Goal: Task Accomplishment & Management: Complete application form

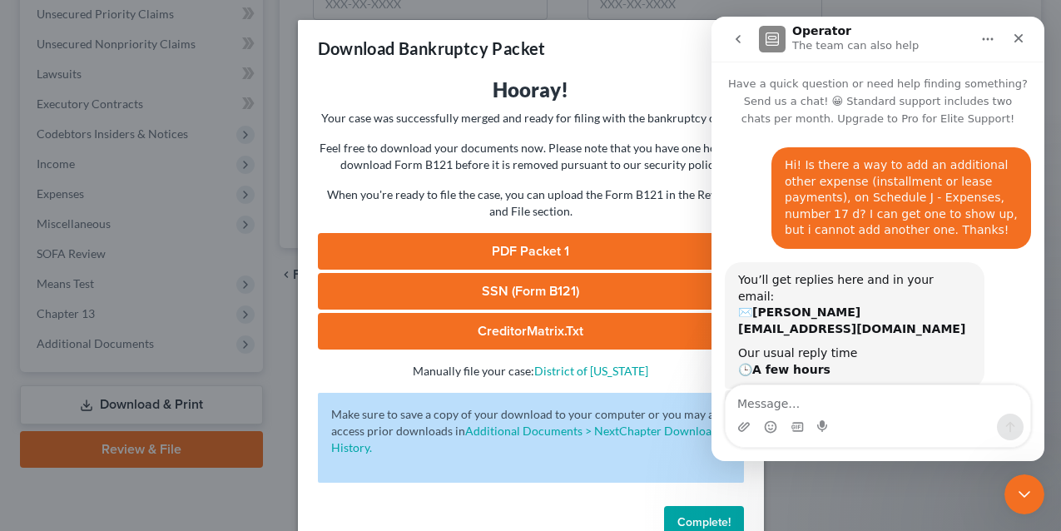
scroll to position [2, 0]
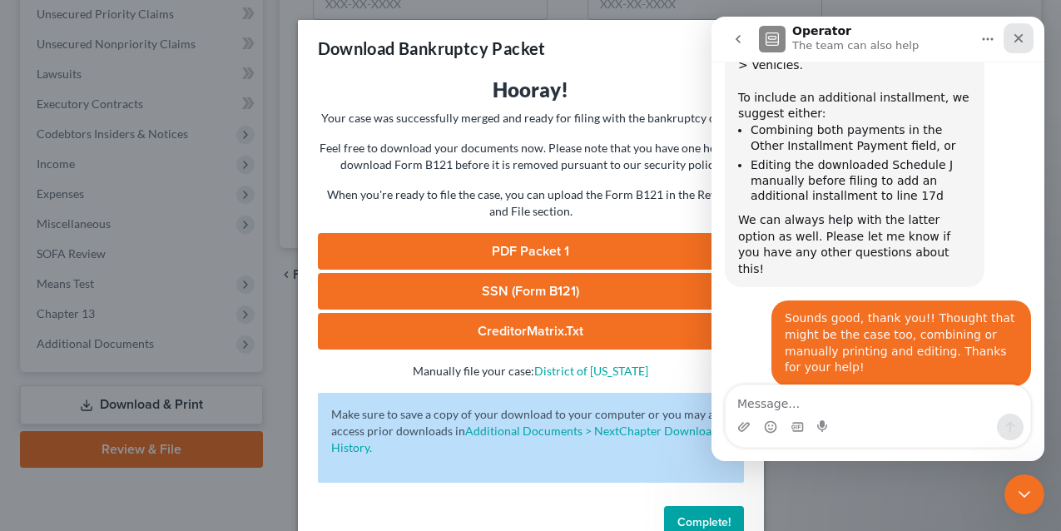
click at [1021, 44] on icon "Close" at bounding box center [1018, 38] width 13 height 13
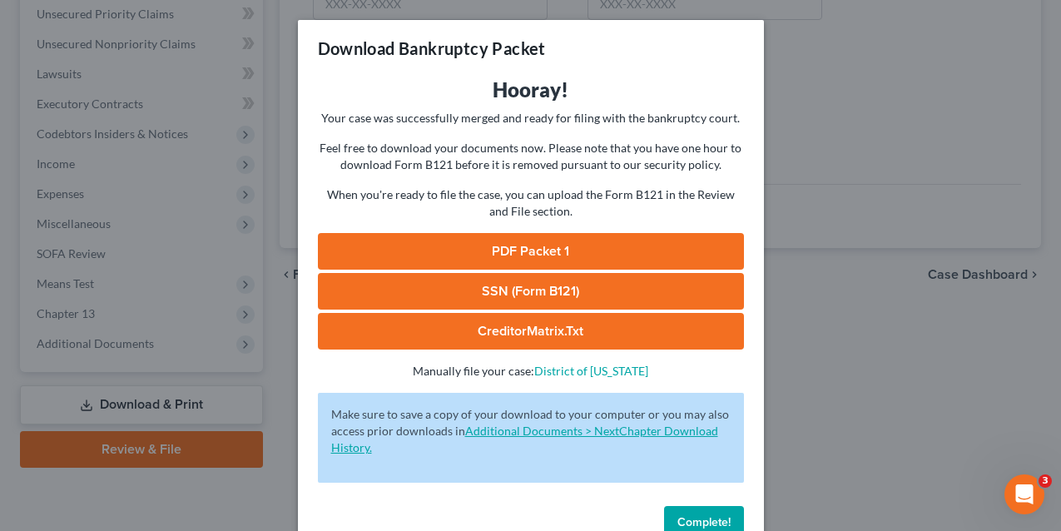
click at [704, 517] on span "Complete!" at bounding box center [704, 522] width 53 height 14
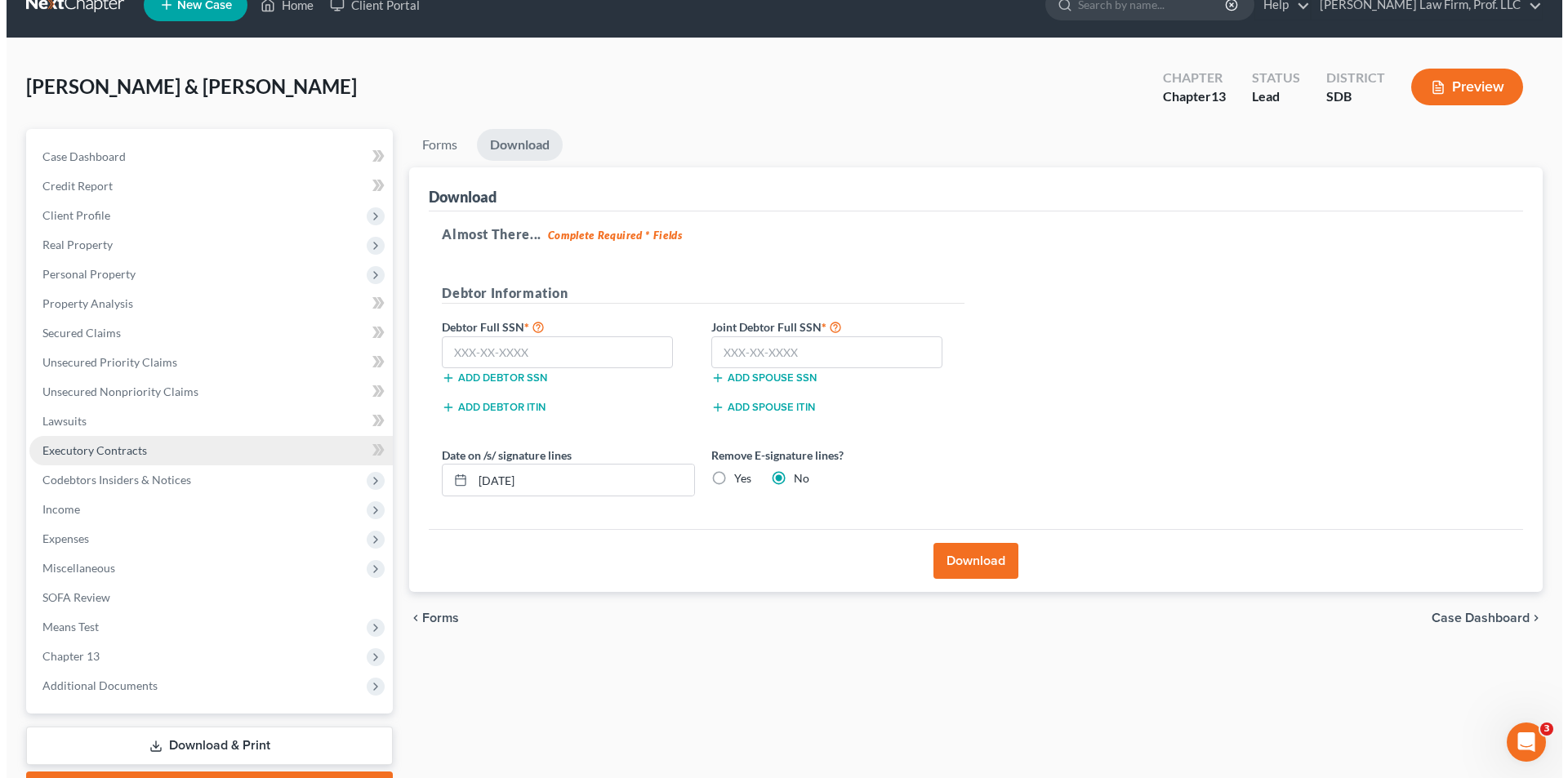
scroll to position [0, 0]
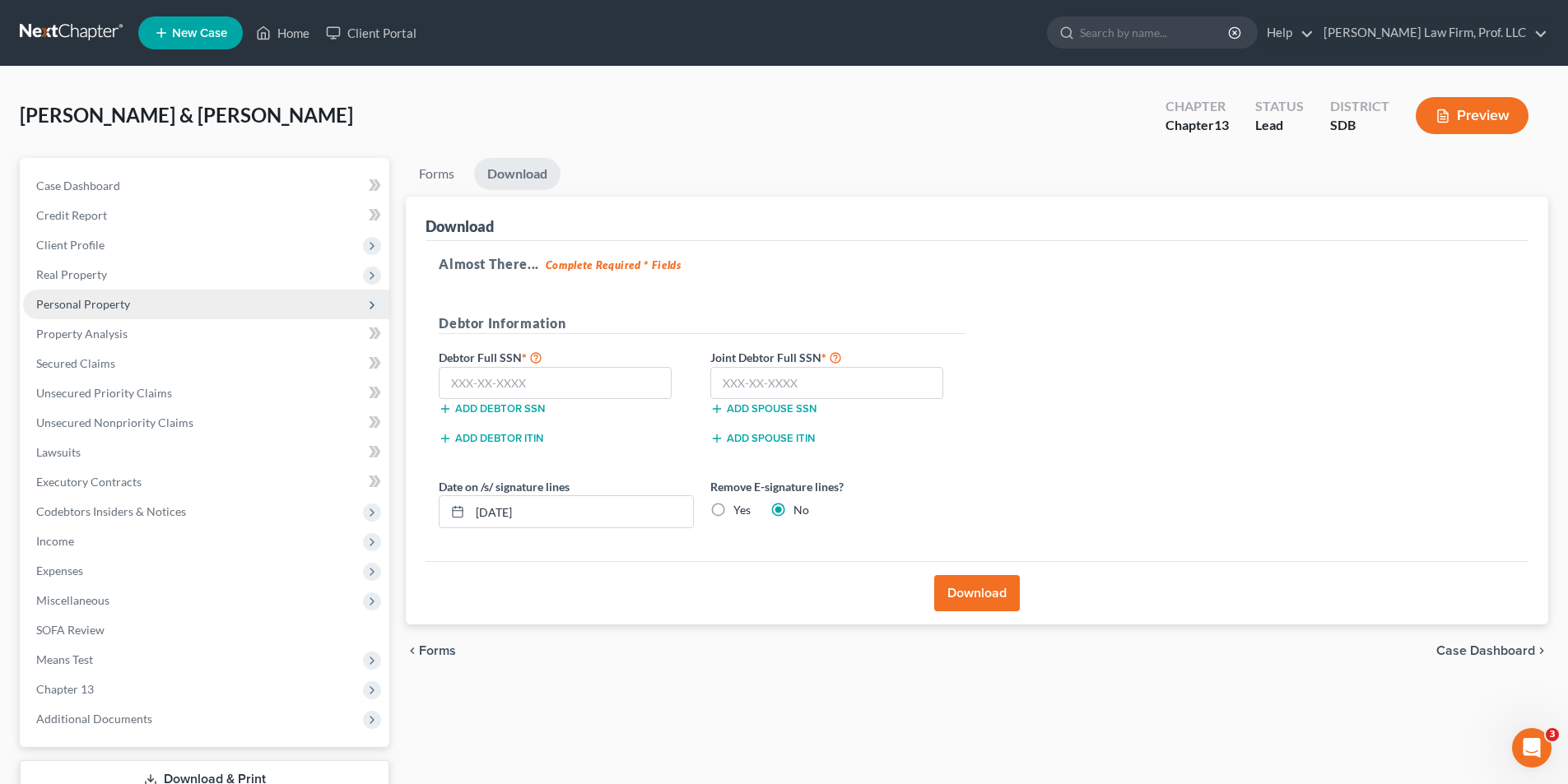
click at [96, 306] on span "Personal Property" at bounding box center [83, 304] width 94 height 14
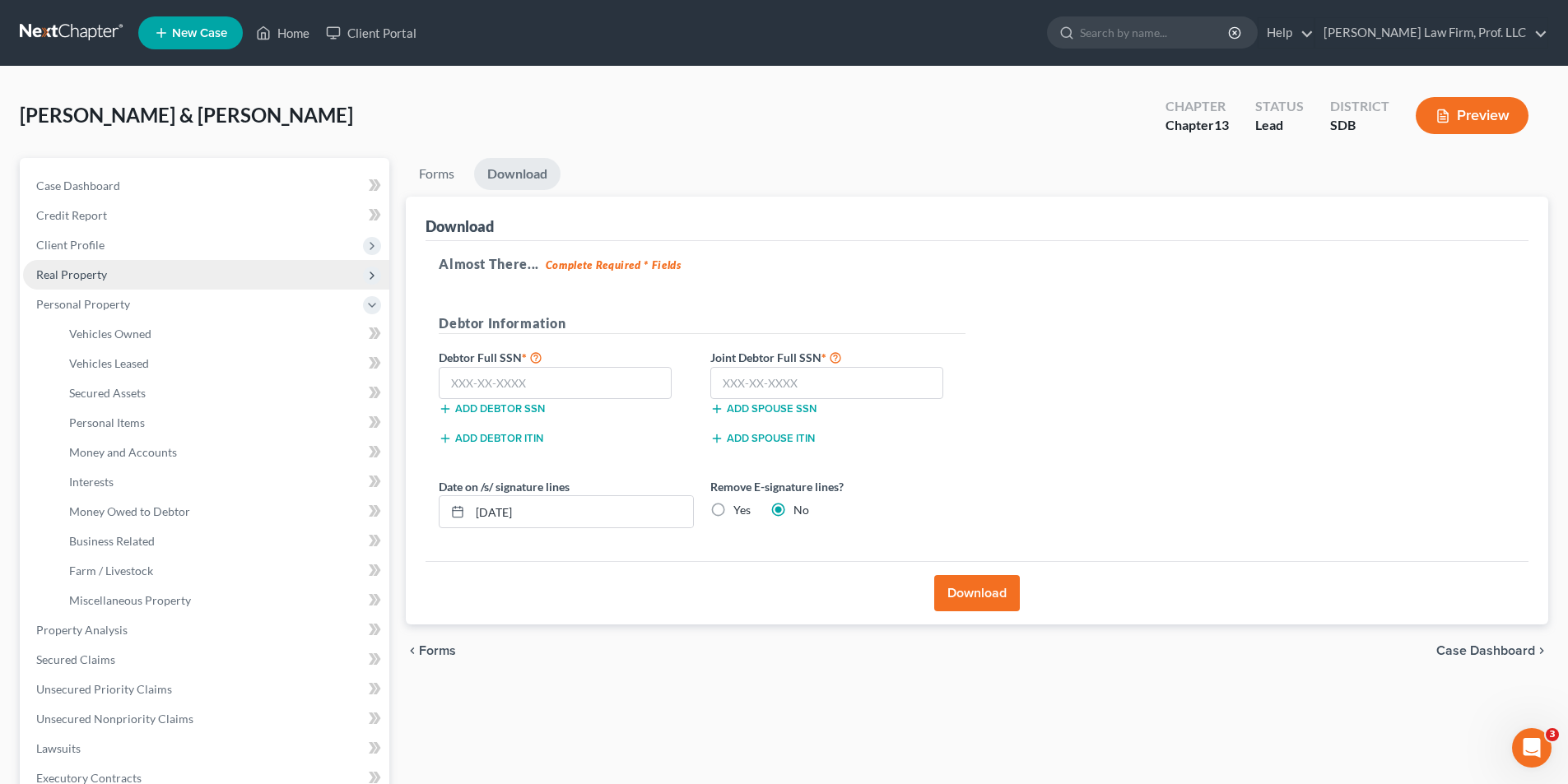
click at [88, 279] on span "Real Property" at bounding box center [72, 275] width 71 height 14
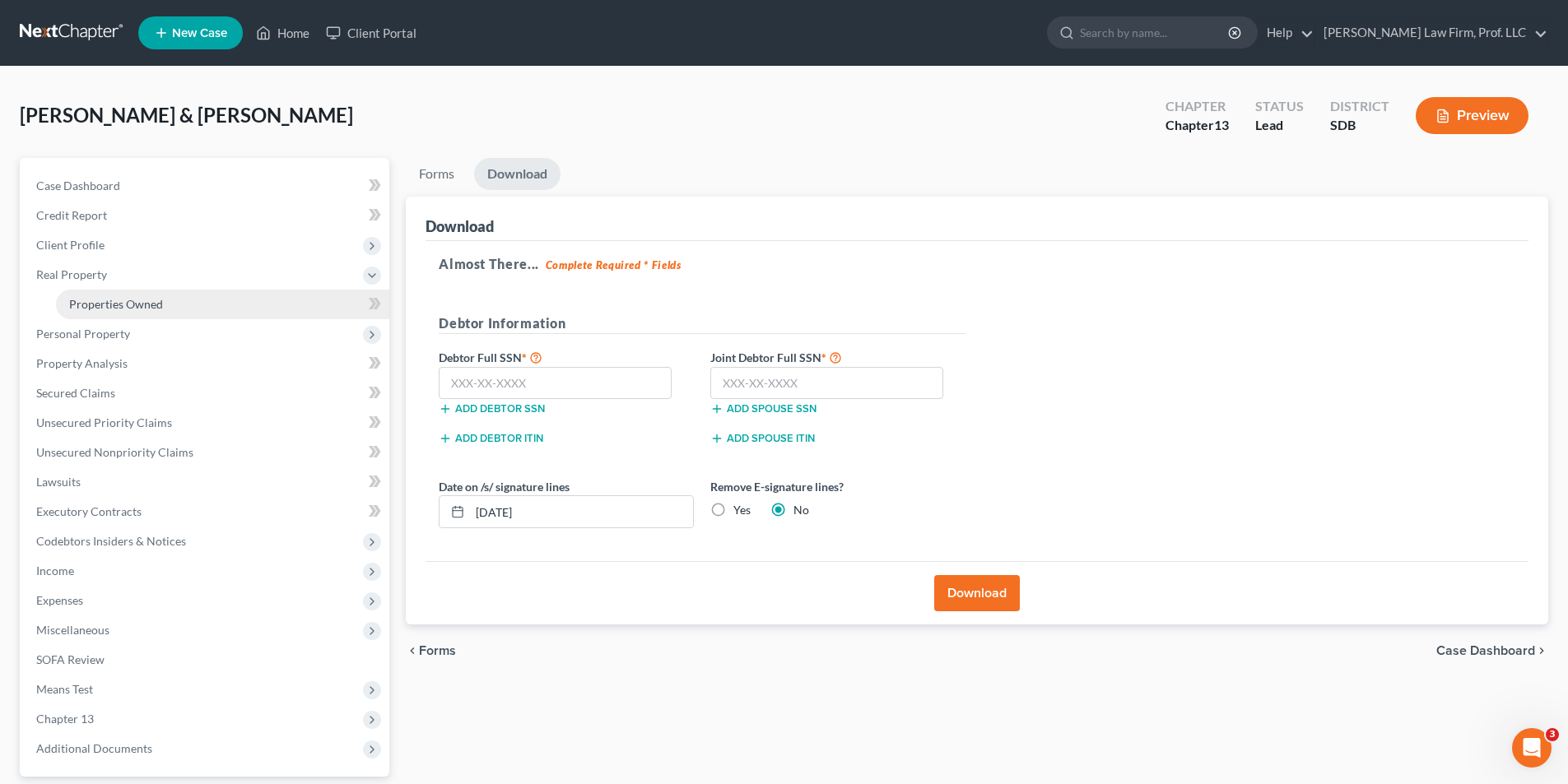
click at [91, 306] on span "Properties Owned" at bounding box center [116, 304] width 94 height 14
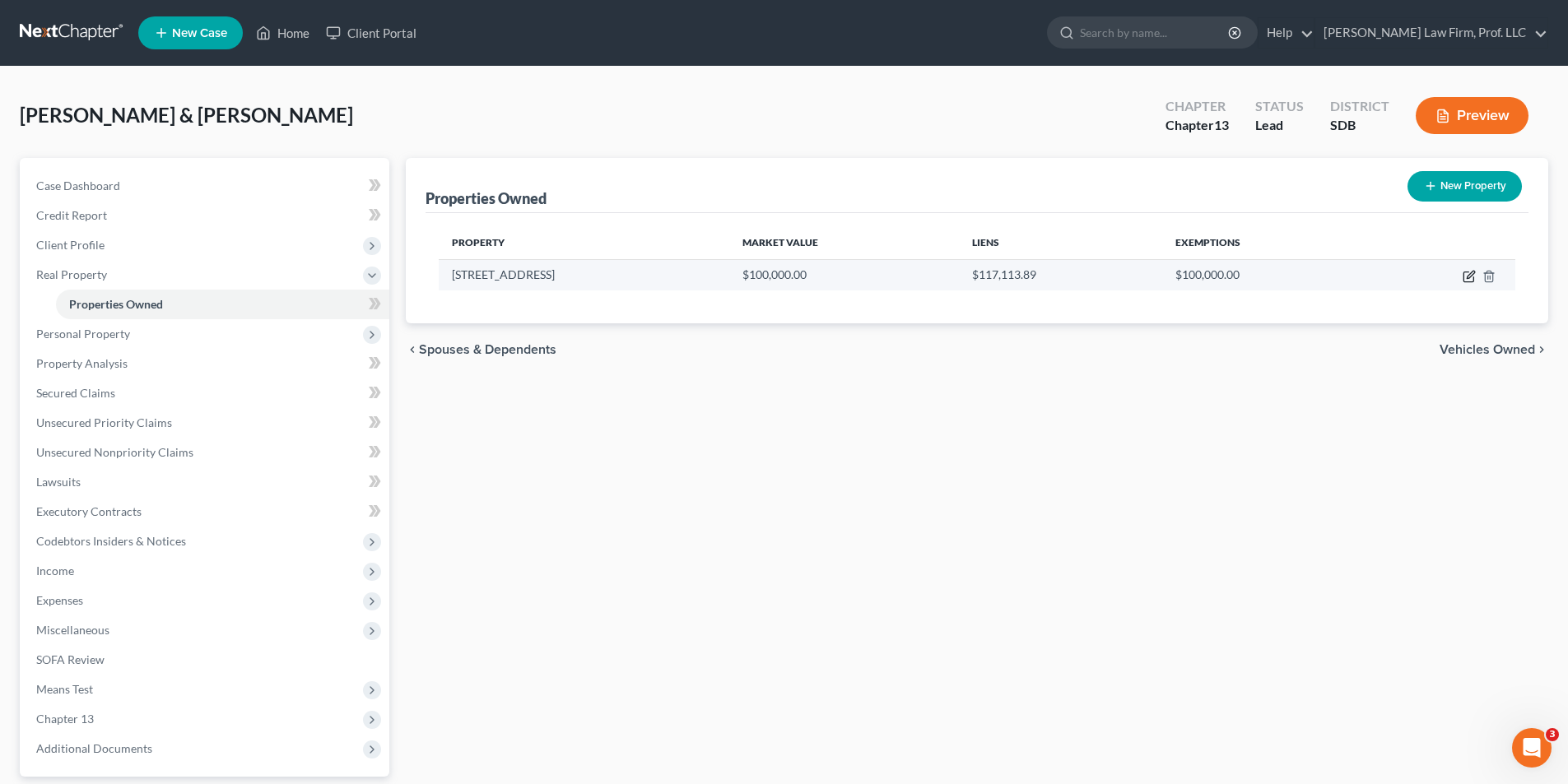
click at [1048, 277] on icon "button" at bounding box center [1468, 276] width 13 height 13
select select "43"
select select "40"
select select "2"
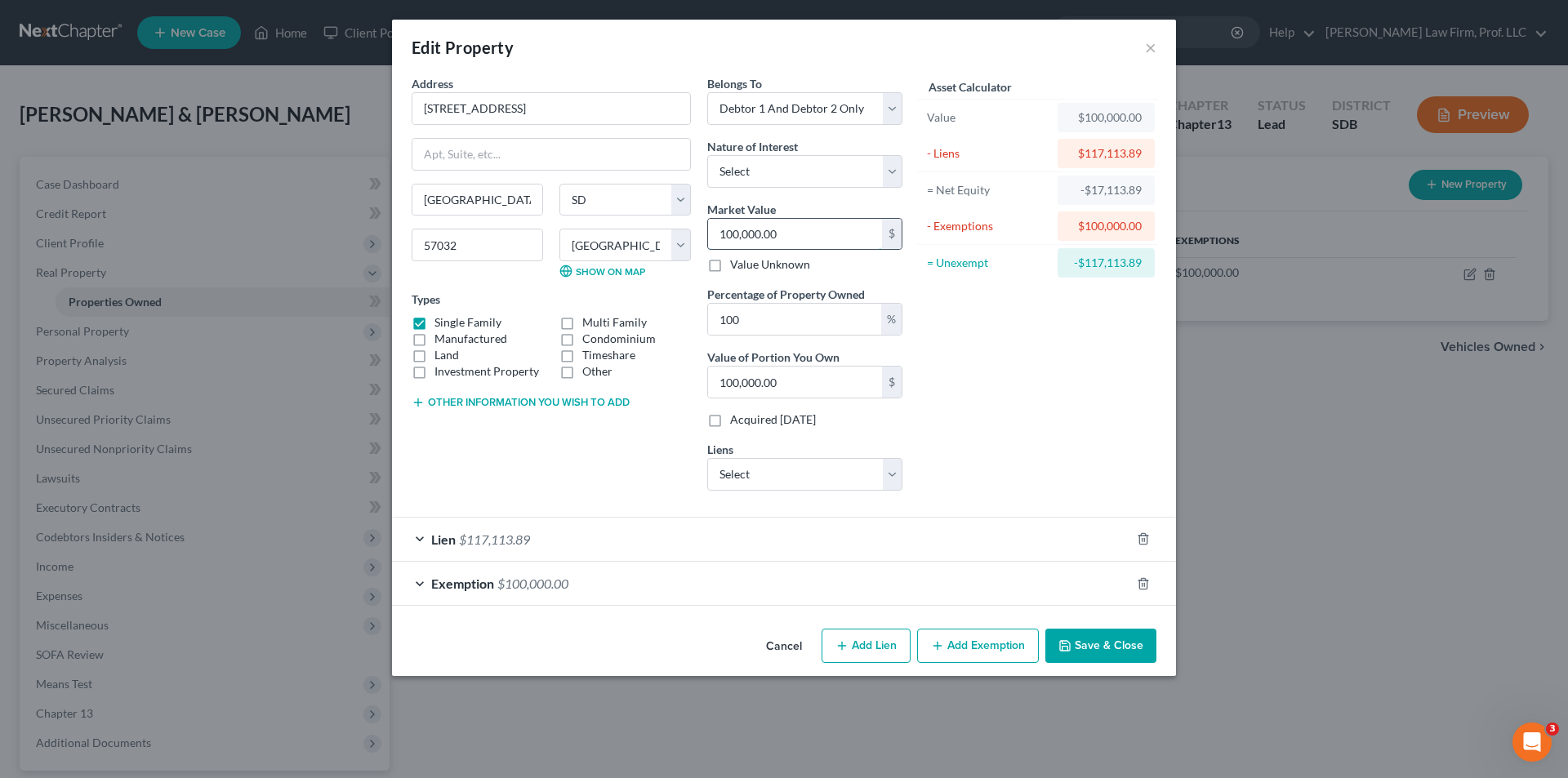
click at [777, 226] on input "100,000.00" at bounding box center [795, 234] width 174 height 31
type input "1"
type input "1.00"
type input "17"
type input "17.00"
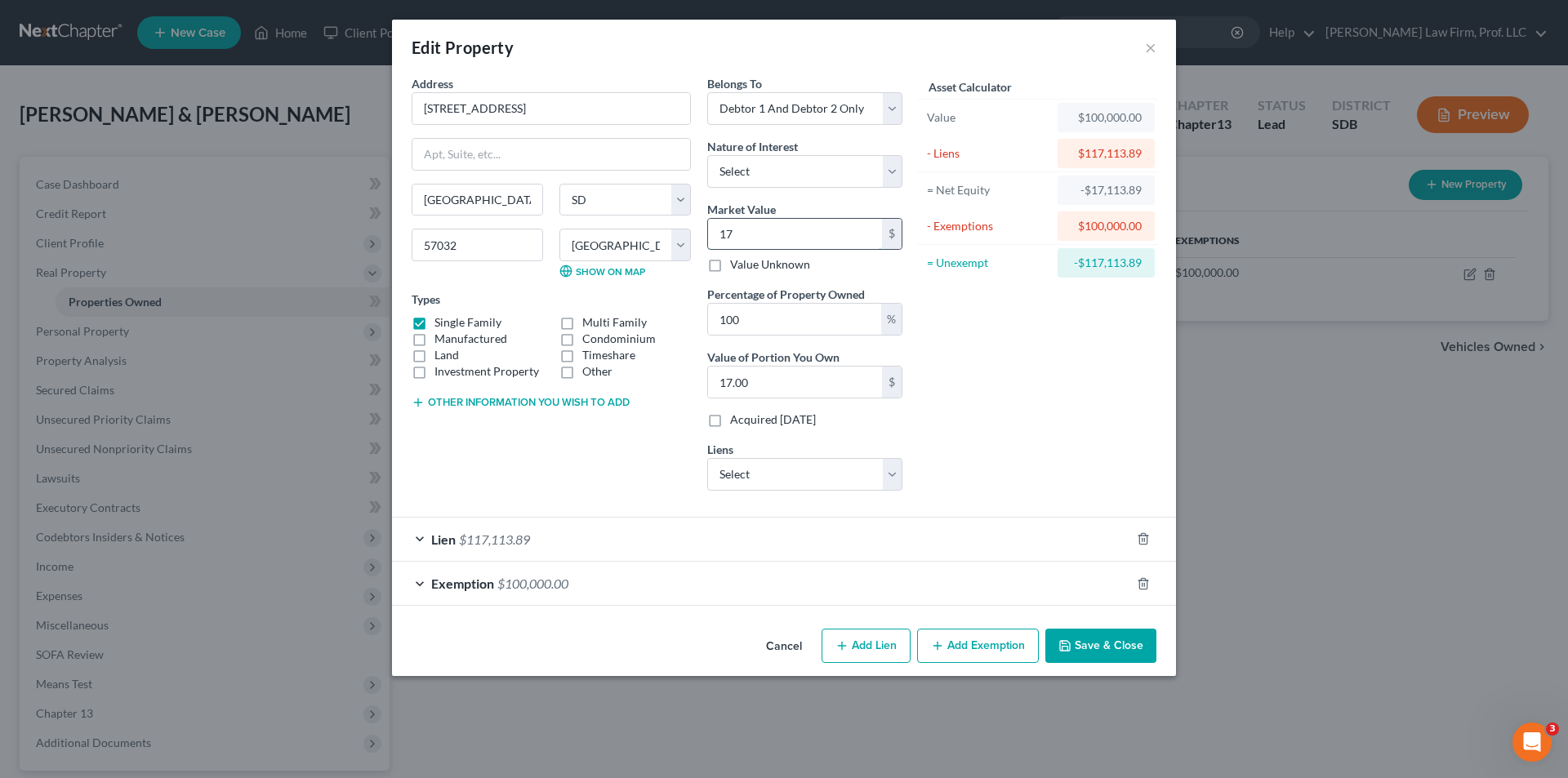
type input "175"
type input "175.00"
type input "1750"
type input "1,750.00"
type input "1,7500"
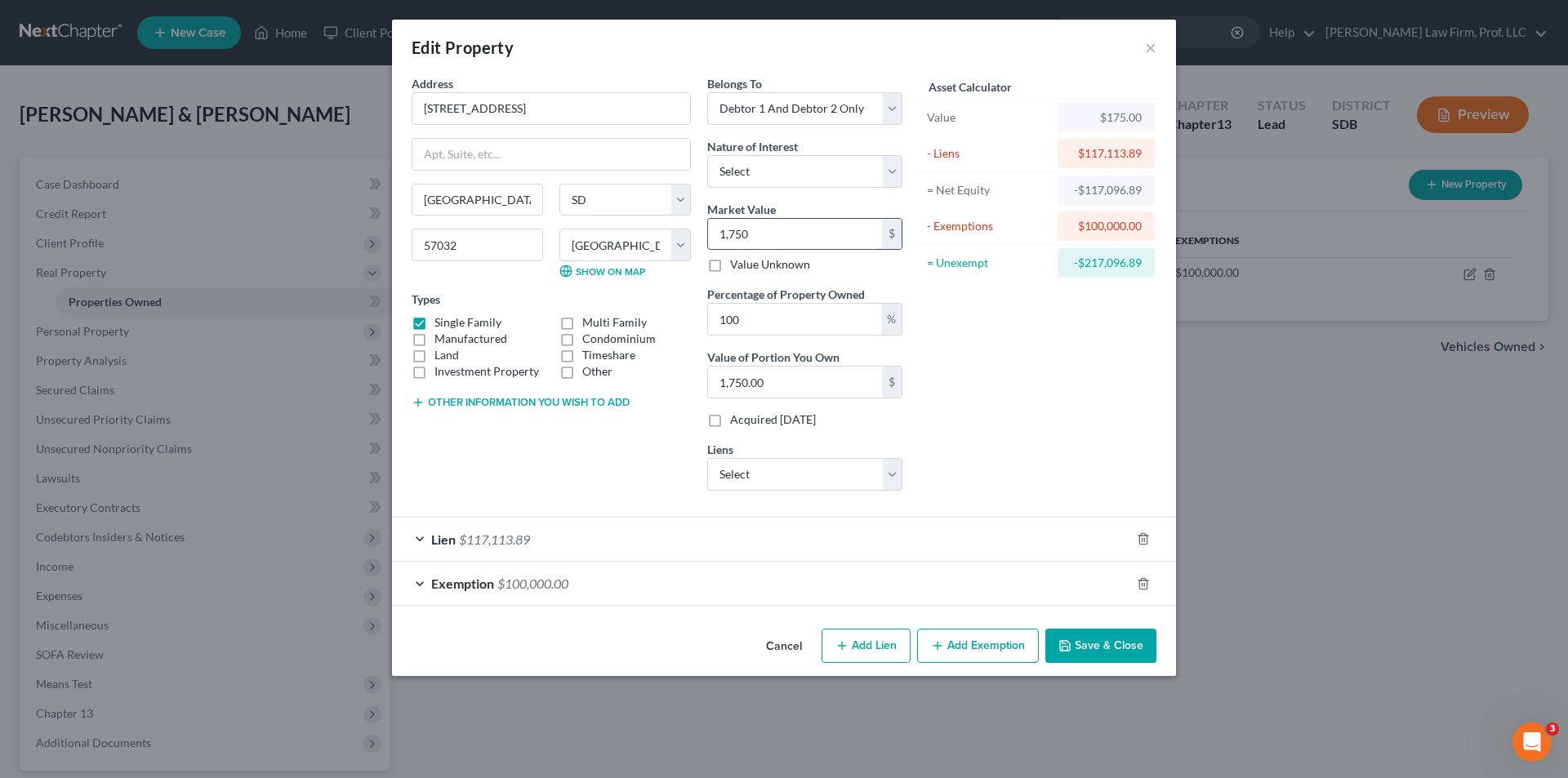
type input "17,500.00"
type input "17,5000"
type input "175,000.00"
type input "1"
type input "1.00"
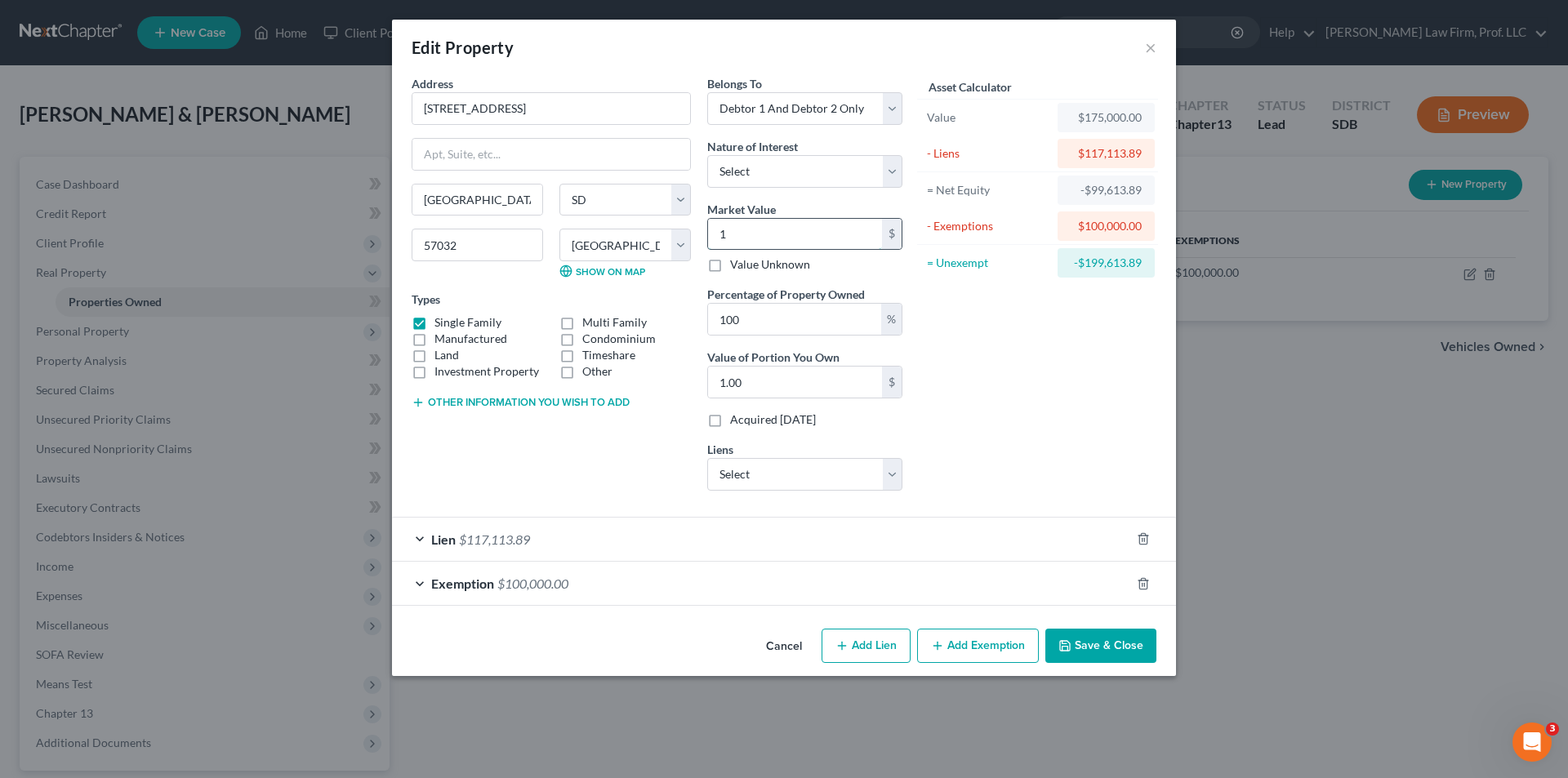
type input "17"
type input "17.00"
type input "175"
type input "175.00"
type input "1750"
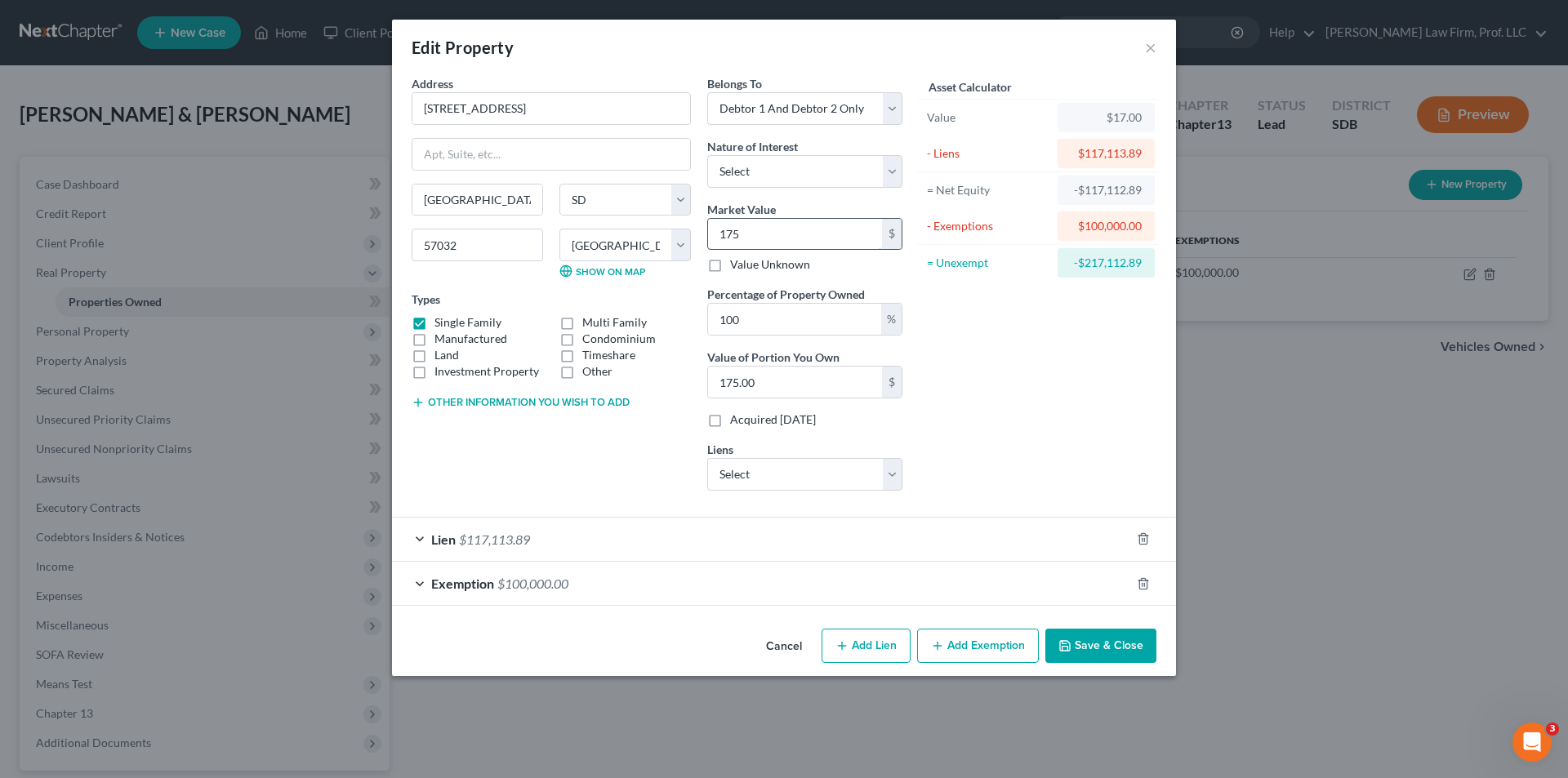
type input "1,750.00"
type input "1,7500"
type input "17,500.00"
type input "17,5000"
type input "175,000.00"
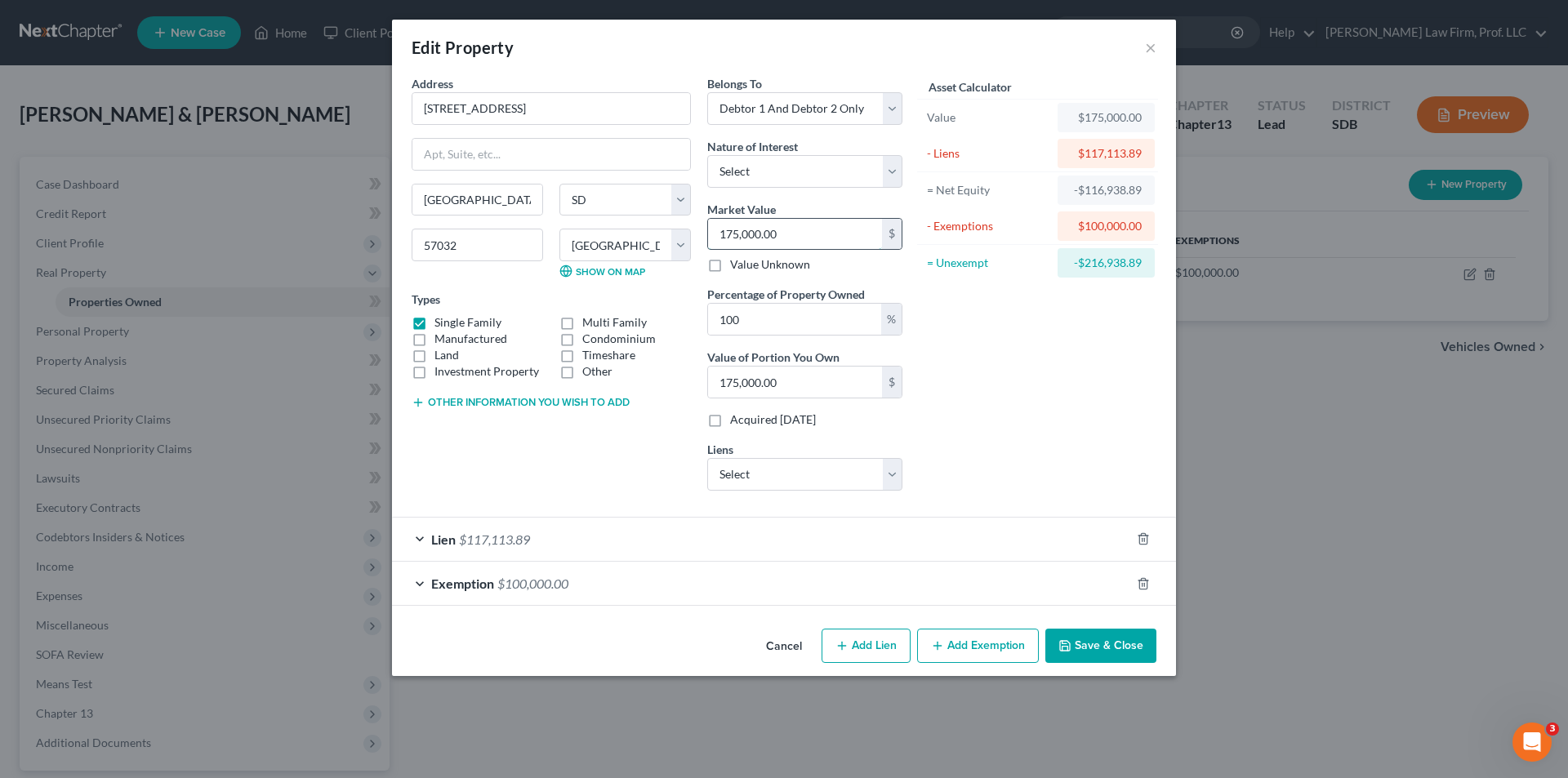
type input "175,000.00"
click at [1040, 520] on button "Save & Close" at bounding box center [1100, 646] width 111 height 34
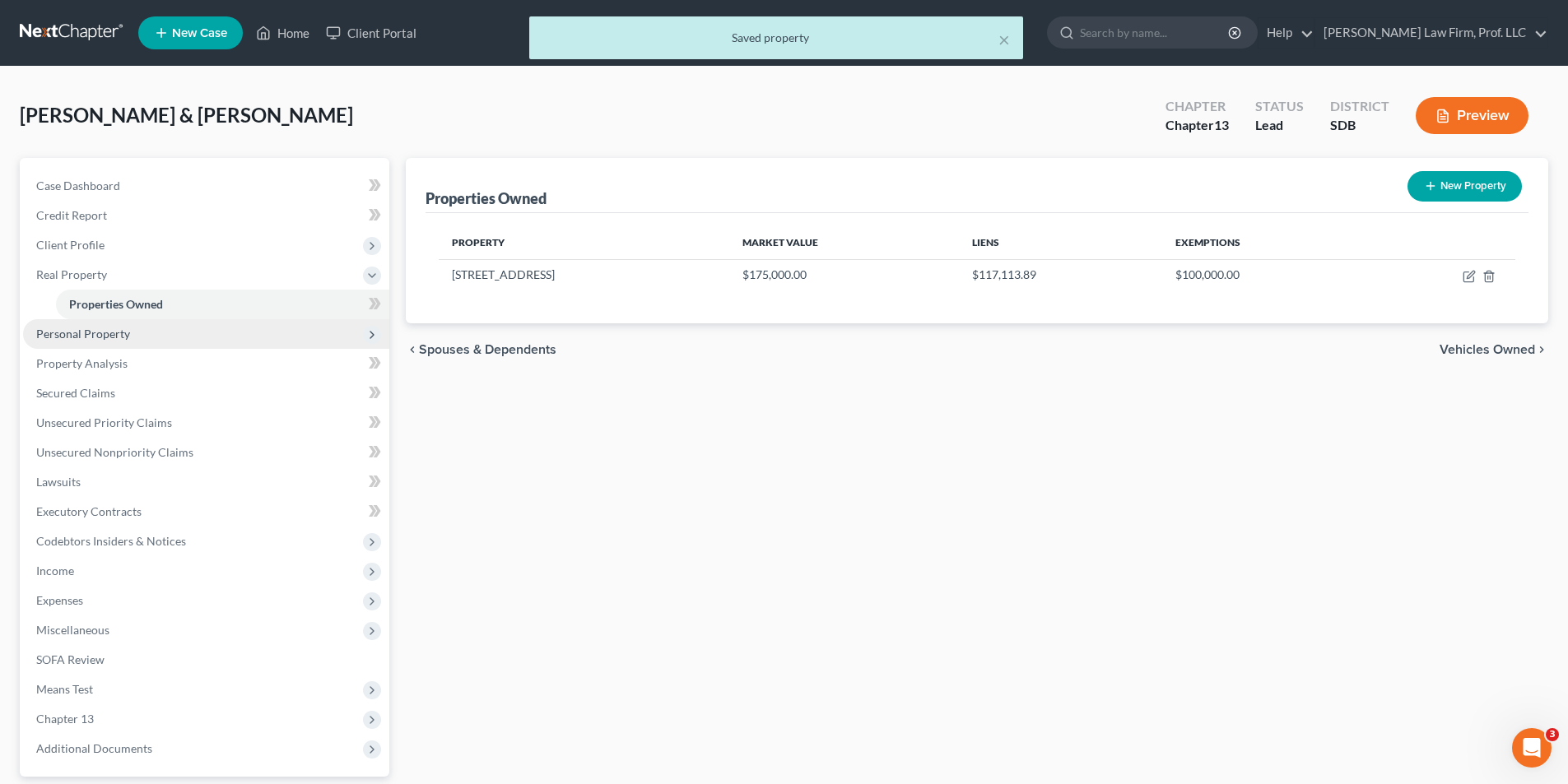
click at [131, 334] on span "Personal Property" at bounding box center [206, 334] width 366 height 30
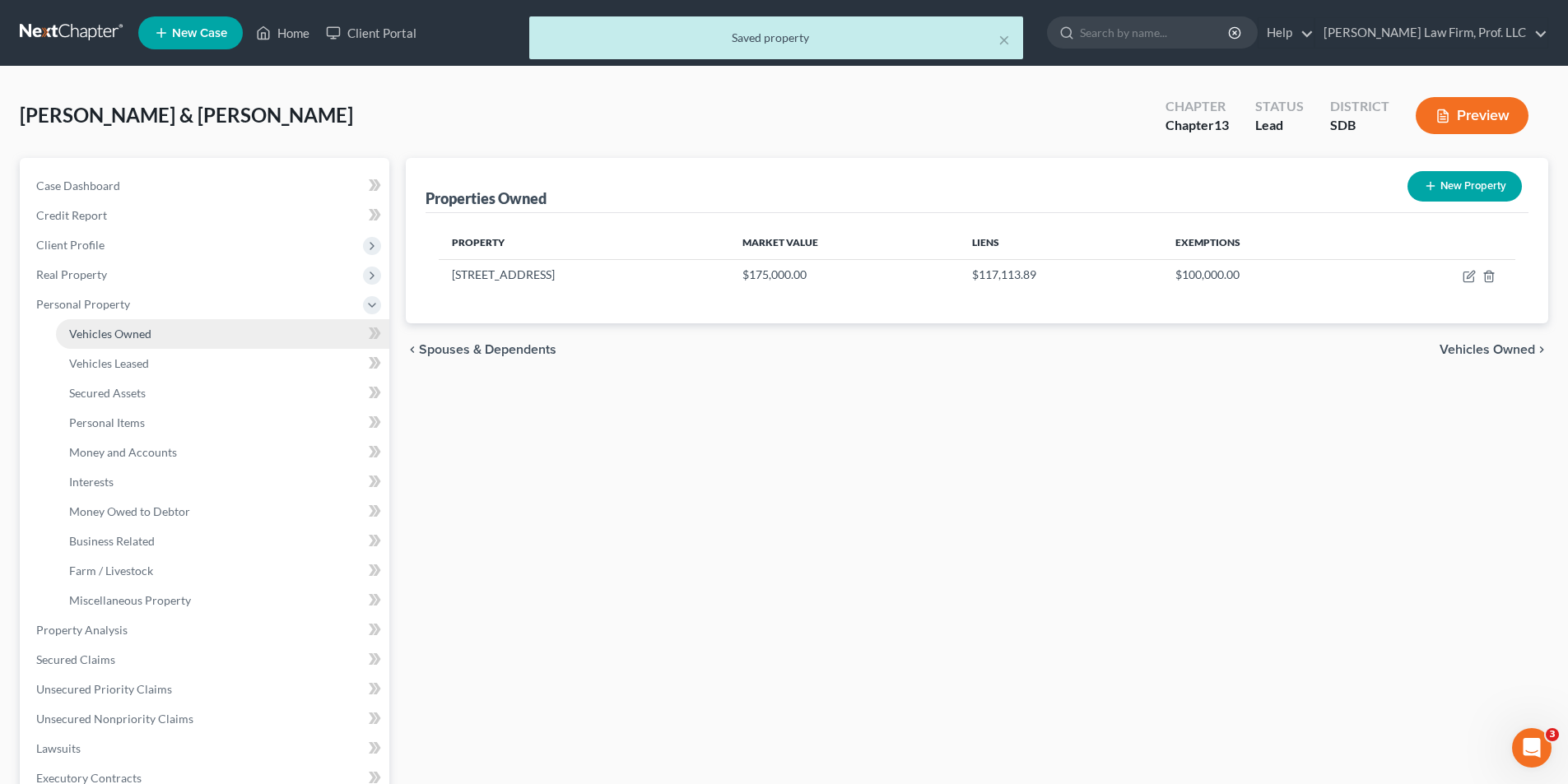
click at [122, 332] on span "Vehicles Owned" at bounding box center [110, 333] width 82 height 14
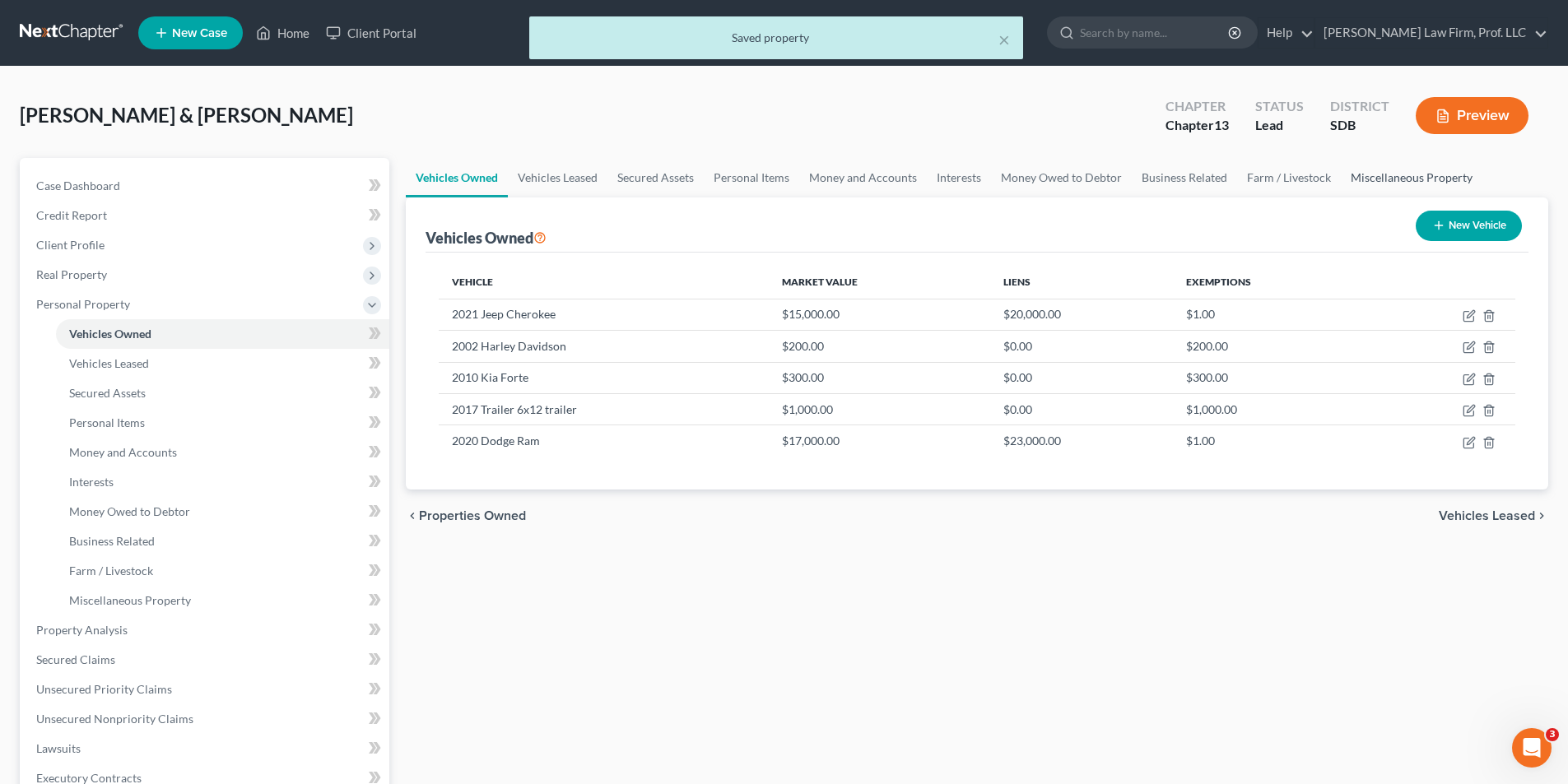
click at [1048, 178] on link "Miscellaneous Property" at bounding box center [1411, 178] width 141 height 40
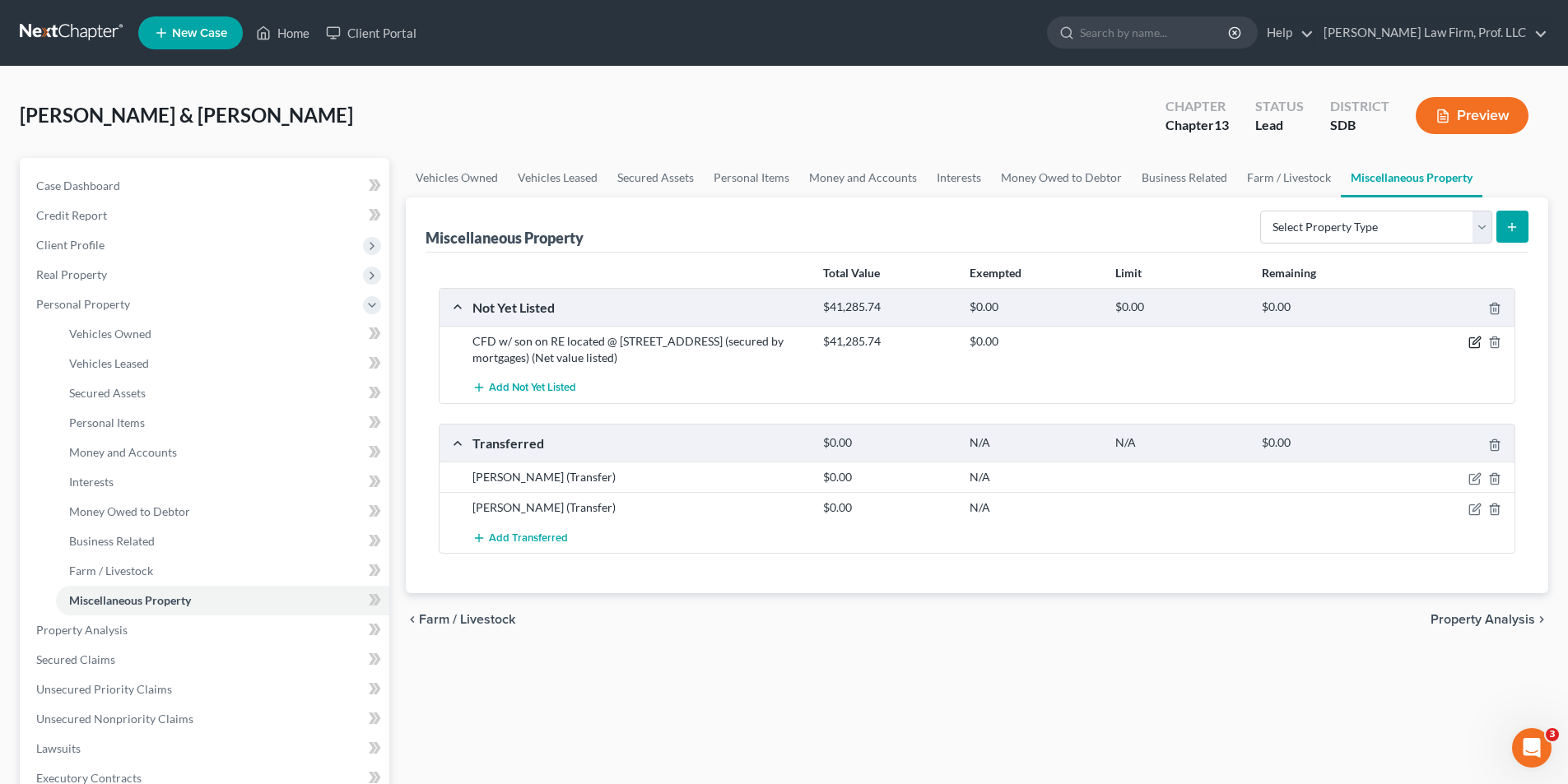
click at [1048, 340] on icon "button" at bounding box center [1474, 342] width 13 height 13
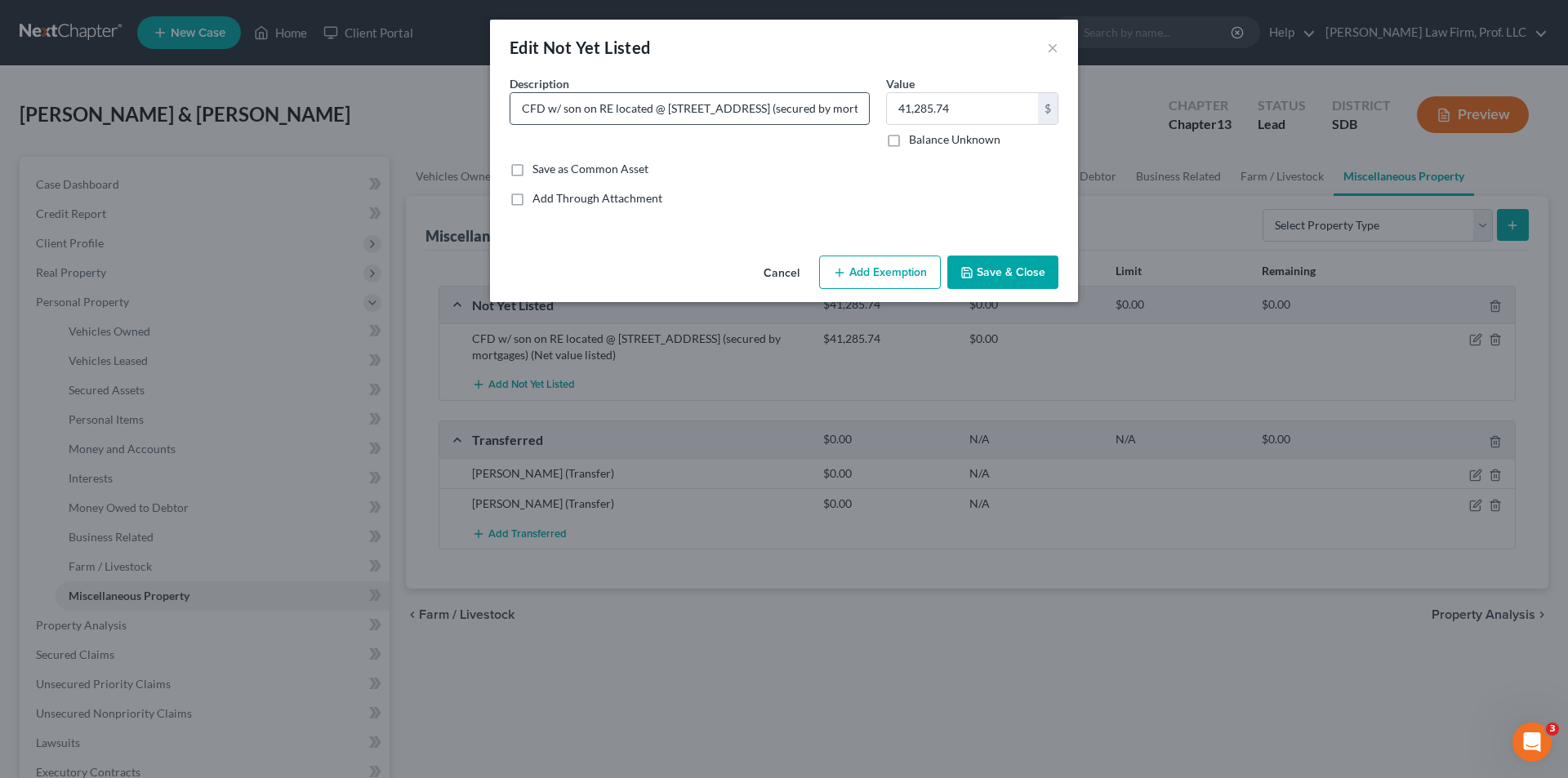
click at [523, 103] on input "CFD w/ son on RE located @ [STREET_ADDRESS] (secured by mortgages) (Net value l…" at bounding box center [689, 109] width 358 height 31
click at [789, 110] on input "Vendor's interest in CFD w/ son on RE located @ [STREET_ADDRESS] (secured by mo…" at bounding box center [689, 109] width 358 height 31
type input "Vendor's interest in CFD w/ son on RE located @ [STREET_ADDRESS] (secured by mo…"
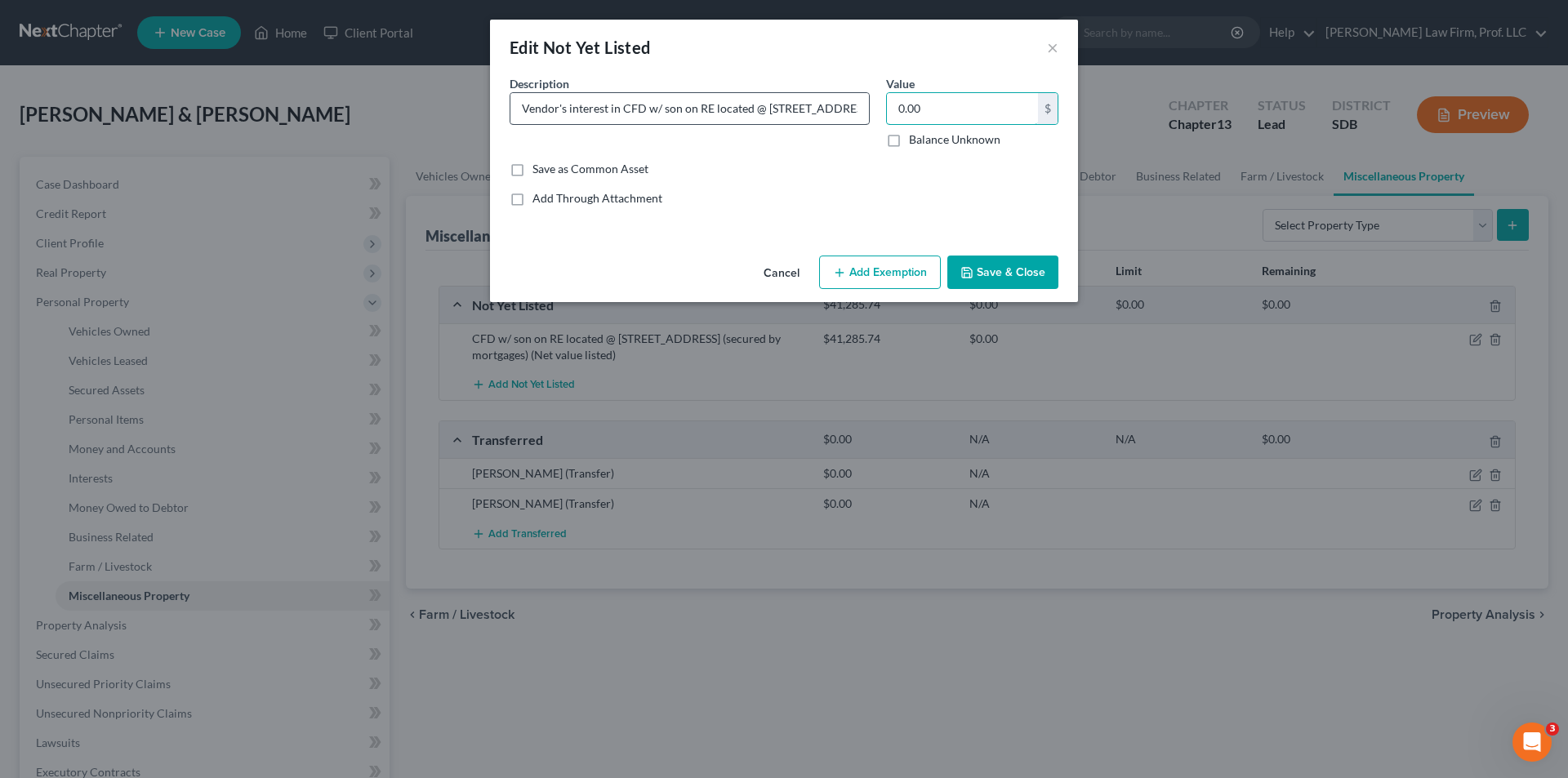
type input "0.00"
click at [1040, 275] on button "Save & Close" at bounding box center [1003, 273] width 111 height 34
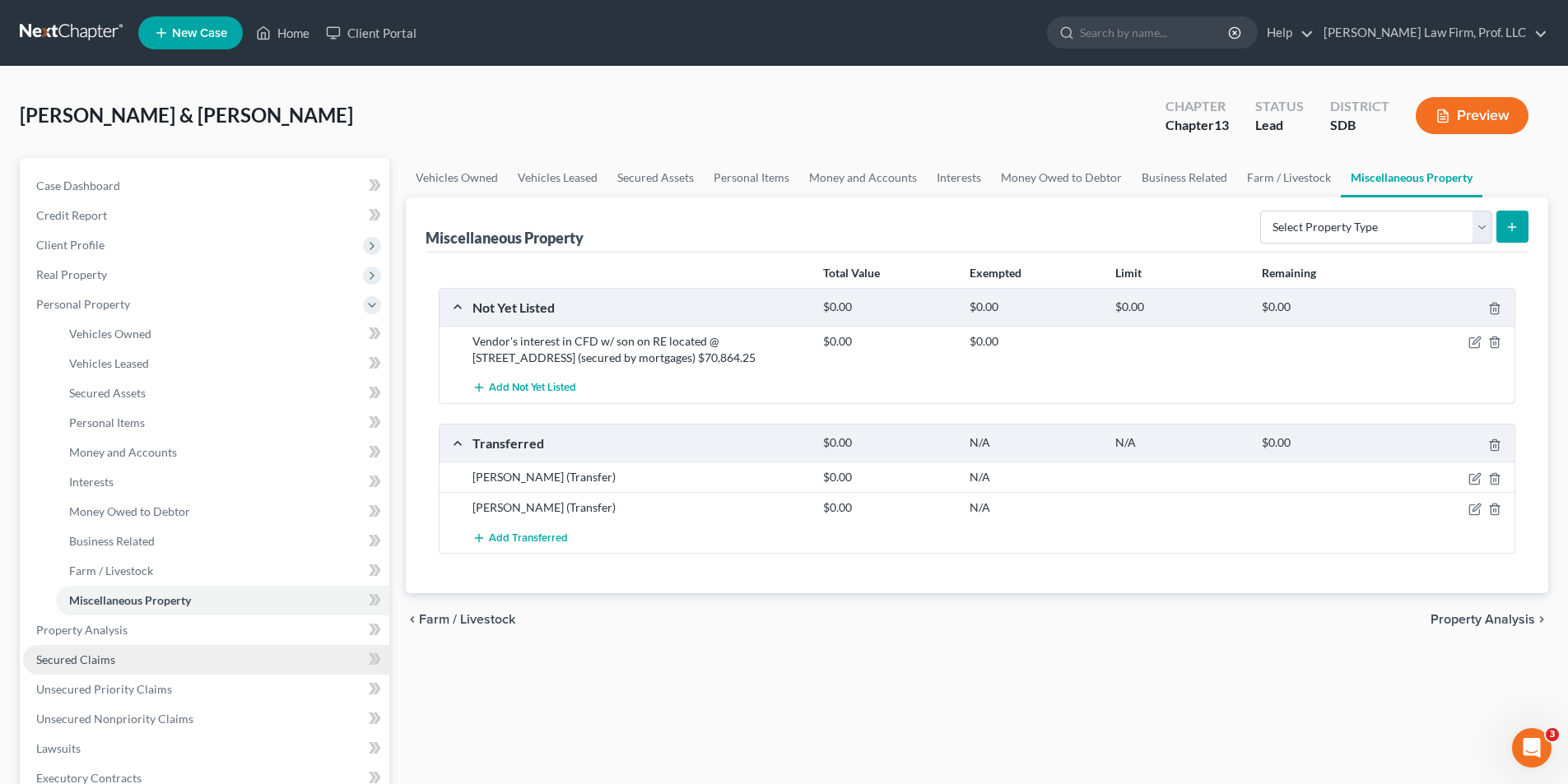
click at [101, 524] on span "Secured Claims" at bounding box center [76, 659] width 79 height 14
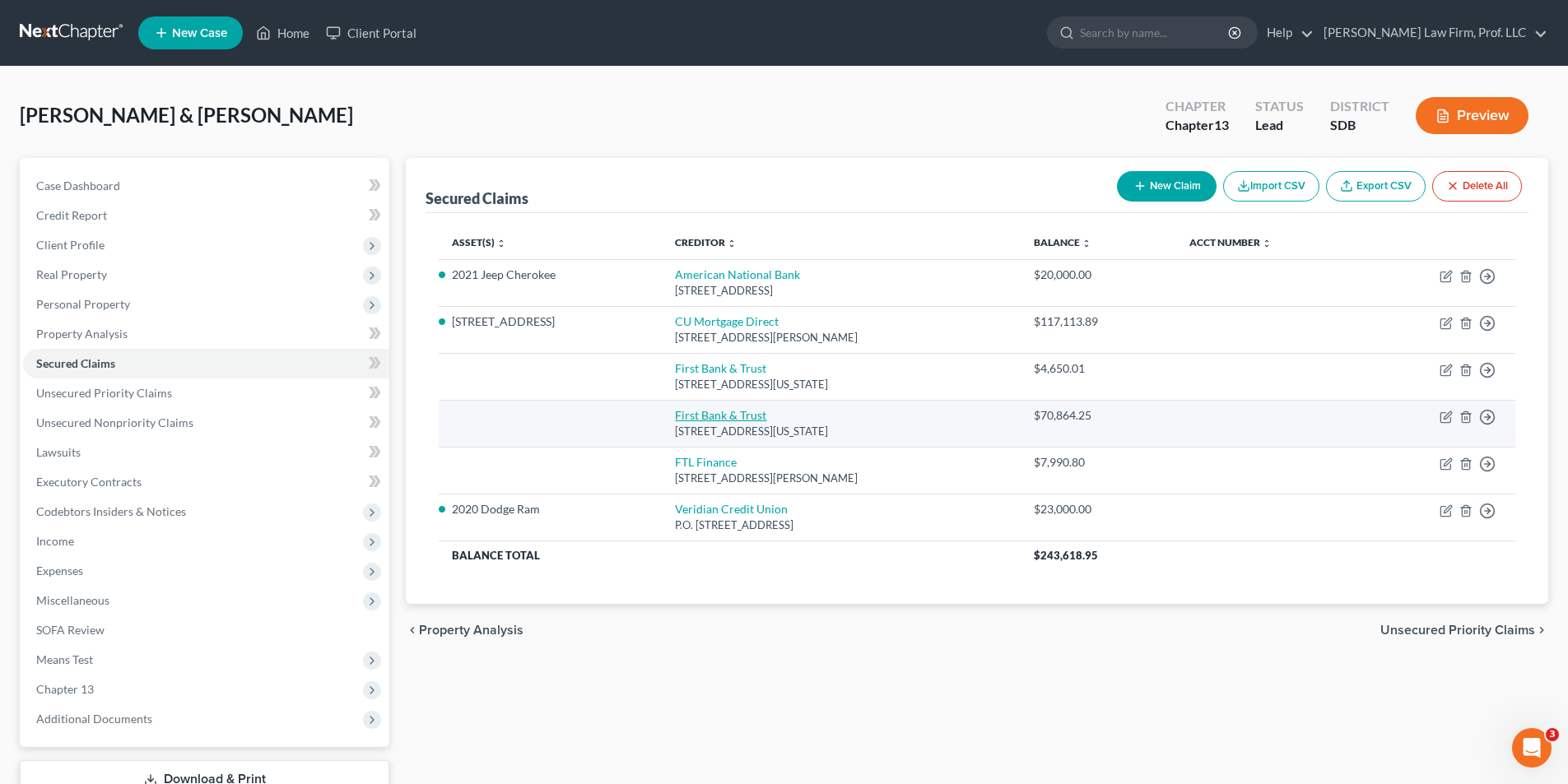
click at [698, 418] on link "First Bank & Trust" at bounding box center [721, 415] width 91 height 14
select select "43"
select select "2"
select select "0"
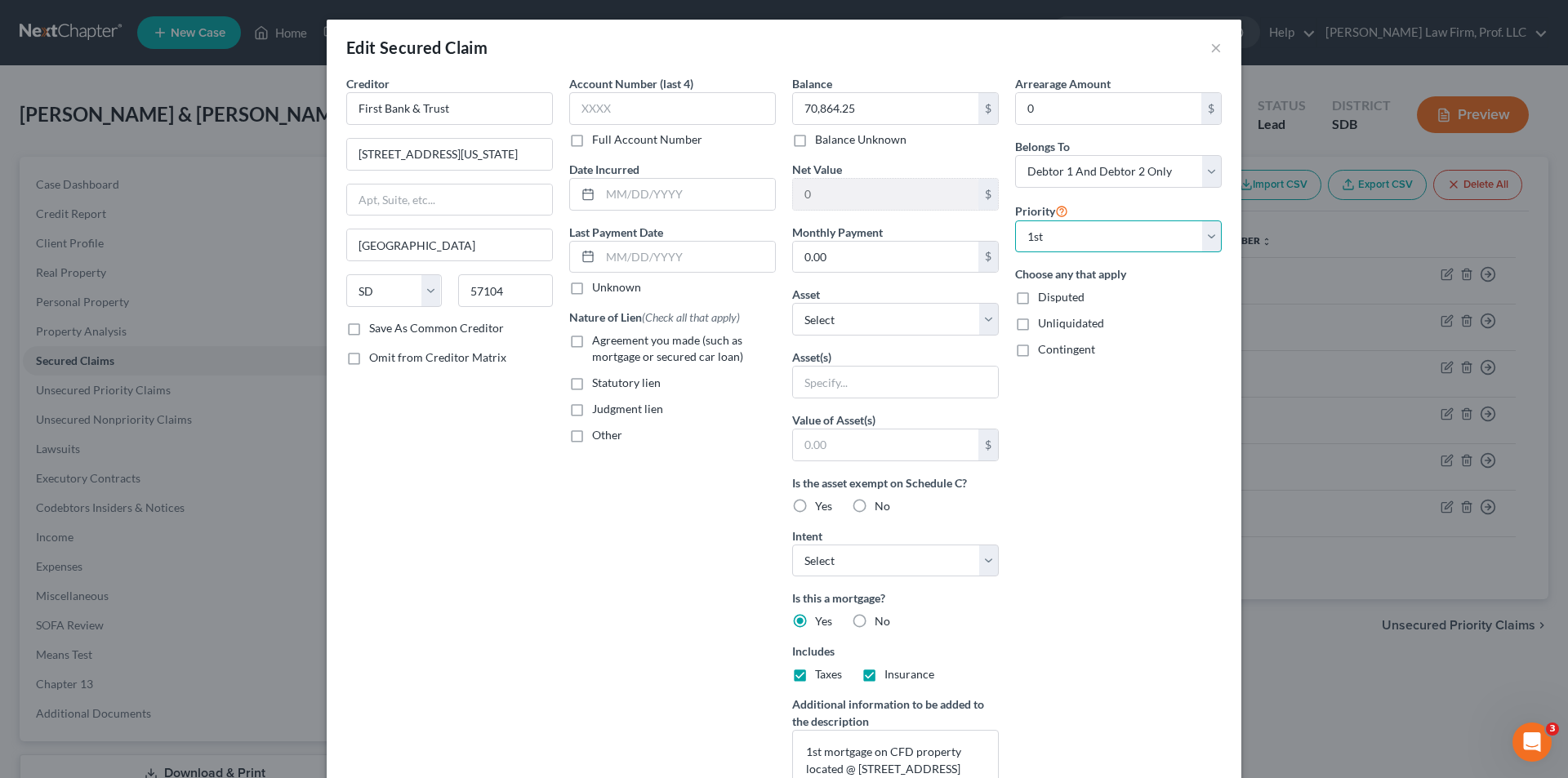
click at [1040, 240] on select "Select 1st 2nd 3rd 4th 5th 6th 7th 8th 9th 10th 11th 12th 13th 14th 15th 16th 1…" at bounding box center [1119, 236] width 207 height 32
click at [834, 373] on input "text" at bounding box center [895, 383] width 205 height 31
type input "70,864.25"
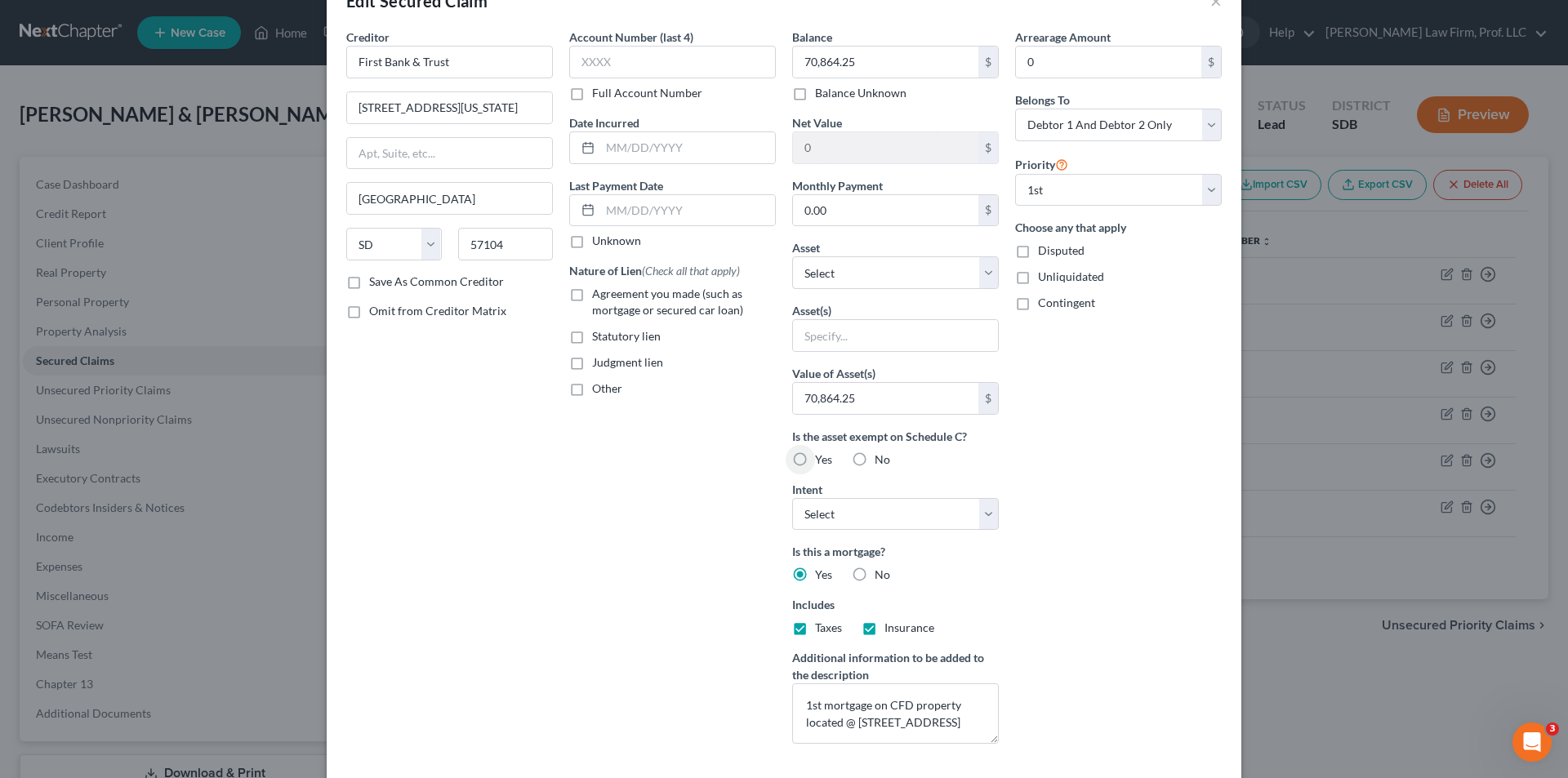
scroll to position [176, 0]
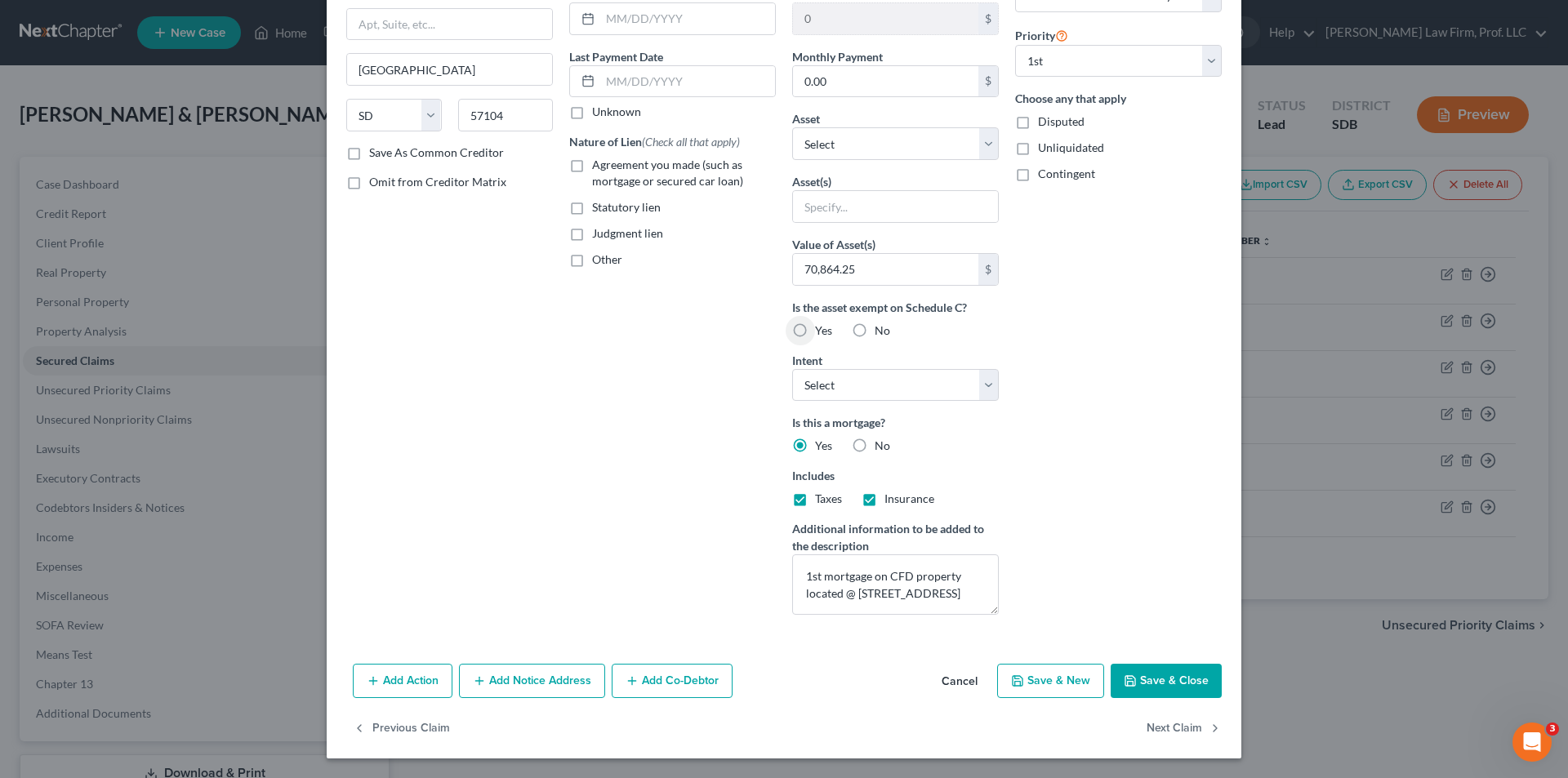
click at [1040, 520] on button "Save & Close" at bounding box center [1166, 681] width 111 height 34
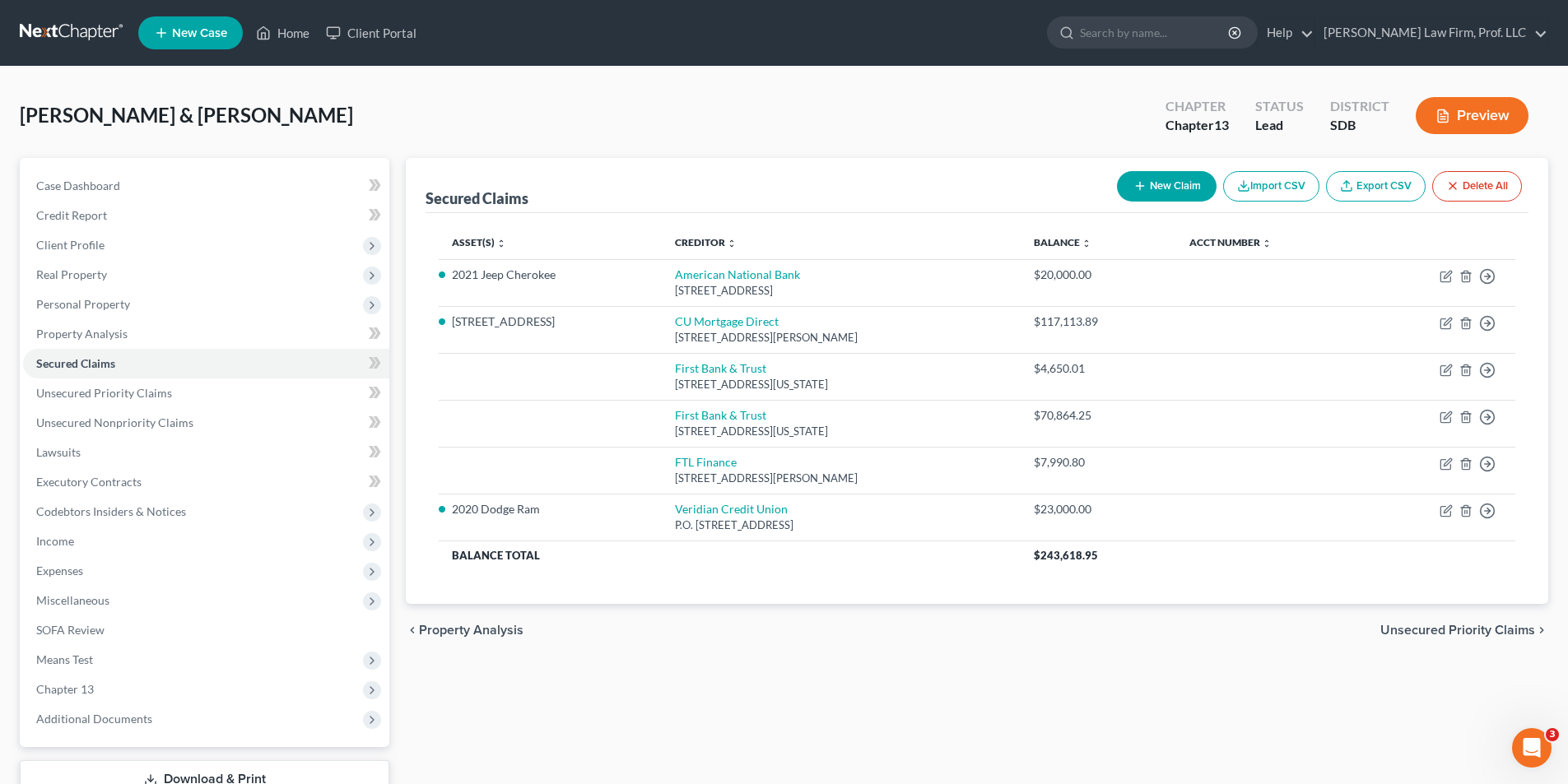
click at [1048, 116] on button "Preview" at bounding box center [1472, 115] width 113 height 37
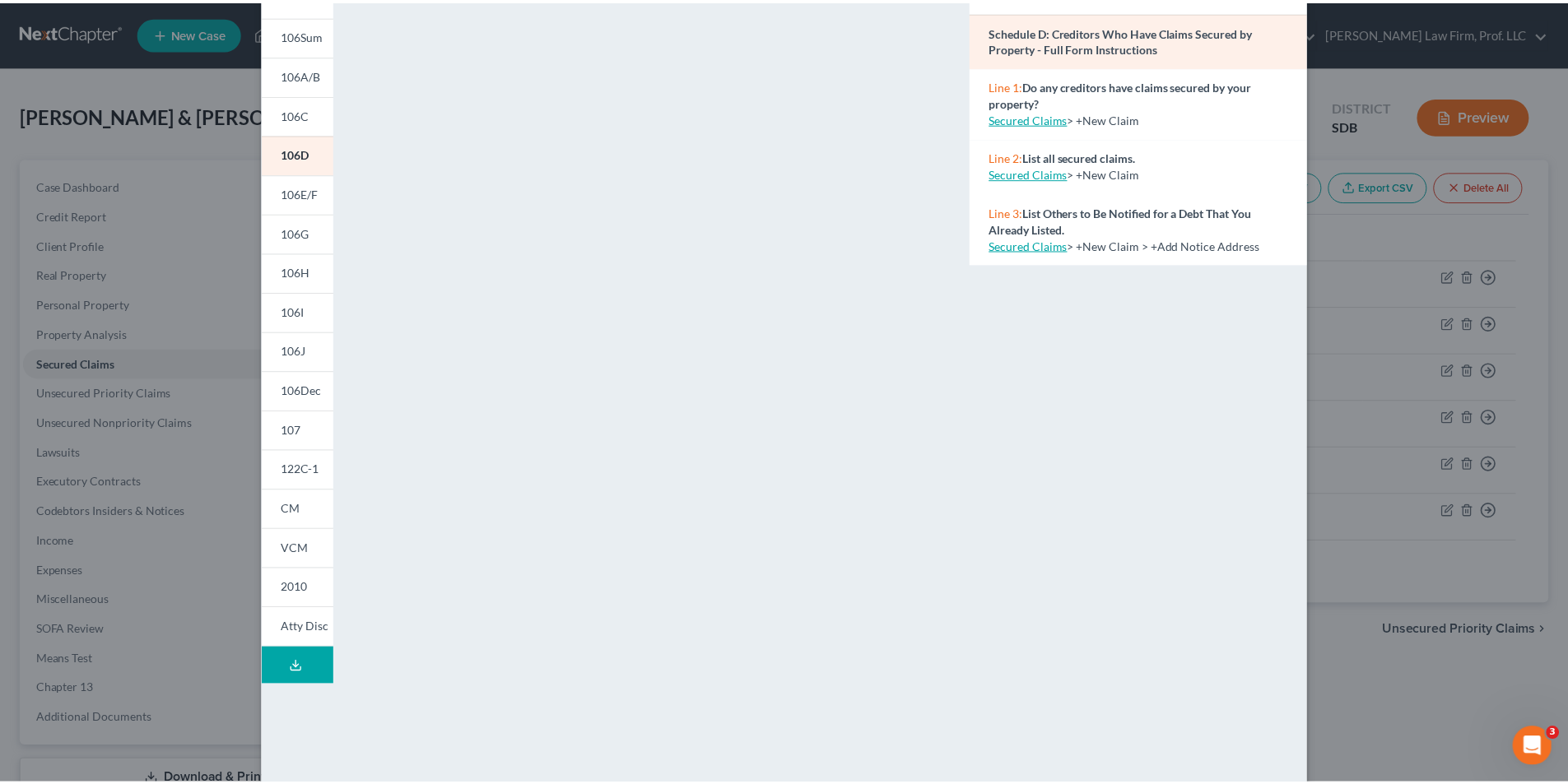
scroll to position [0, 0]
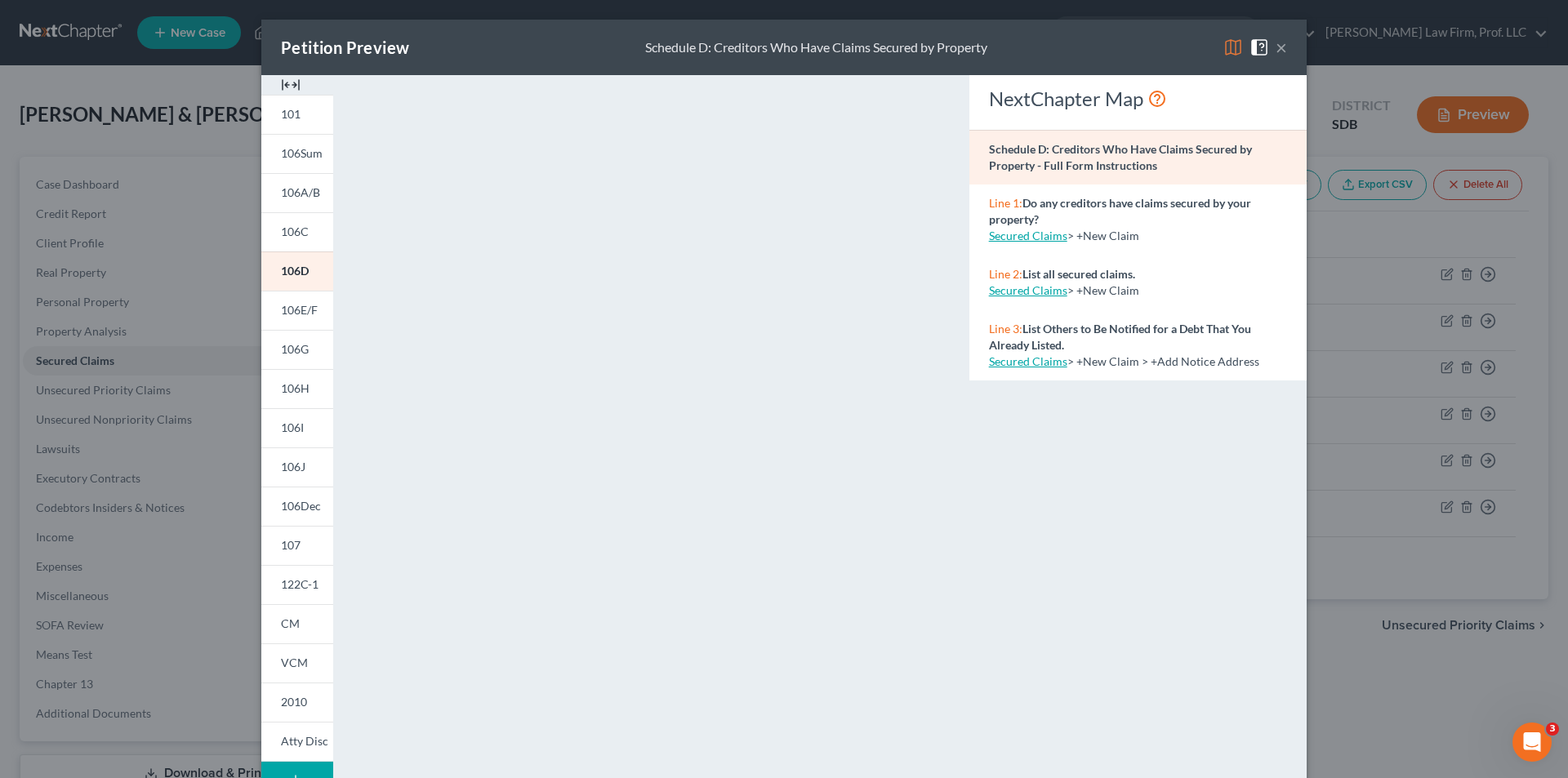
click at [1040, 48] on button "×" at bounding box center [1281, 47] width 12 height 20
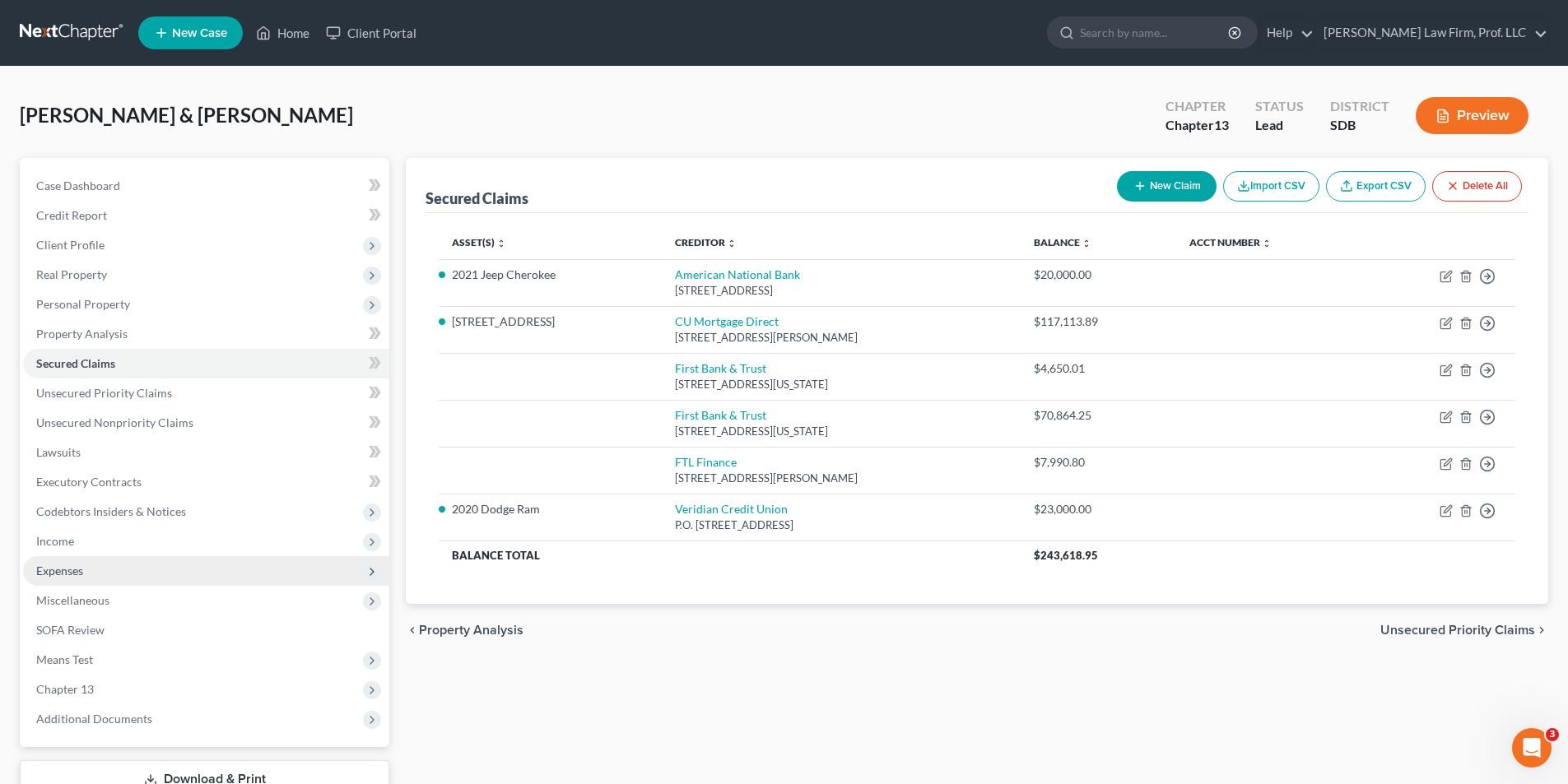
click at [77, 524] on span "Expenses" at bounding box center [59, 570] width 46 height 14
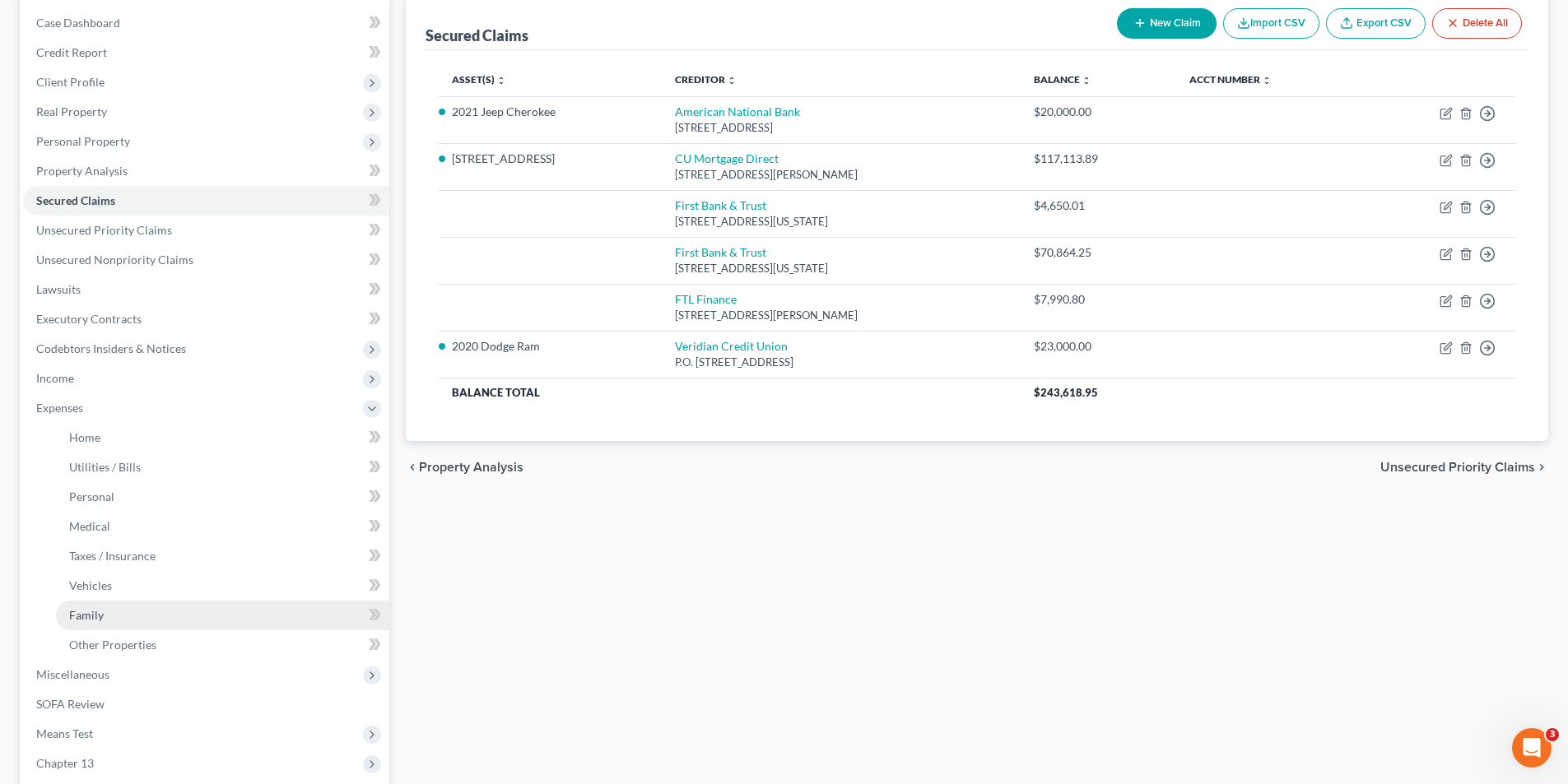
scroll to position [164, 0]
click at [115, 524] on span "Other Properties" at bounding box center [113, 643] width 87 height 14
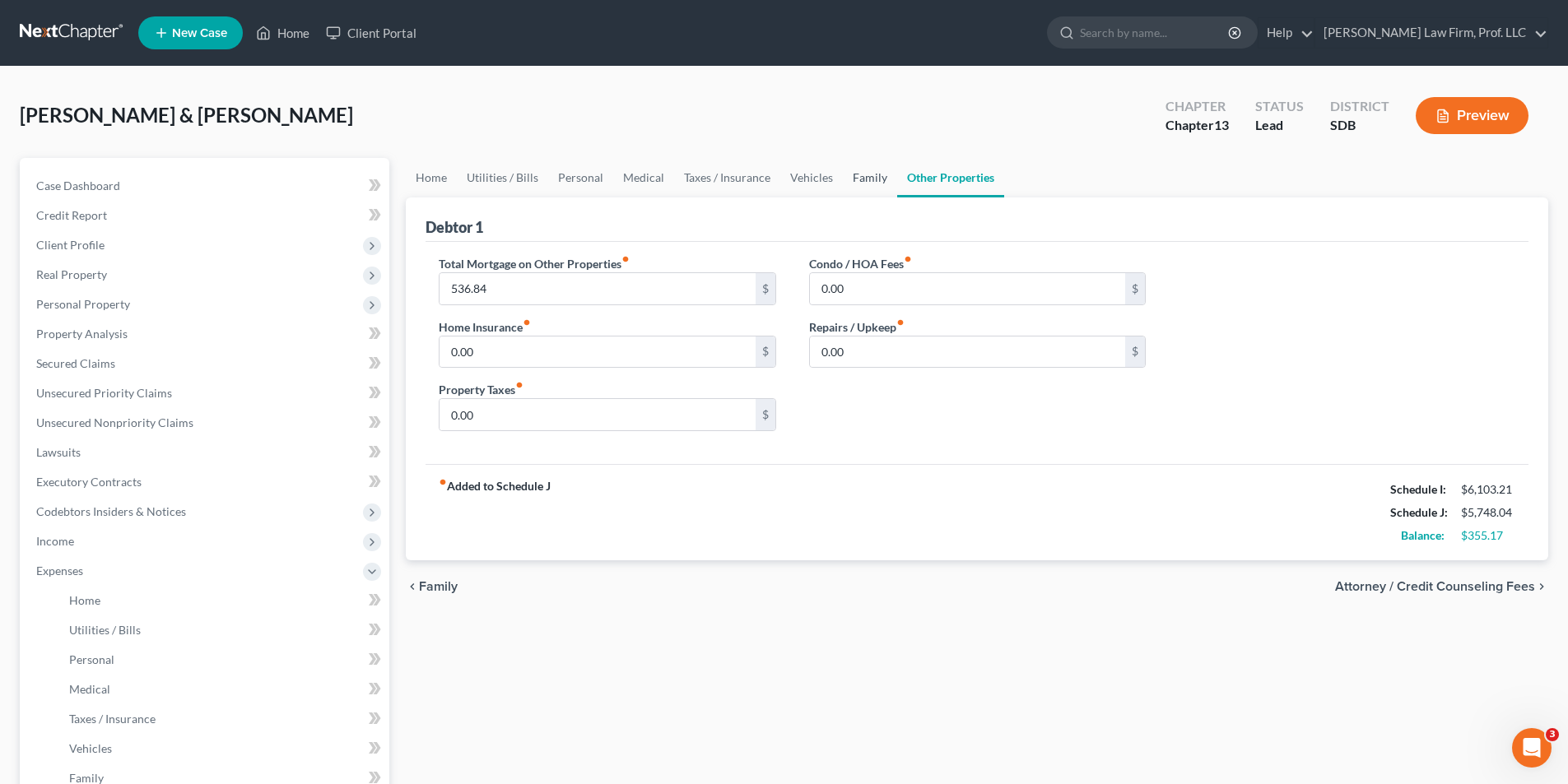
click at [864, 175] on link "Family" at bounding box center [869, 178] width 54 height 40
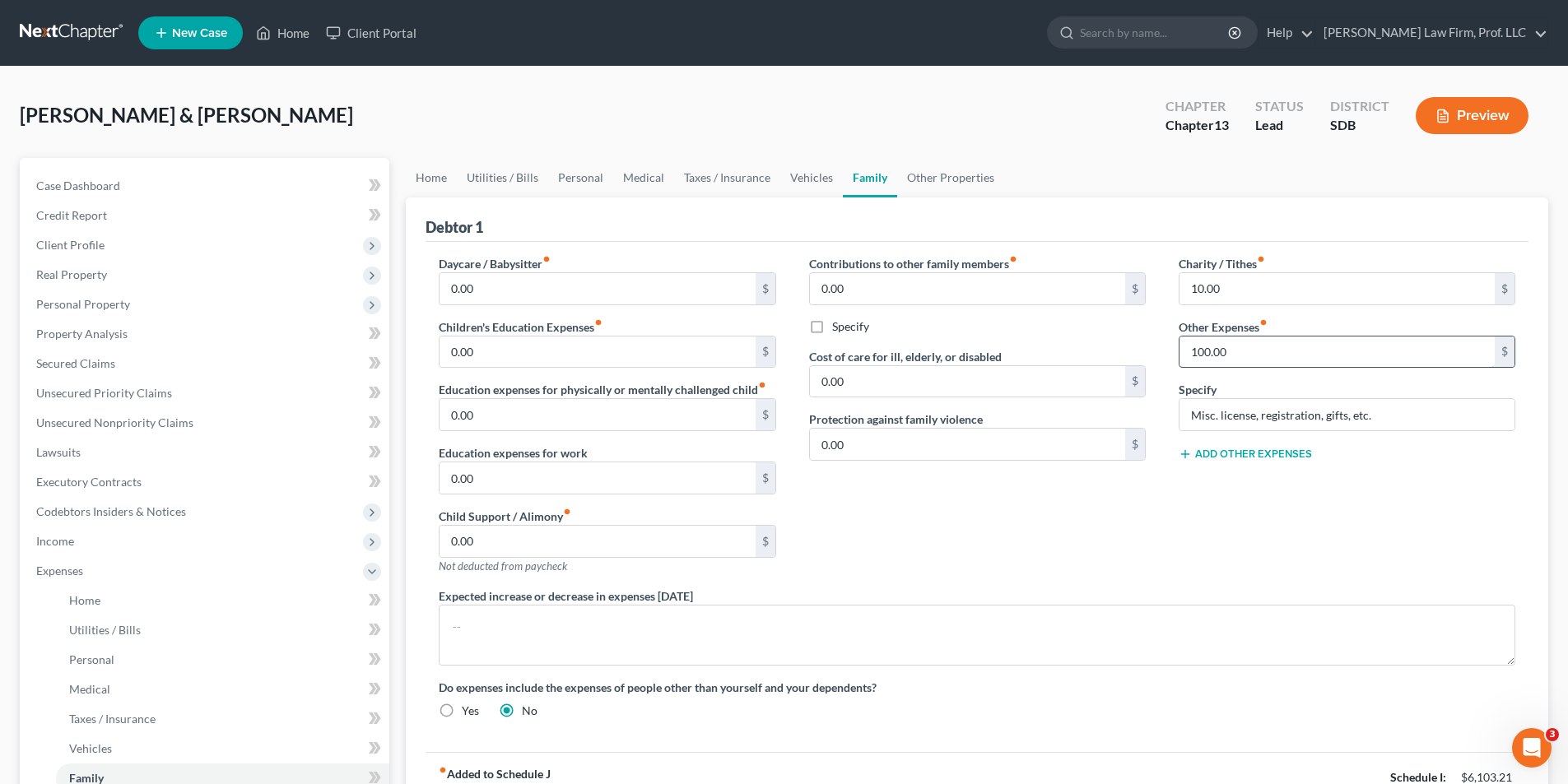
type input "100.00"
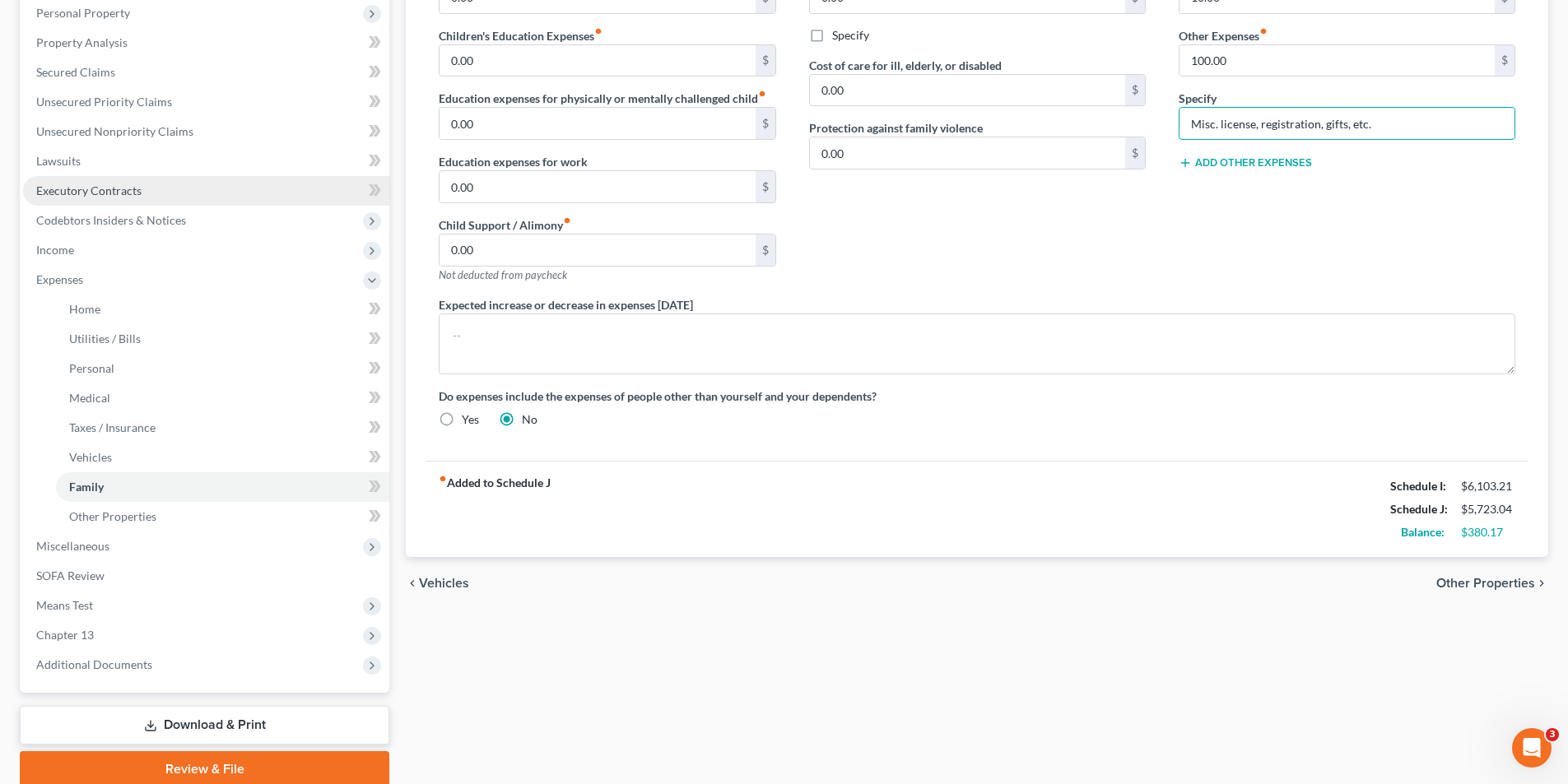
scroll to position [28, 0]
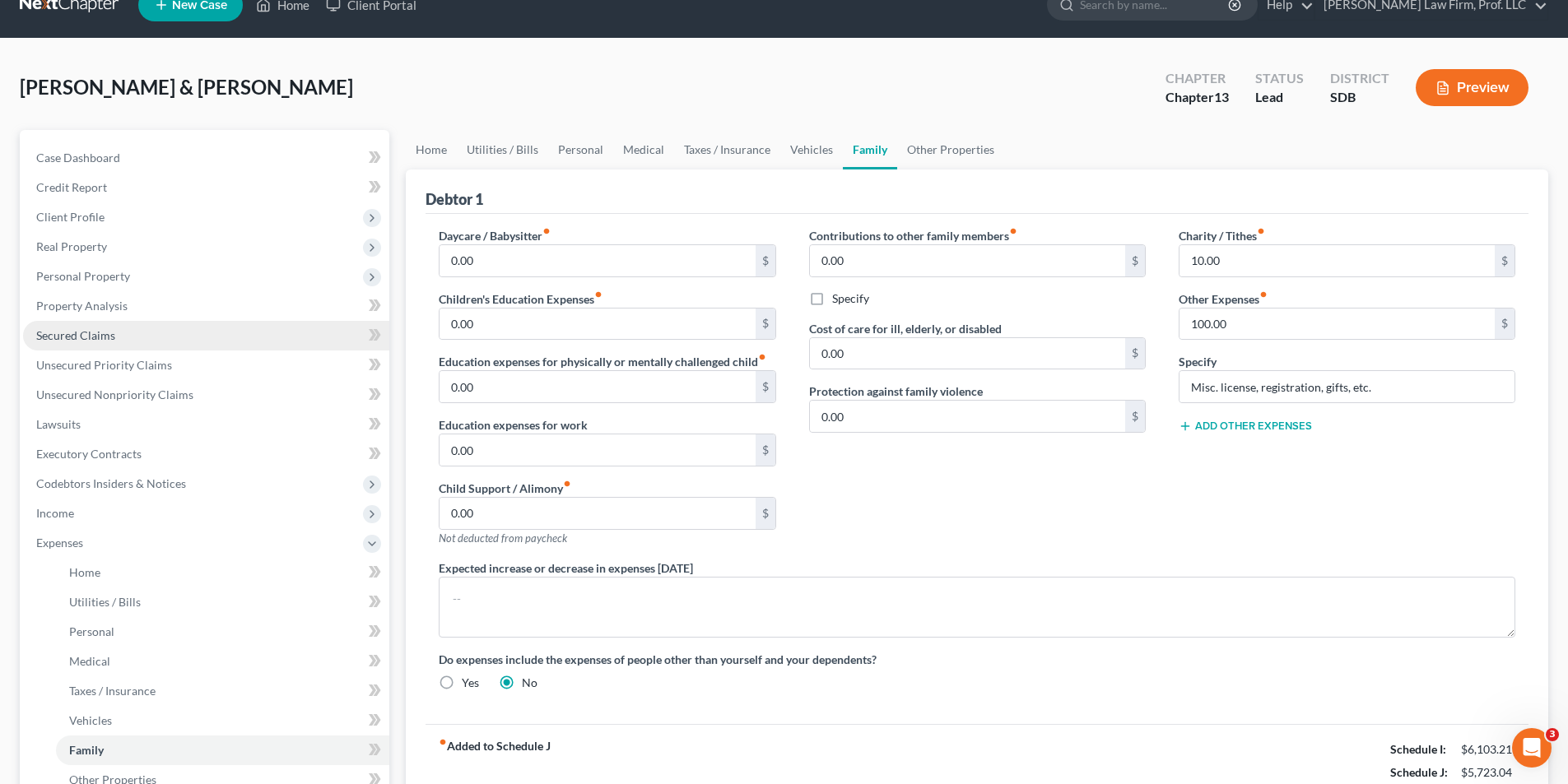
click at [85, 334] on span "Secured Claims" at bounding box center [76, 335] width 79 height 14
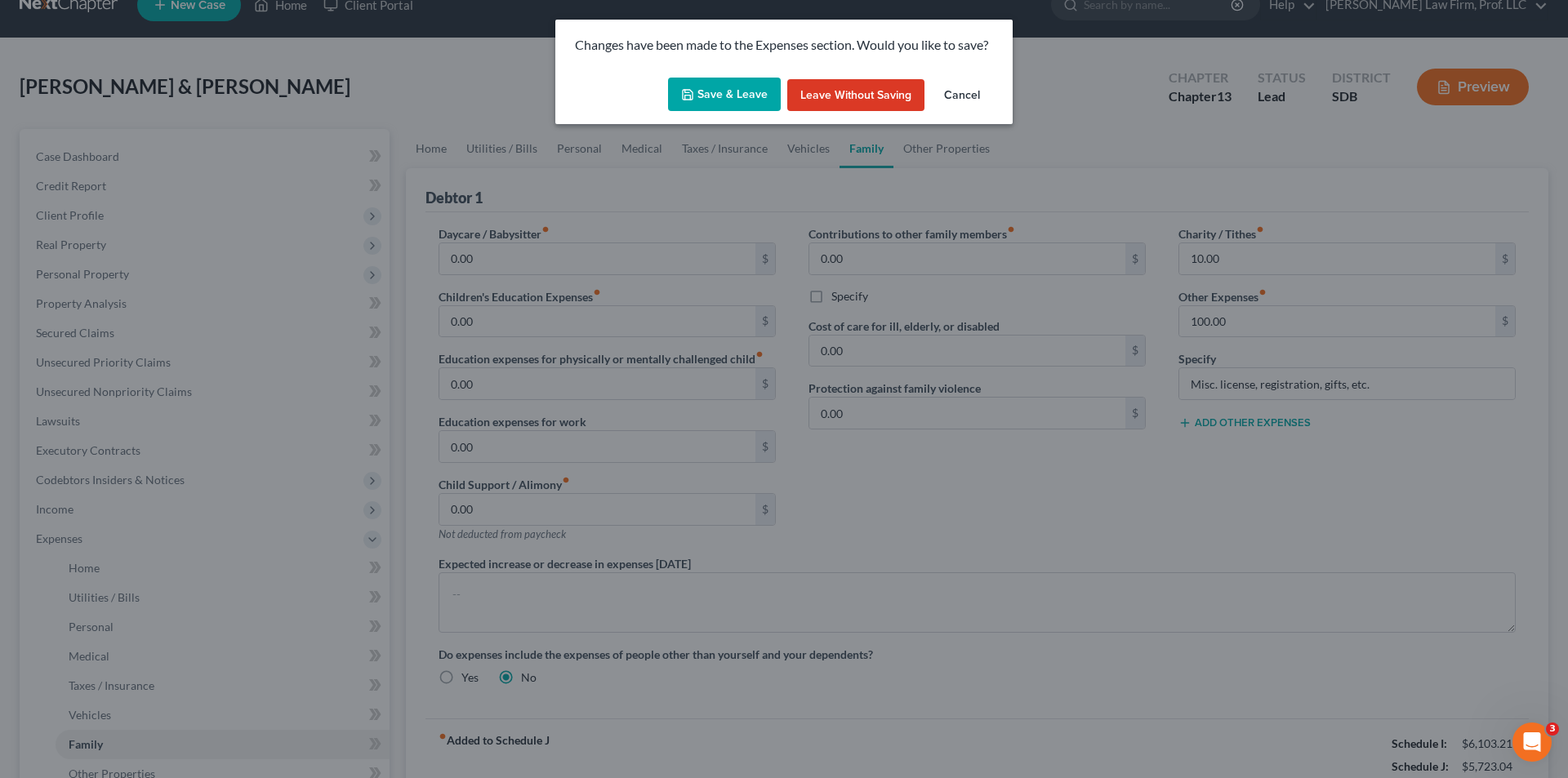
click at [761, 86] on button "Save & Leave" at bounding box center [724, 94] width 113 height 34
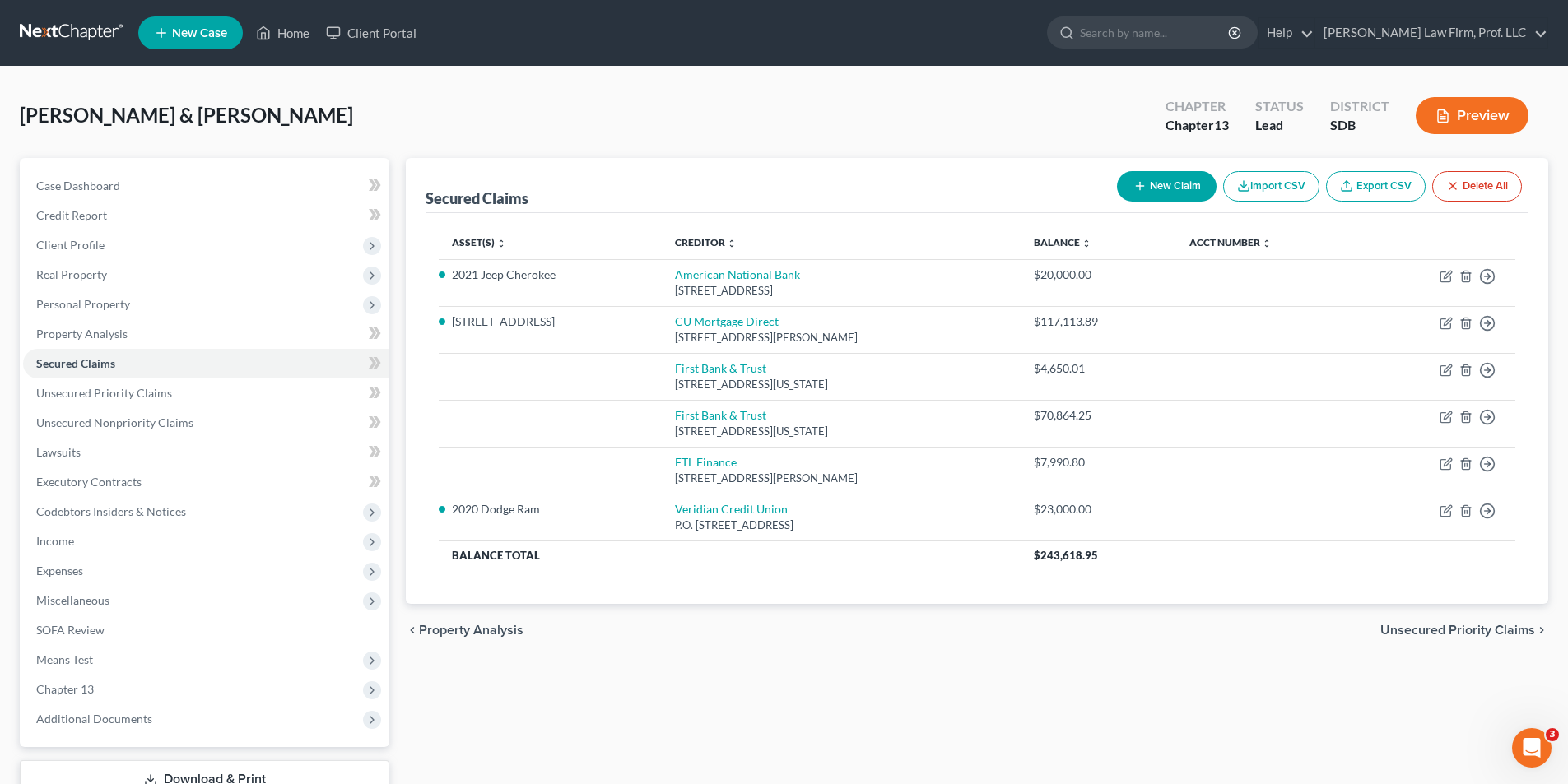
click at [1048, 106] on button "Preview" at bounding box center [1472, 115] width 113 height 37
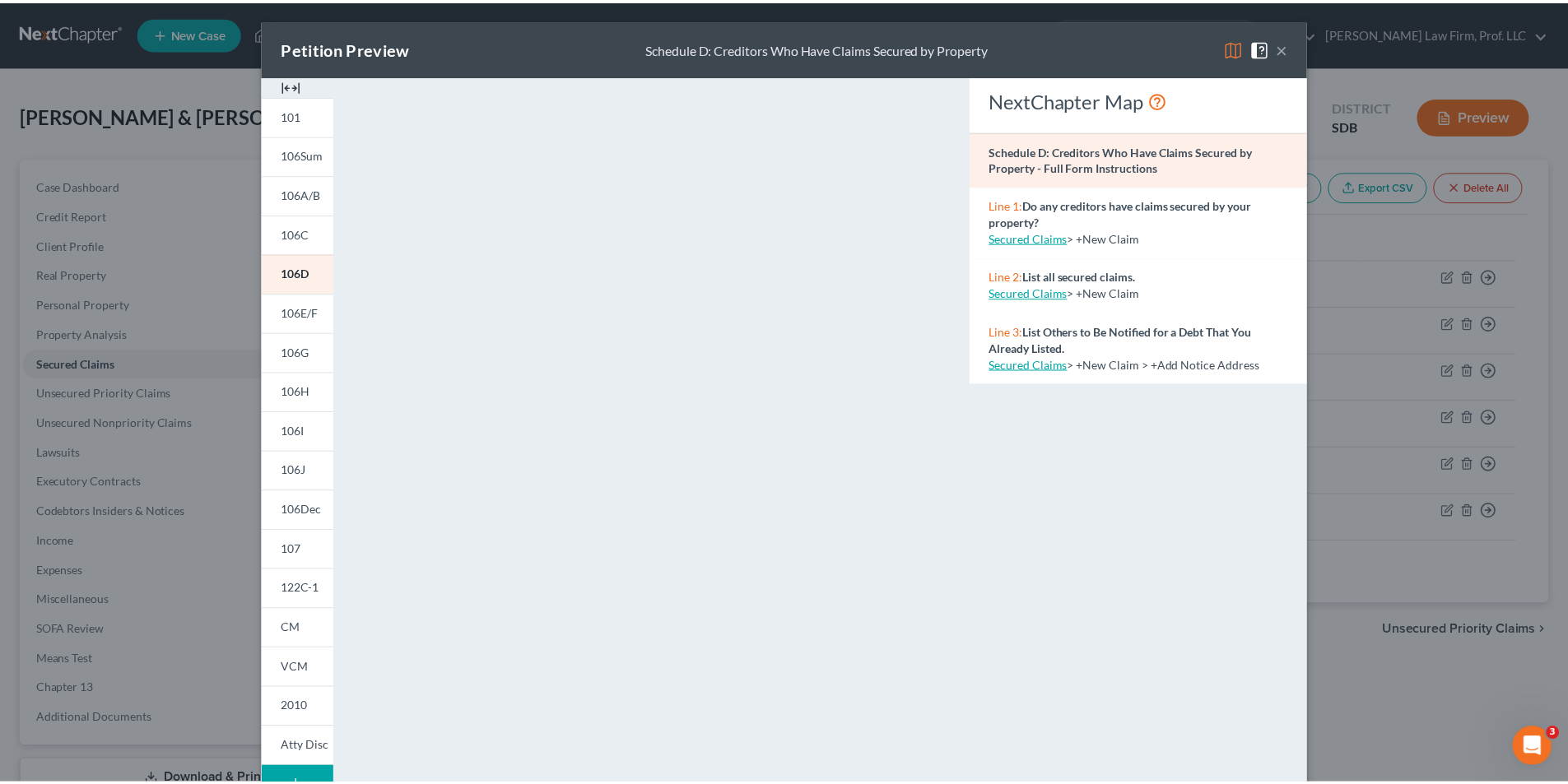
scroll to position [918, 0]
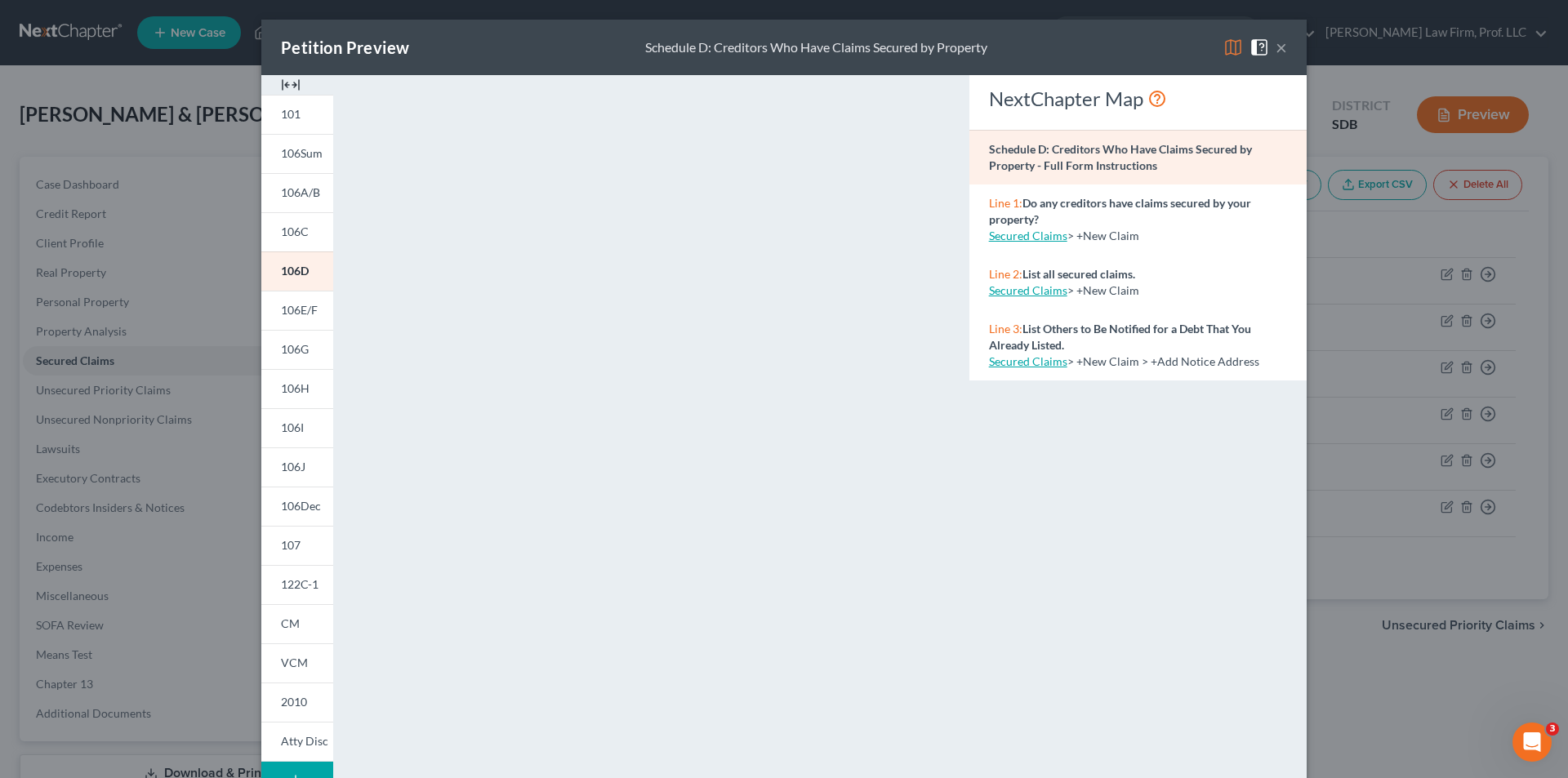
click at [1040, 46] on button "×" at bounding box center [1281, 47] width 12 height 20
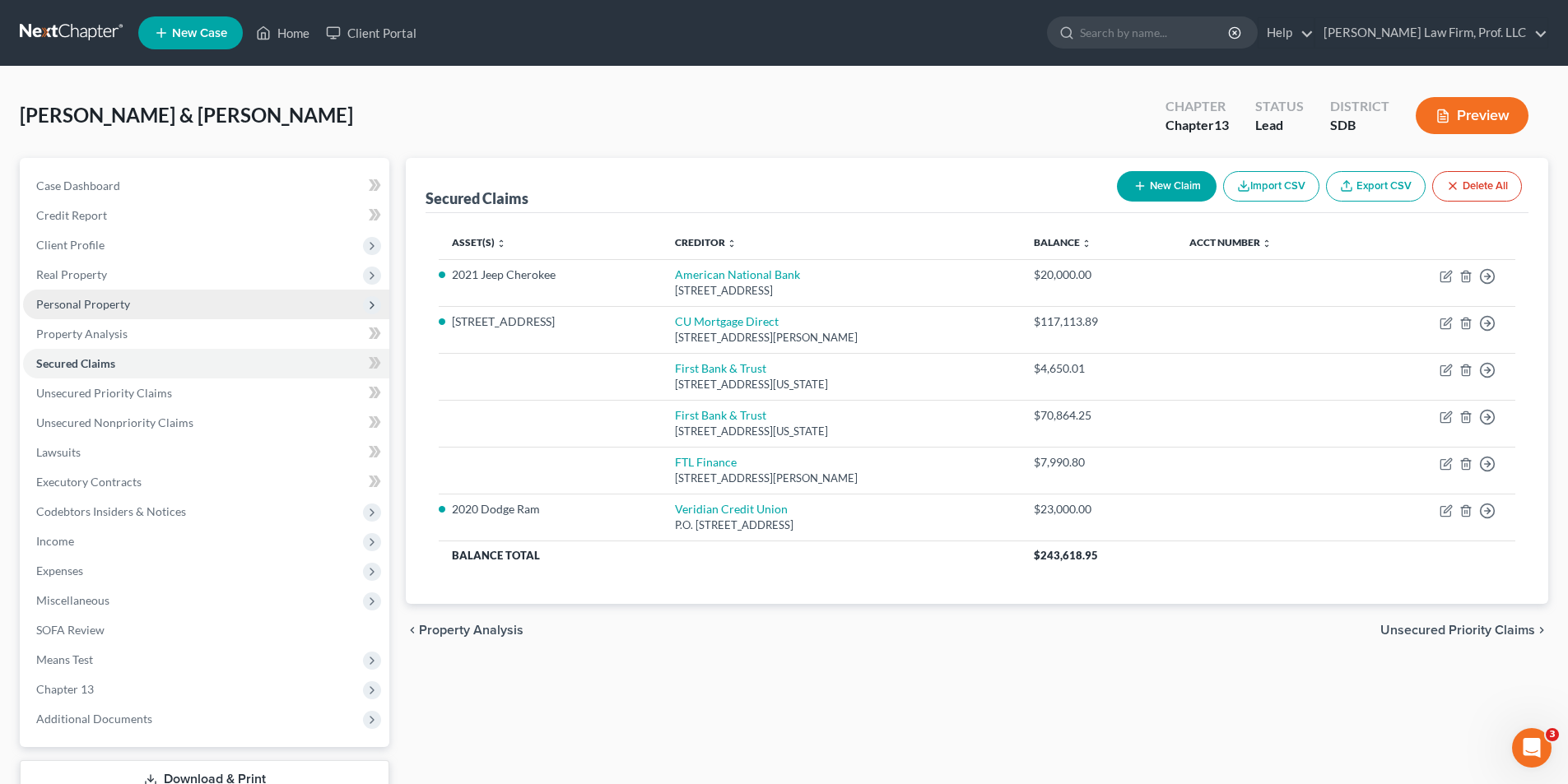
click at [84, 297] on span "Personal Property" at bounding box center [83, 304] width 94 height 14
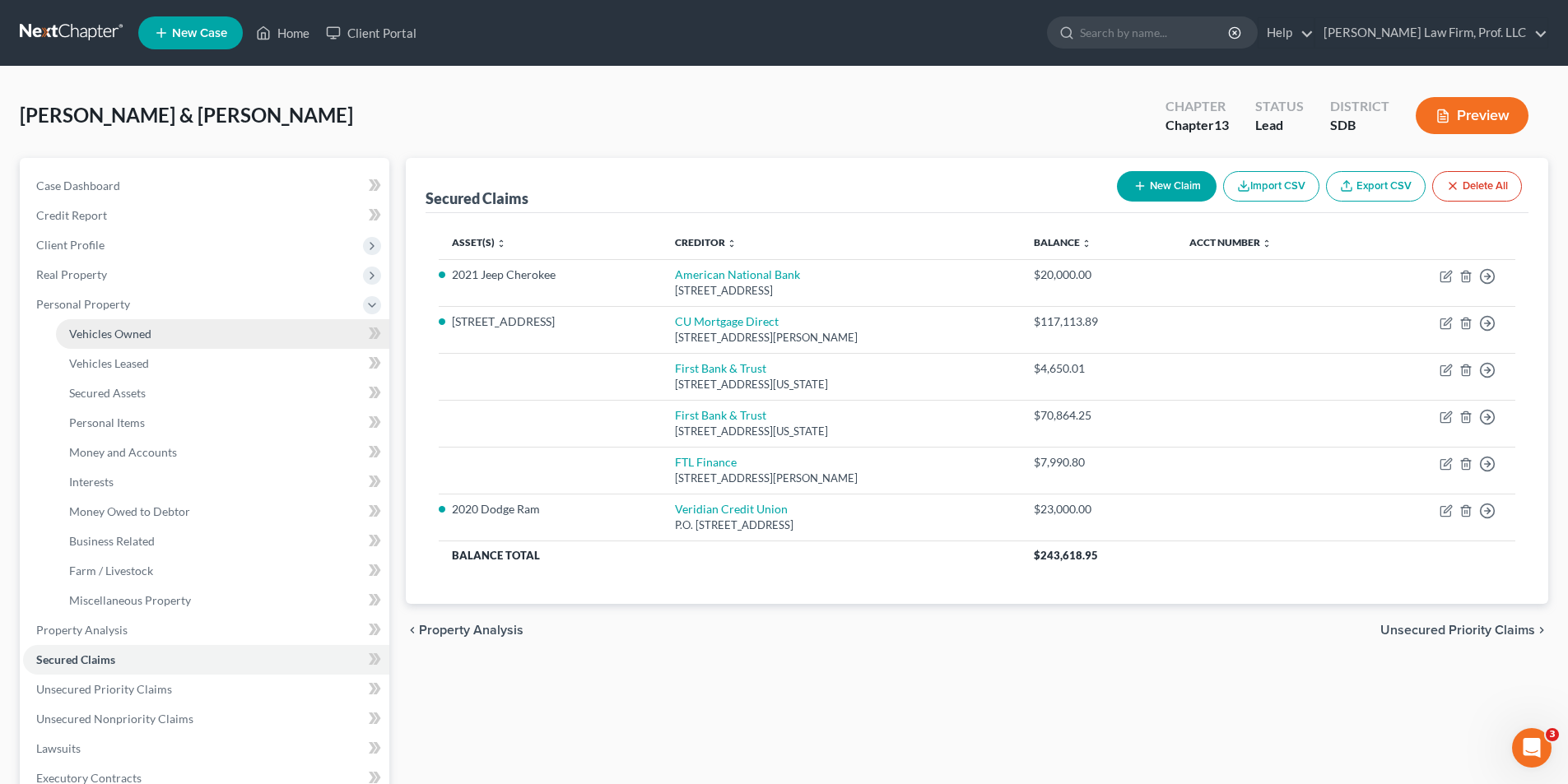
click at [108, 334] on span "Vehicles Owned" at bounding box center [110, 333] width 82 height 14
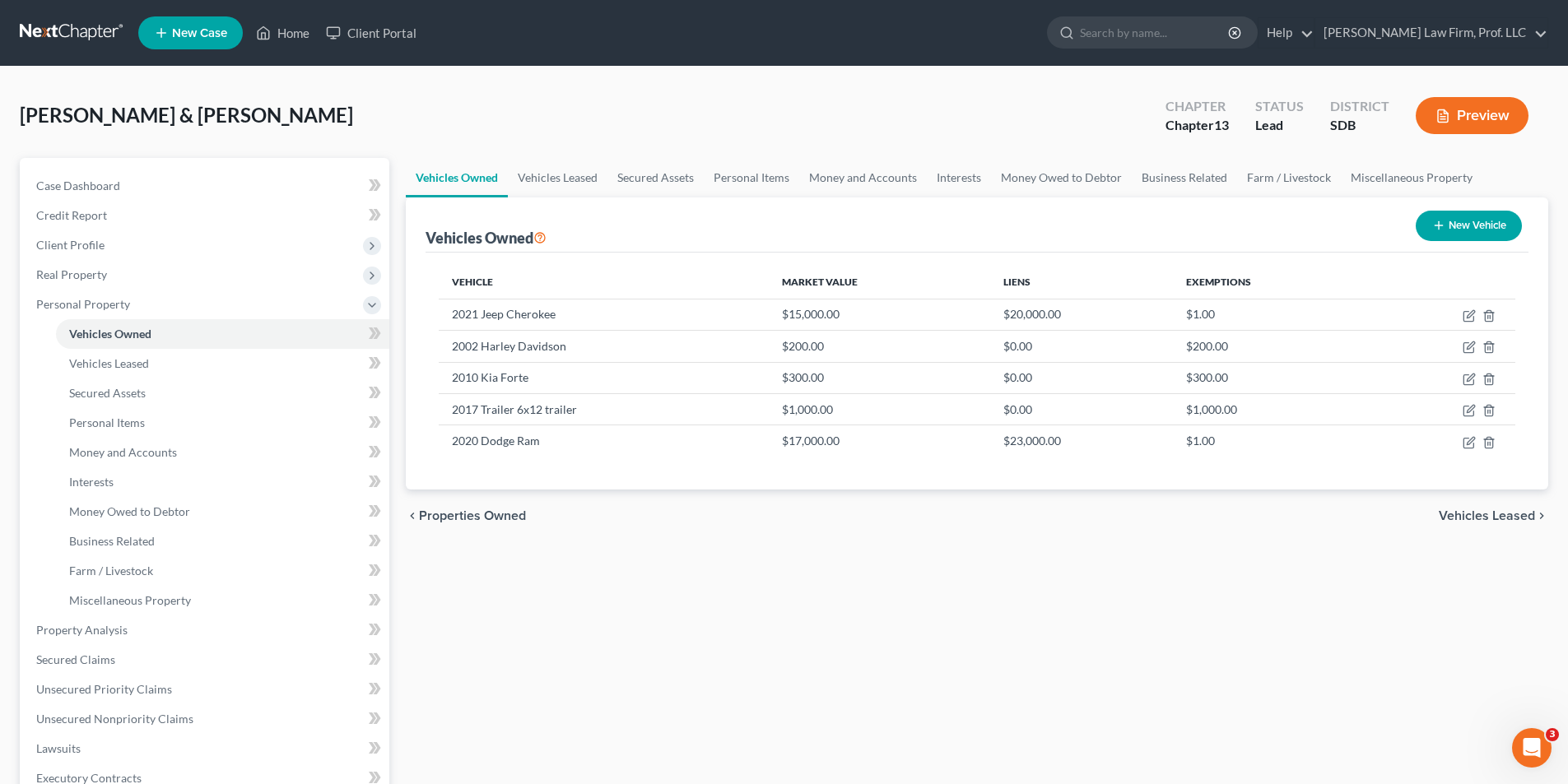
click at [1048, 116] on button "Preview" at bounding box center [1472, 115] width 113 height 37
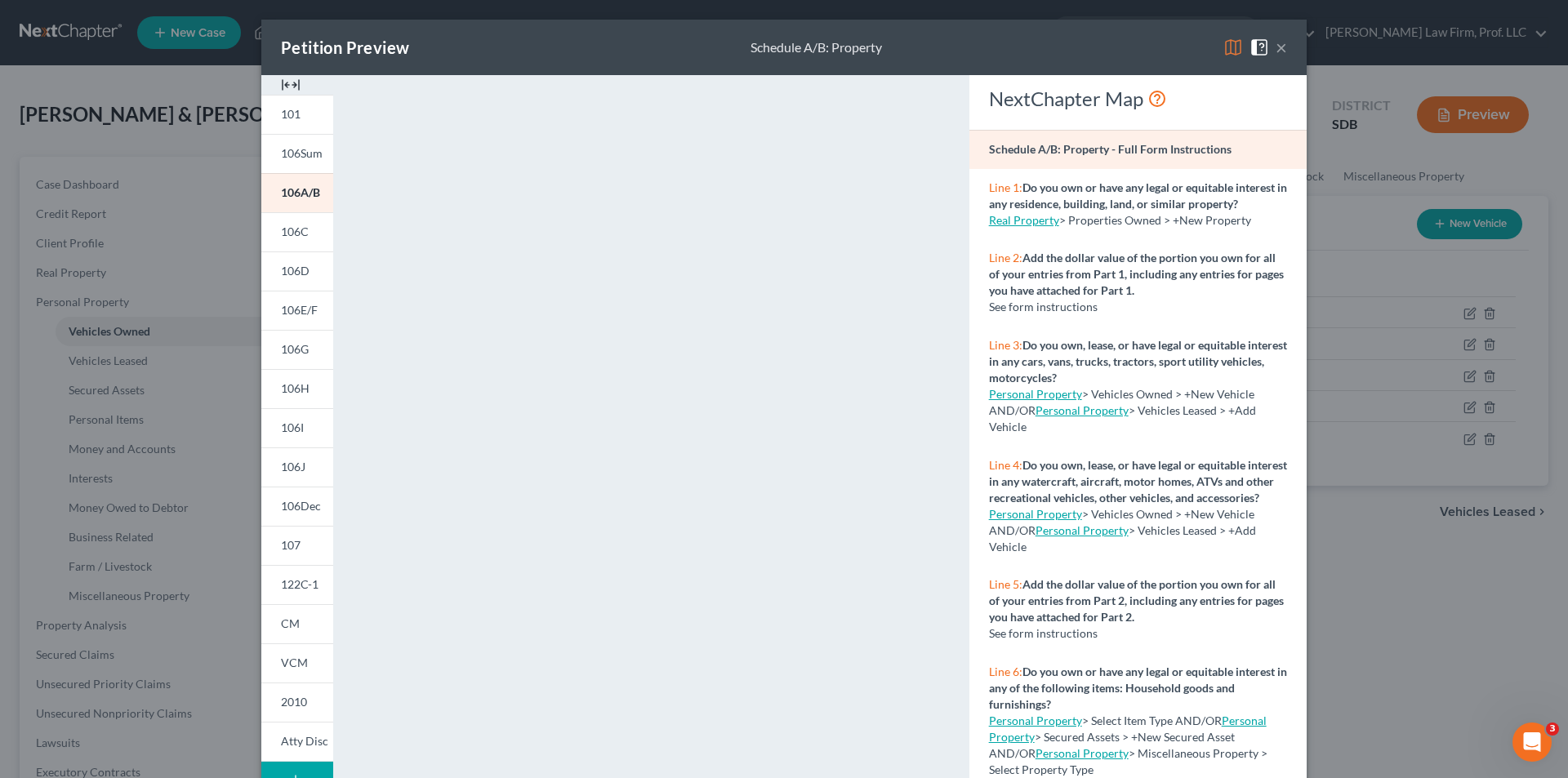
click at [1040, 51] on button "×" at bounding box center [1281, 47] width 12 height 20
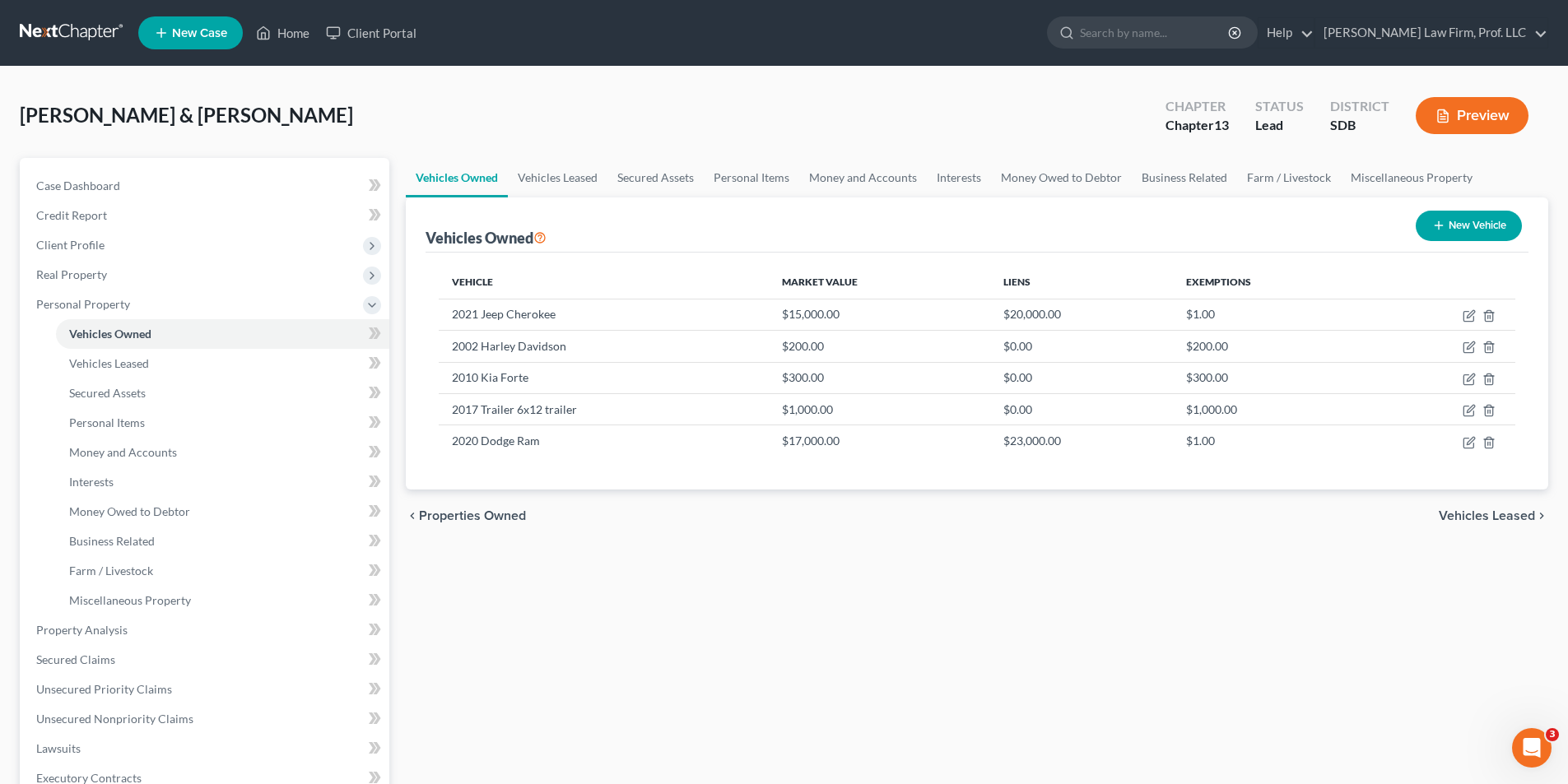
scroll to position [416, 0]
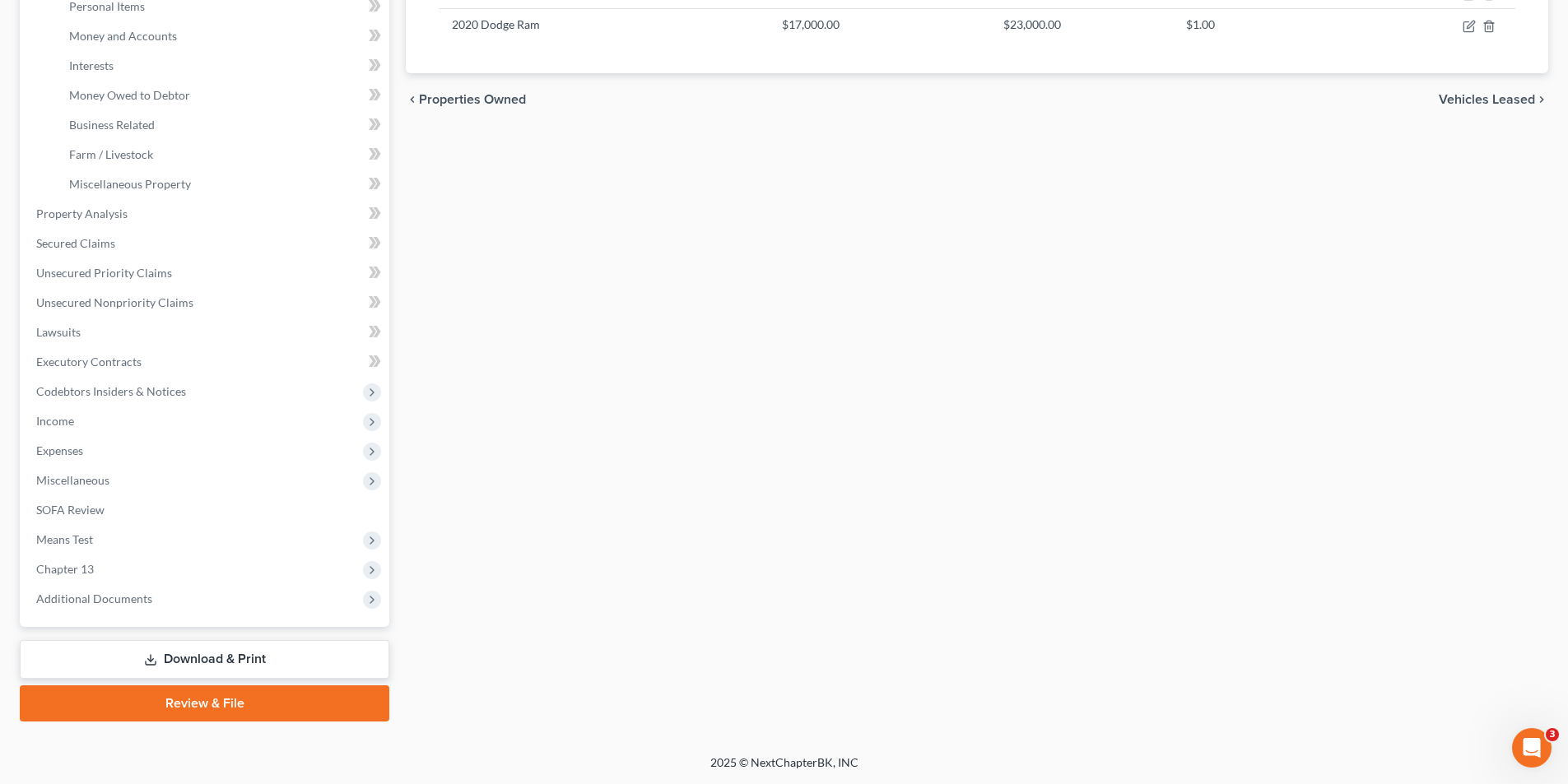
click at [209, 524] on link "Download & Print" at bounding box center [205, 659] width 370 height 39
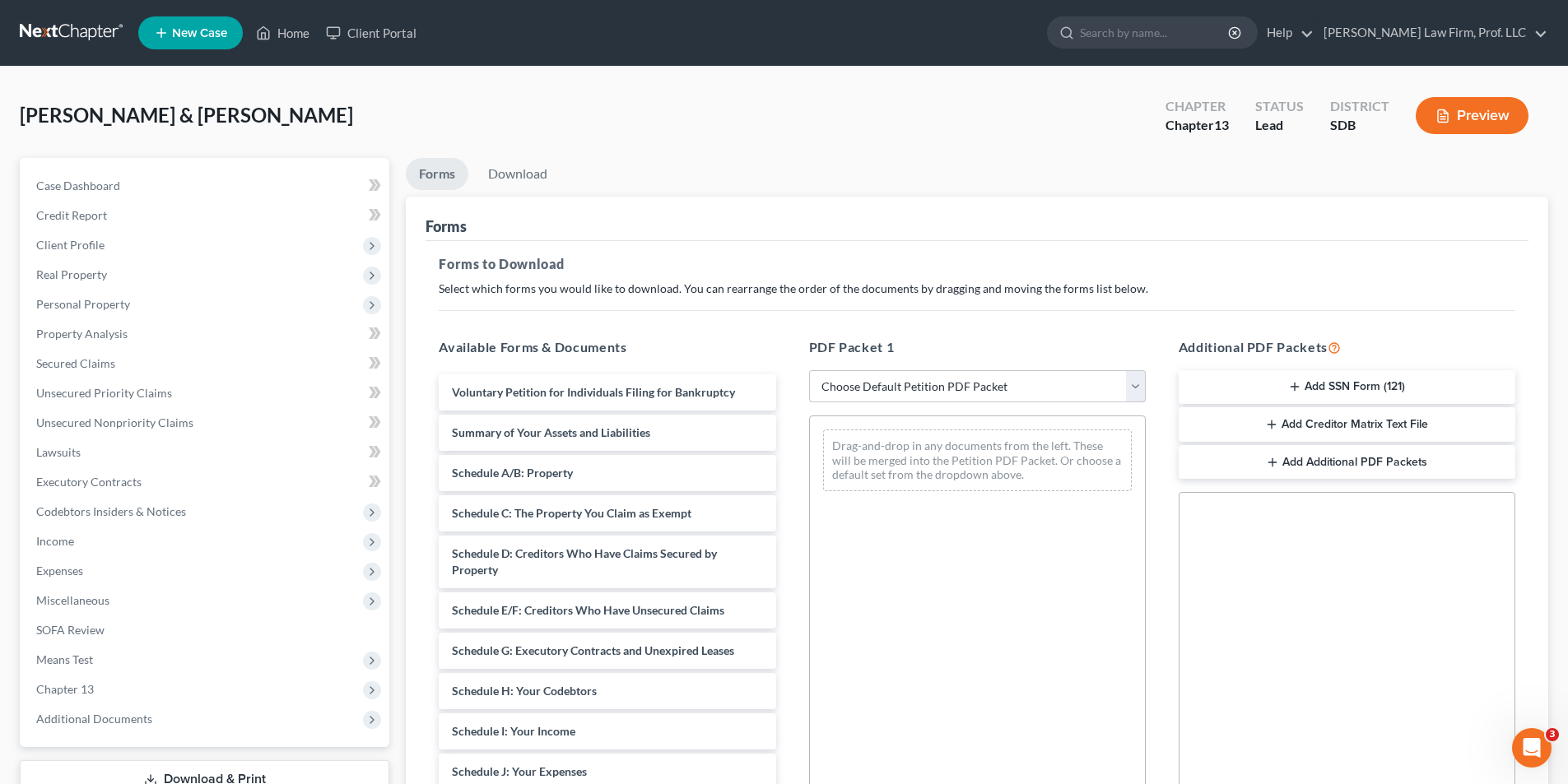
drag, startPoint x: 886, startPoint y: 388, endPoint x: 899, endPoint y: 398, distance: 16.4
click at [886, 388] on select "Choose Default Petition PDF Packet Complete Bankruptcy Petition (all forms and …" at bounding box center [977, 387] width 336 height 33
select select "0"
click at [809, 371] on select "Choose Default Petition PDF Packet Complete Bankruptcy Petition (all forms and …" at bounding box center [977, 387] width 336 height 33
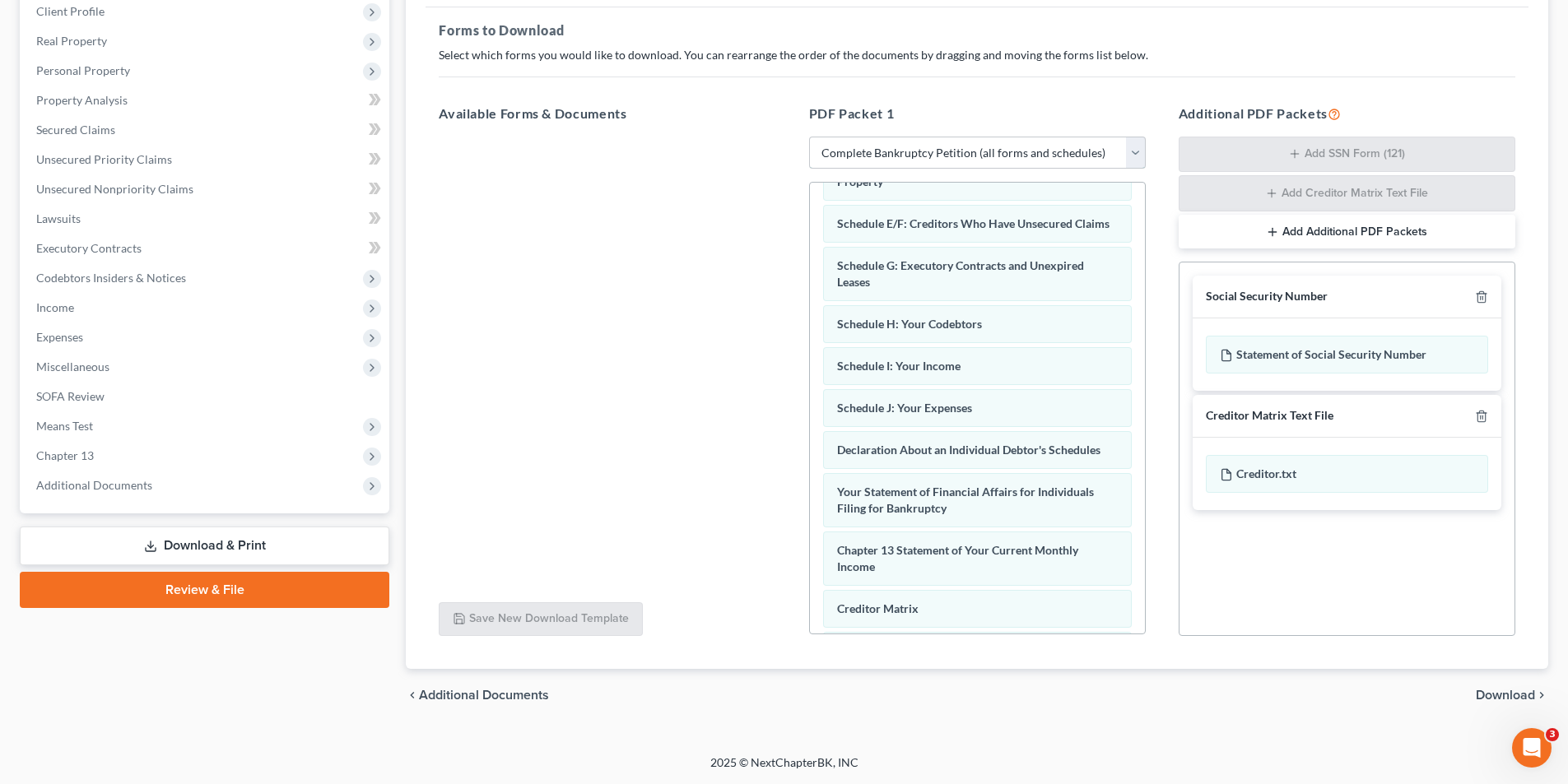
scroll to position [466, 0]
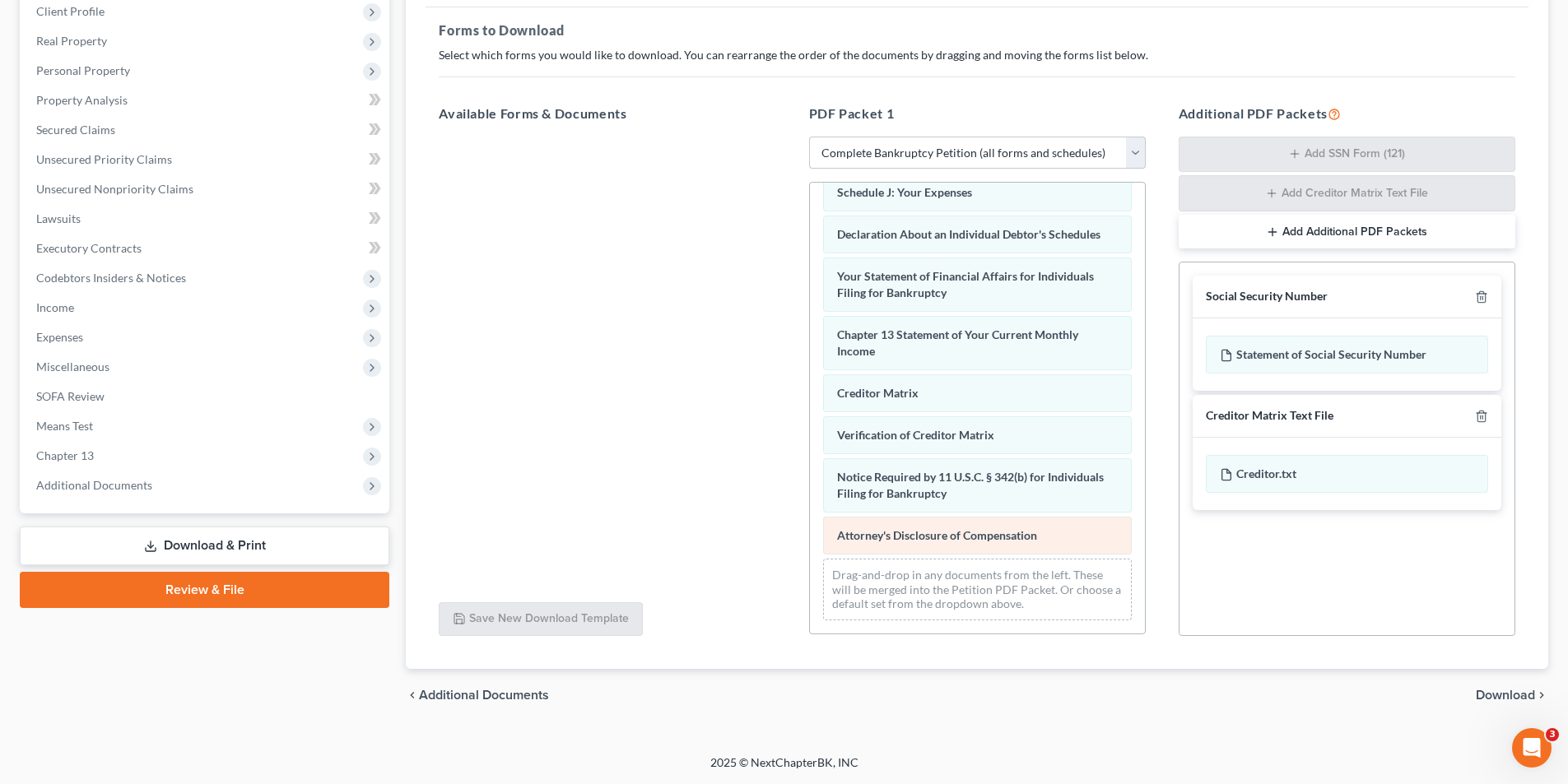
click at [810, 420] on div "Voluntary Petition for Individuals Filing for Bankruptcy Summary of Your Assets…" at bounding box center [977, 183] width 335 height 901
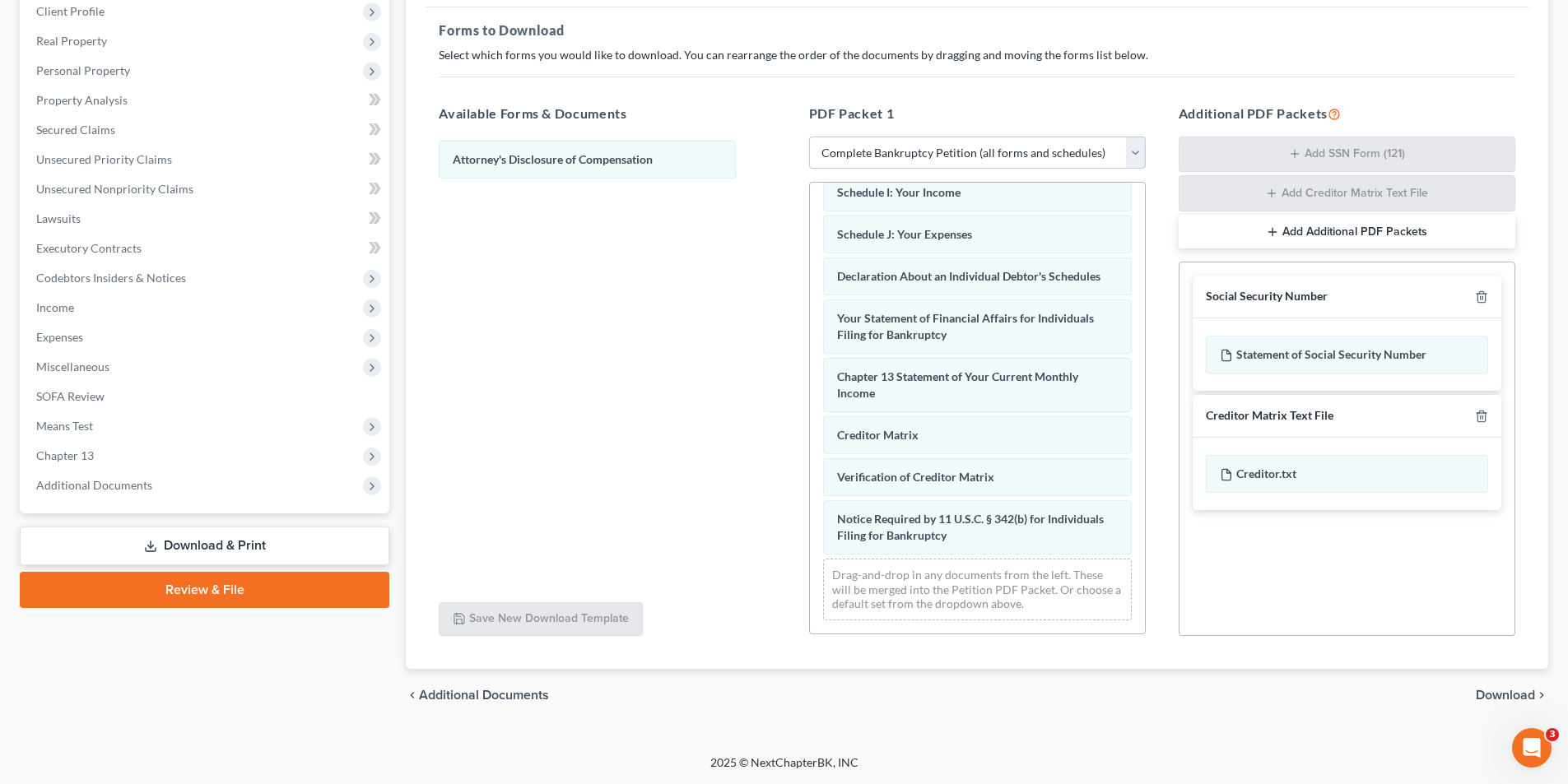
scroll to position [424, 0]
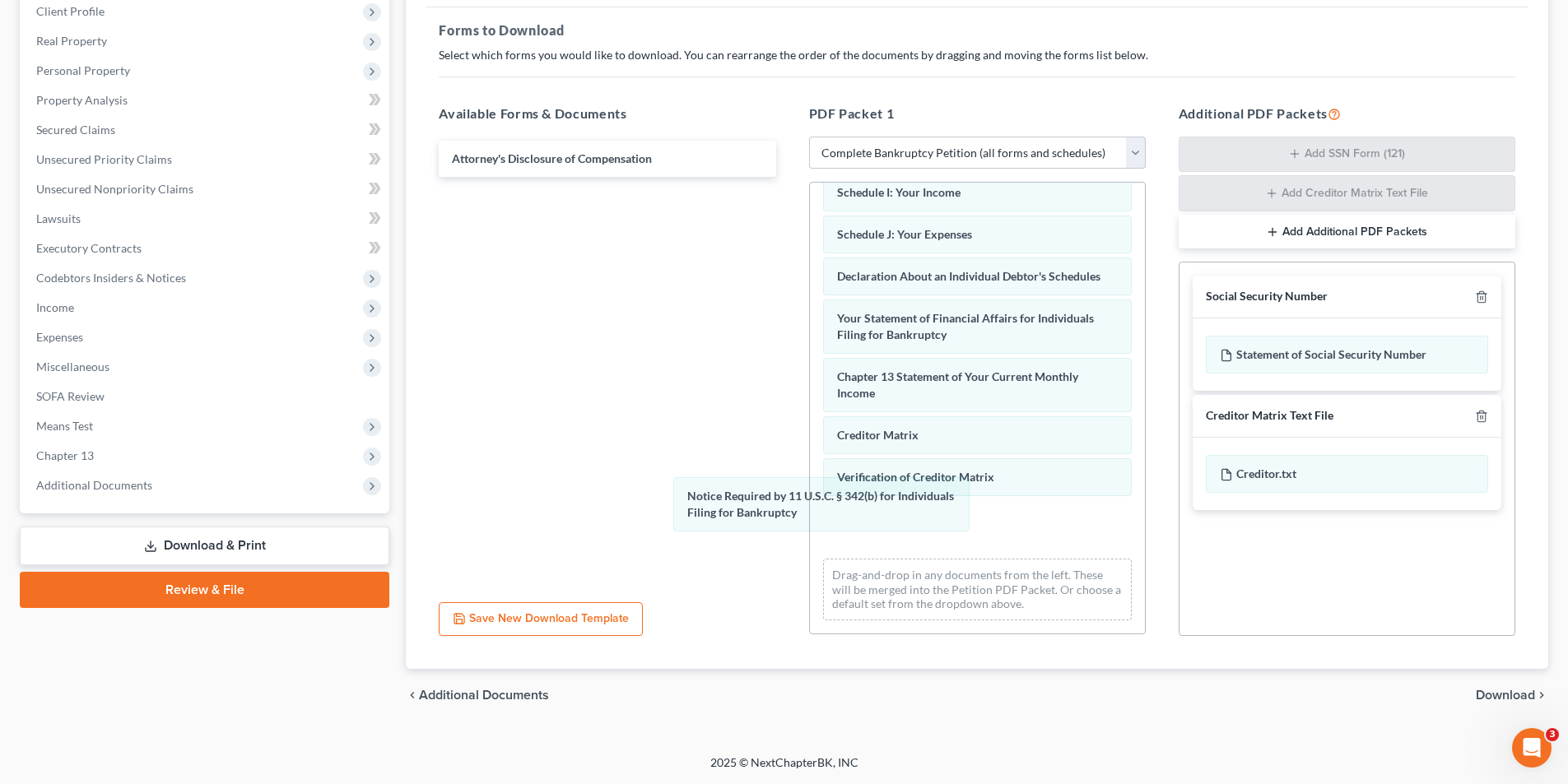
drag, startPoint x: 950, startPoint y: 528, endPoint x: 791, endPoint y: 501, distance: 161.3
click at [810, 451] on div "Notice Required by 11 U.S.C. § 342(b) for Individuals Filing for Bankruptcy Vol…" at bounding box center [977, 205] width 335 height 858
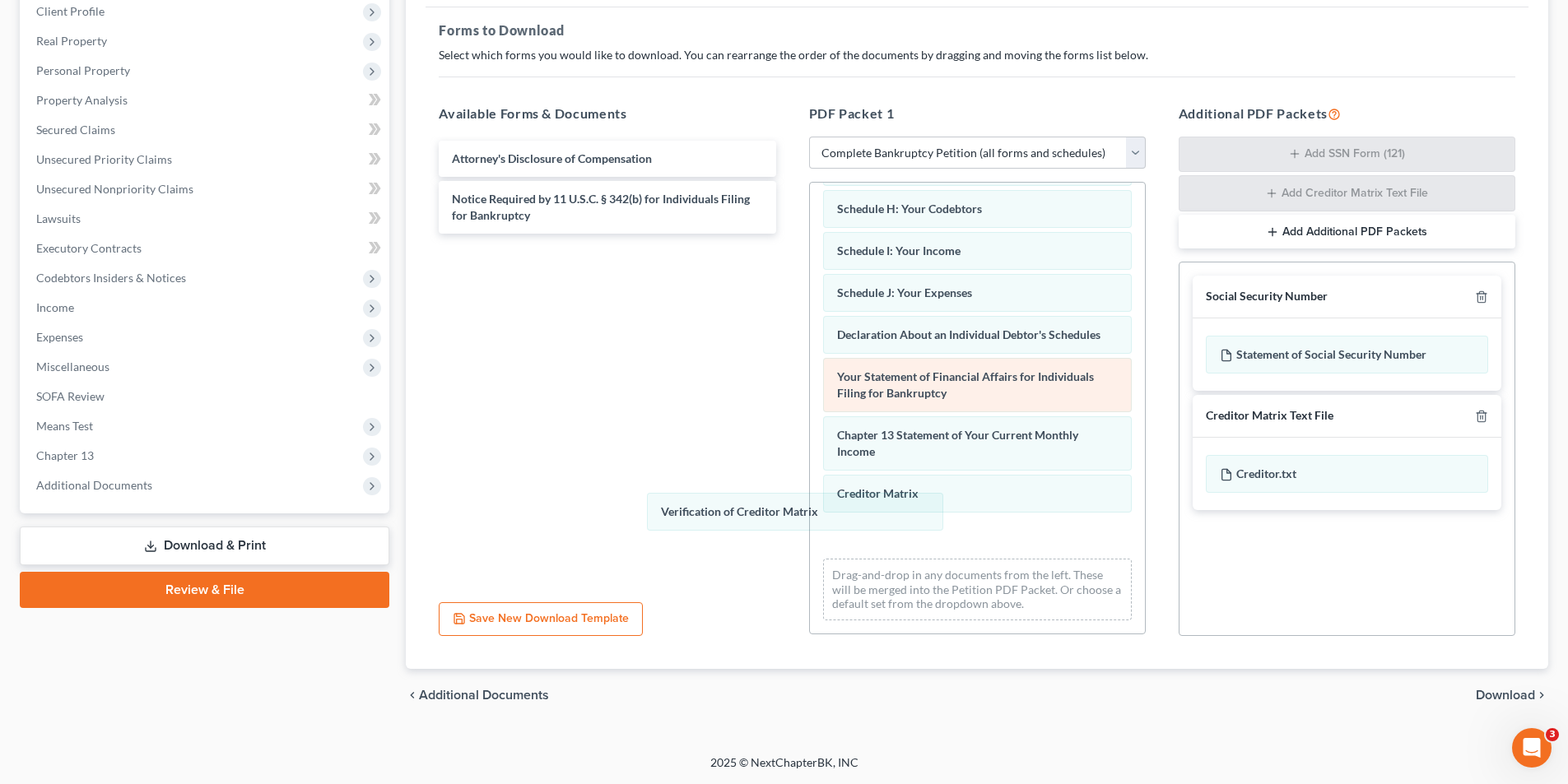
drag, startPoint x: 882, startPoint y: 523, endPoint x: 846, endPoint y: 454, distance: 77.8
click at [810, 479] on div "Verification of Creditor Matrix Voluntary Petition for Individuals Filing for B…" at bounding box center [977, 233] width 335 height 800
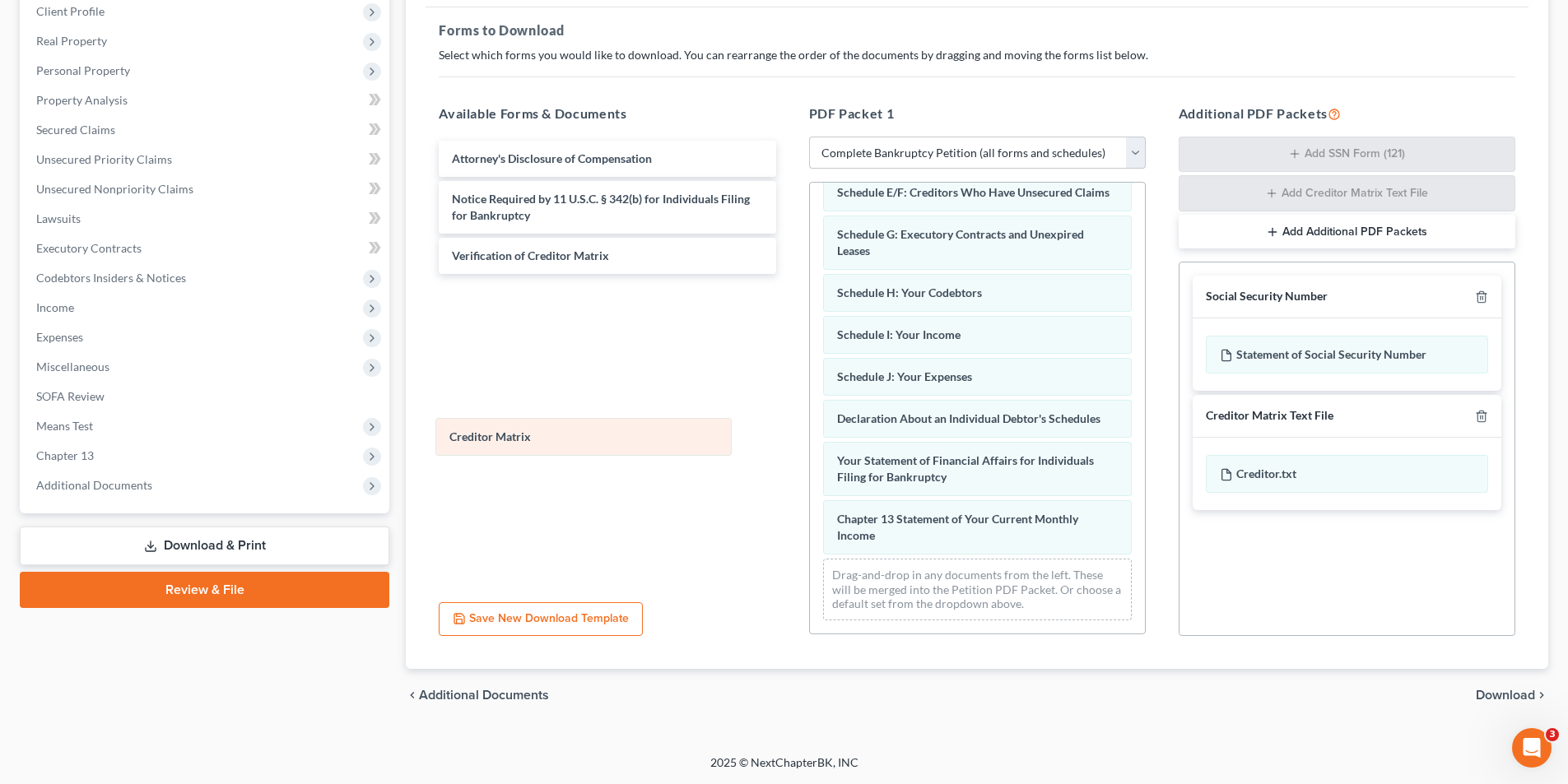
drag, startPoint x: 924, startPoint y: 535, endPoint x: 648, endPoint y: 420, distance: 299.0
click at [810, 420] on div "Creditor Matrix Voluntary Petition for Individuals Filing for Bankruptcy Summar…" at bounding box center [977, 276] width 335 height 716
click at [1048, 293] on icon "button" at bounding box center [1480, 298] width 7 height 11
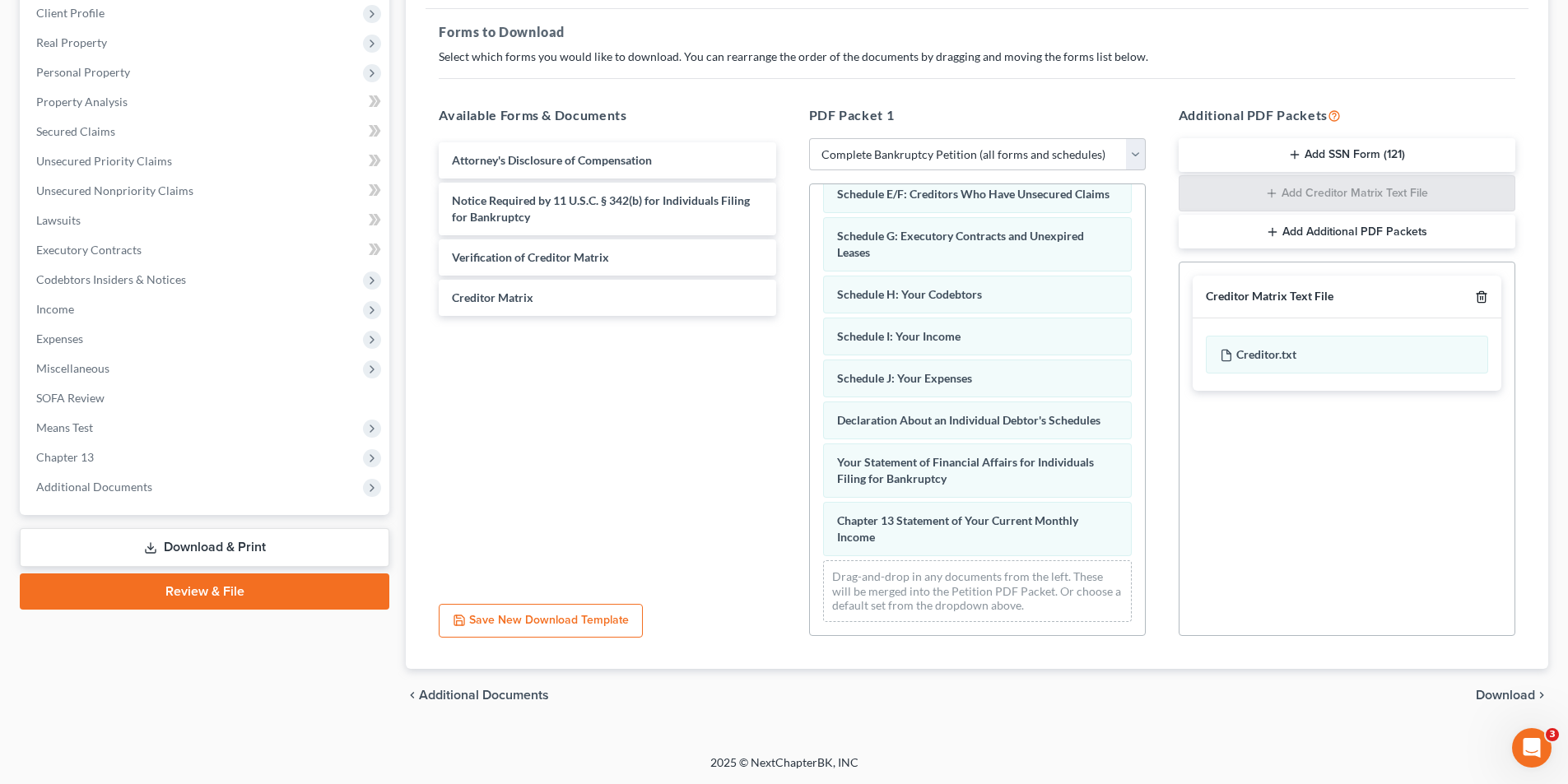
scroll to position [232, 0]
click at [1048, 293] on icon "button" at bounding box center [1481, 297] width 13 height 13
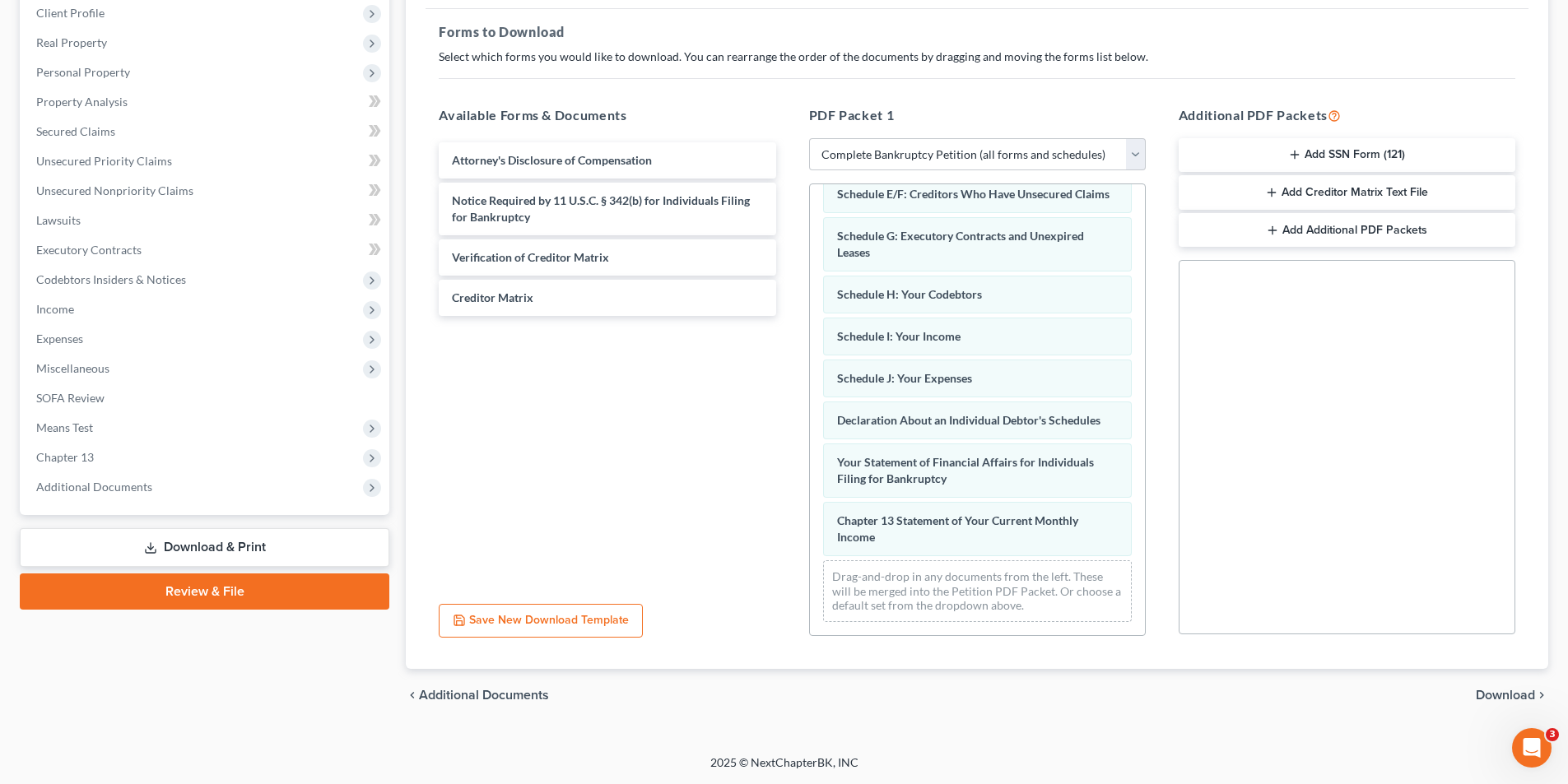
click at [1048, 524] on span "Download" at bounding box center [1505, 695] width 59 height 13
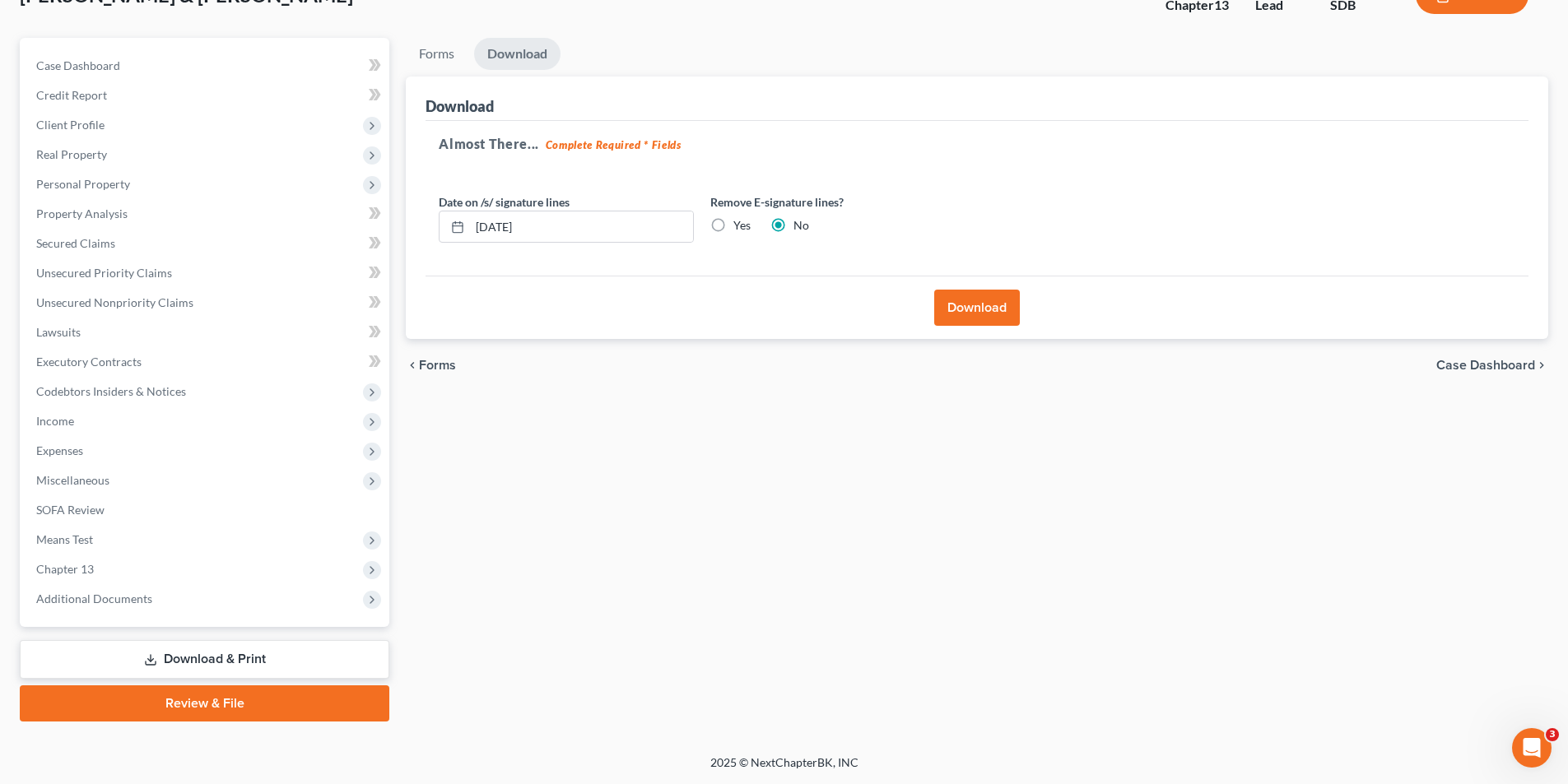
scroll to position [121, 0]
click at [426, 52] on link "Forms" at bounding box center [436, 53] width 61 height 32
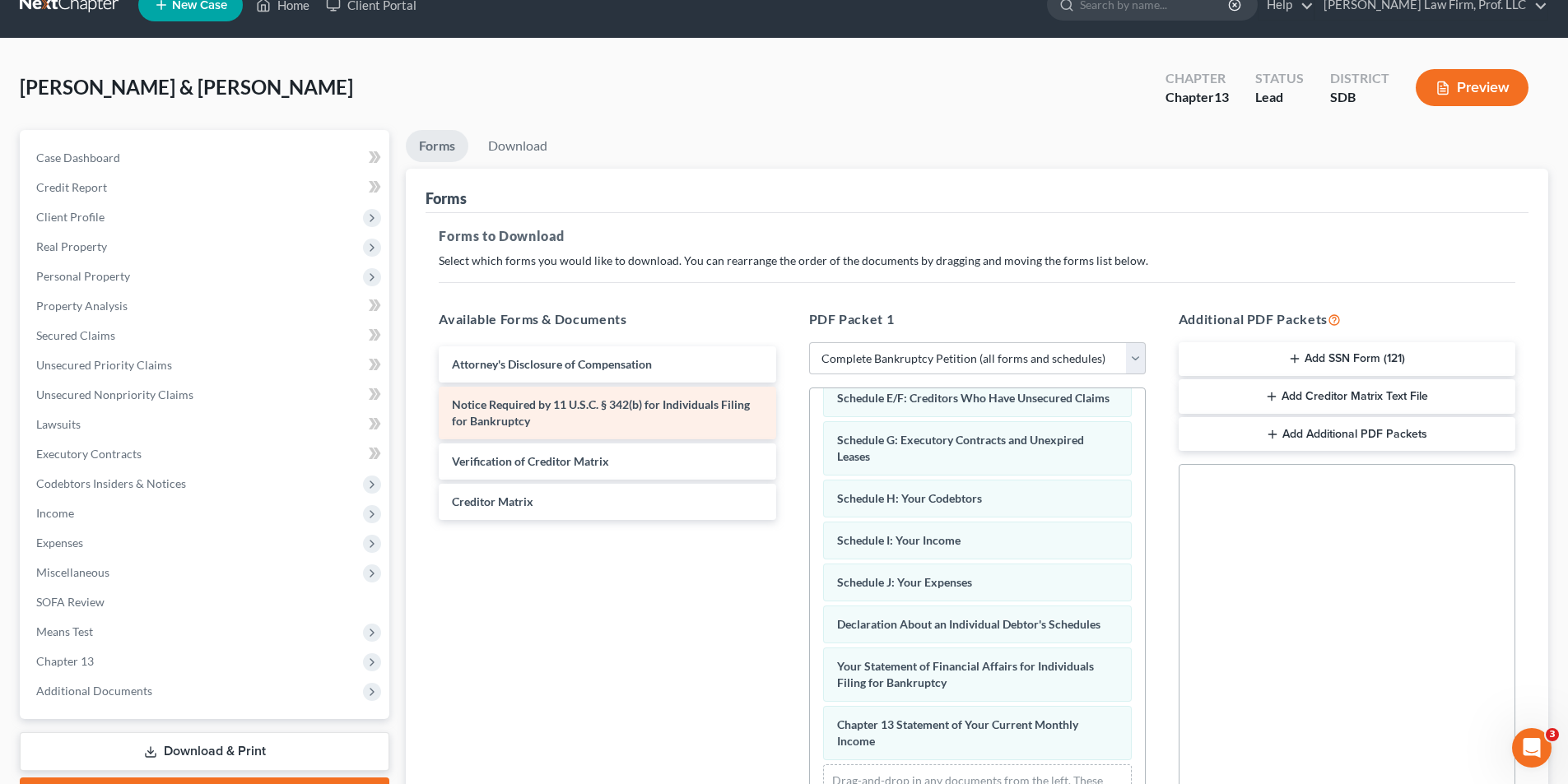
scroll to position [0, 0]
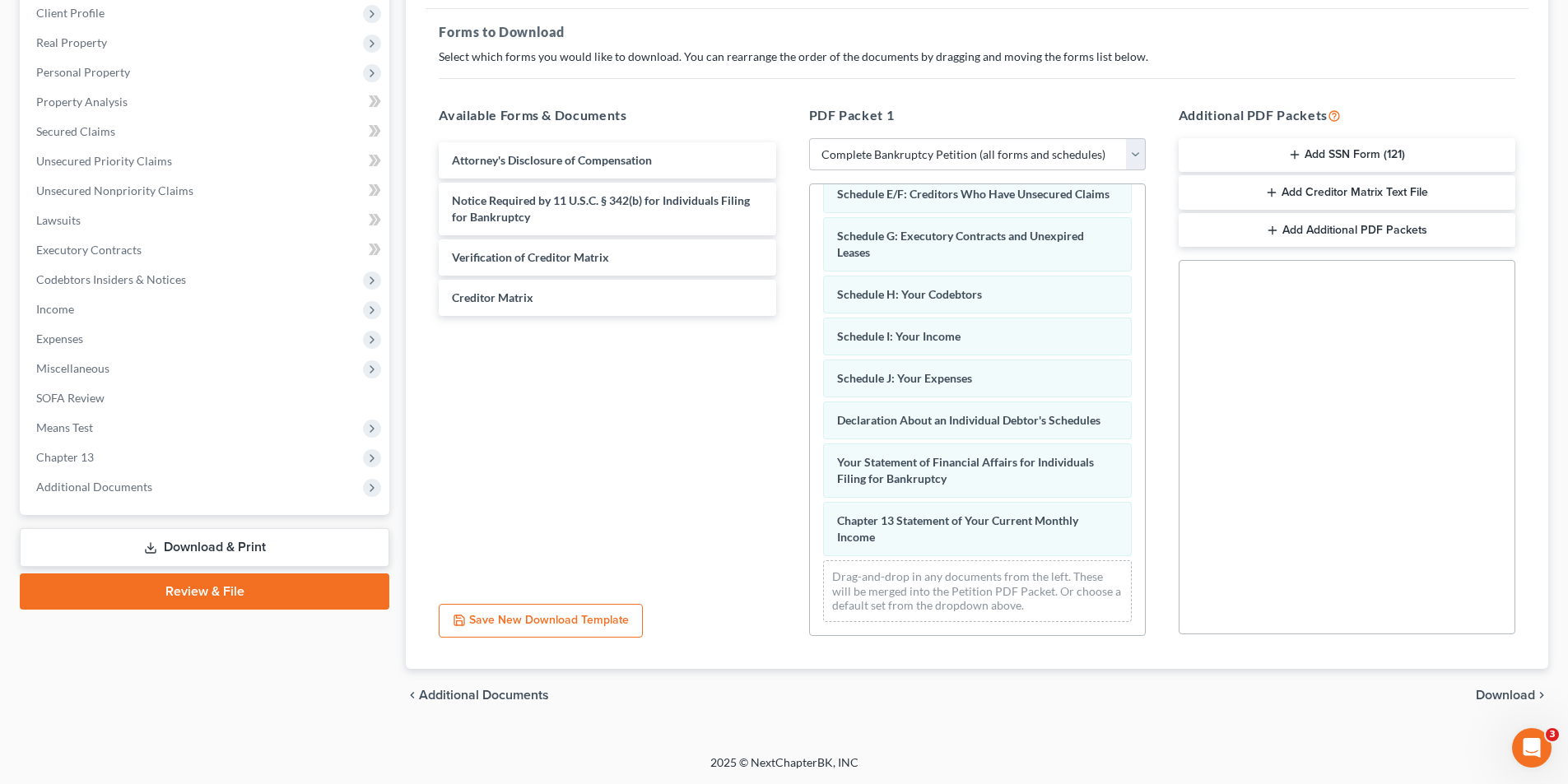
click at [190, 524] on link "Review & File" at bounding box center [205, 591] width 370 height 37
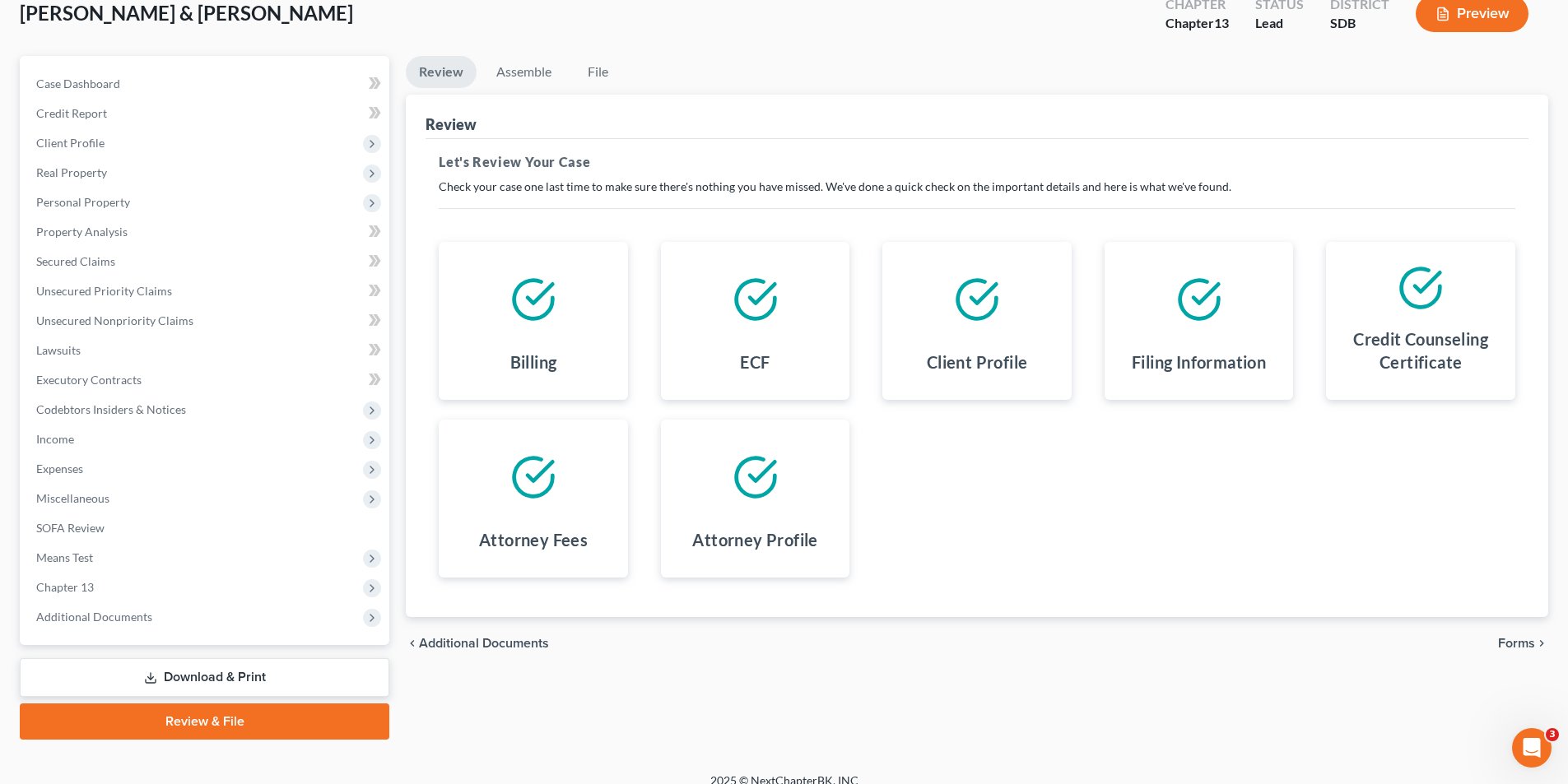
scroll to position [121, 0]
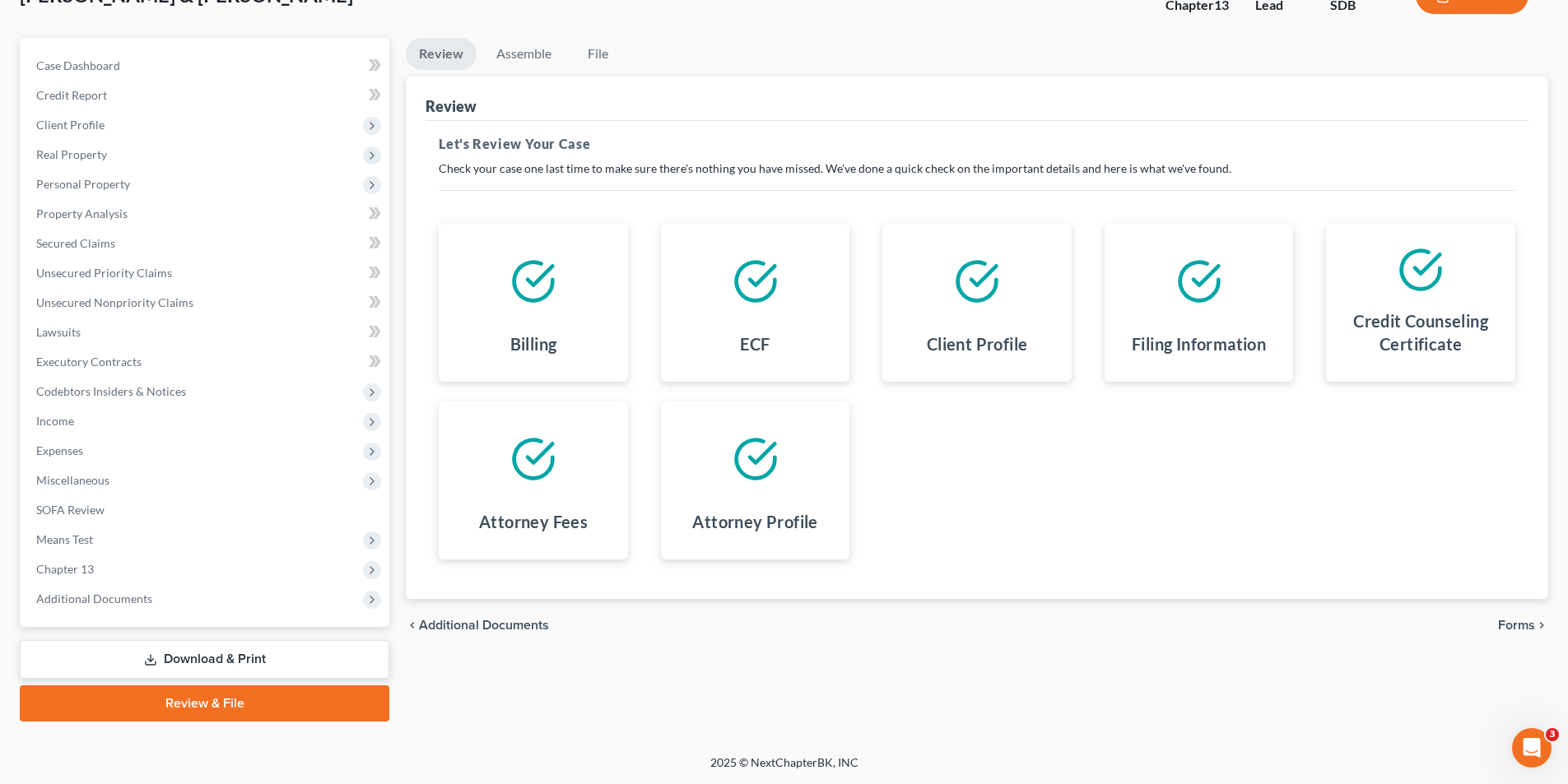
click at [1048, 524] on span "Forms" at bounding box center [1516, 625] width 37 height 13
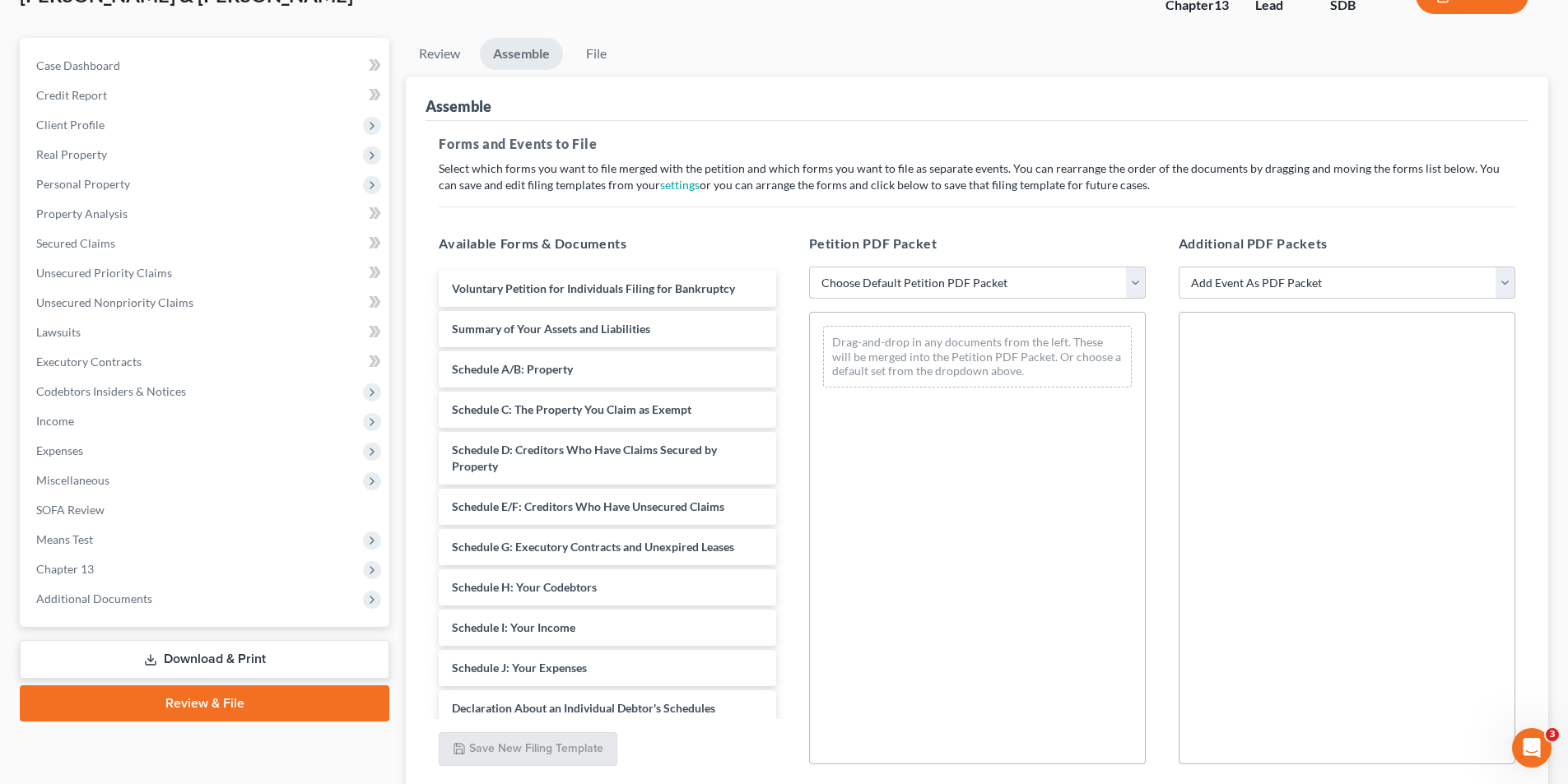
click at [906, 281] on select "Choose Default Petition PDF Packet Emergency Filing (Voluntary Petition and Cre…" at bounding box center [977, 283] width 336 height 33
select select "1"
click at [809, 267] on select "Choose Default Petition PDF Packet Emergency Filing (Voluntary Petition and Cre…" at bounding box center [977, 283] width 336 height 33
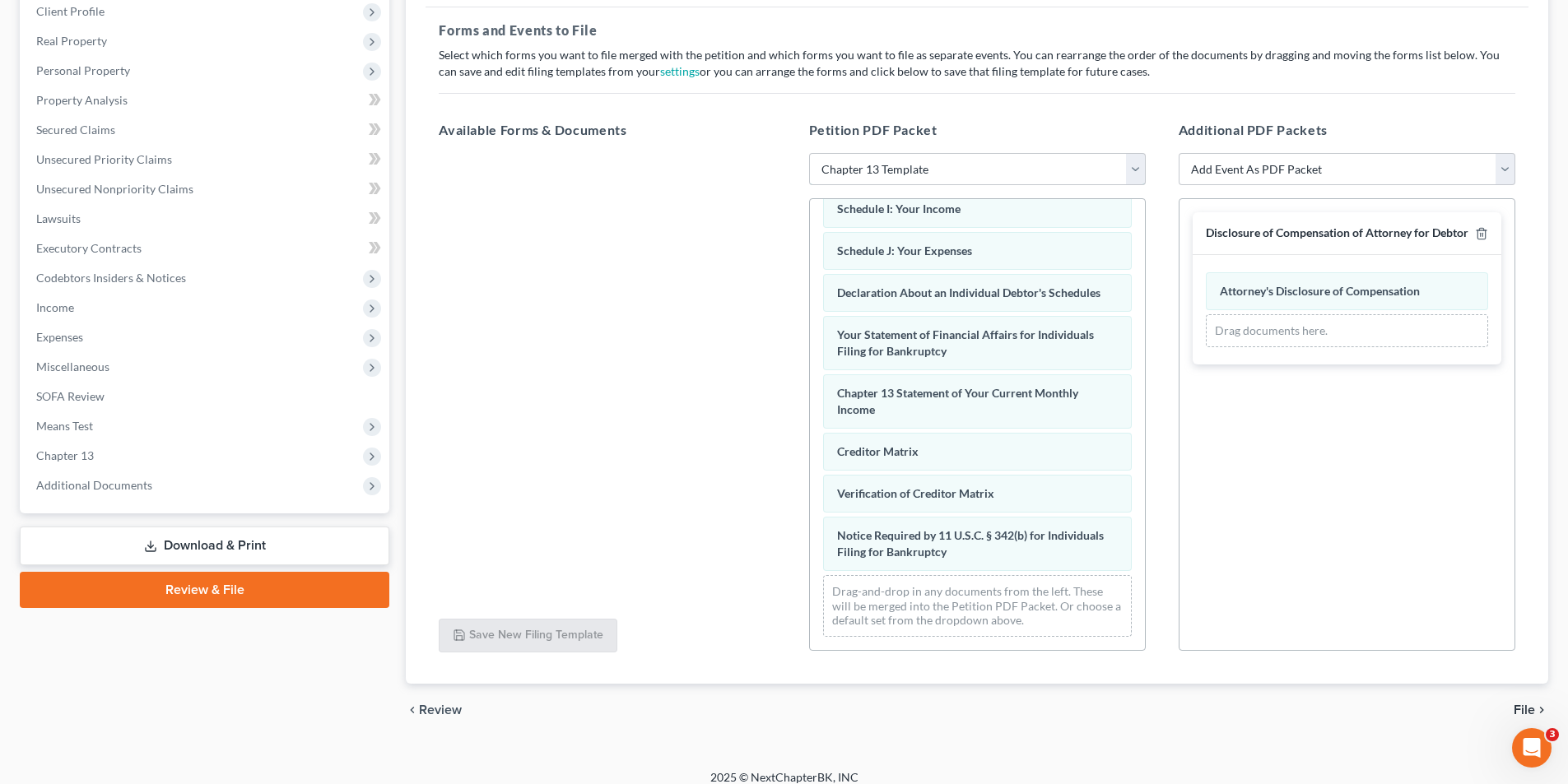
scroll to position [248, 0]
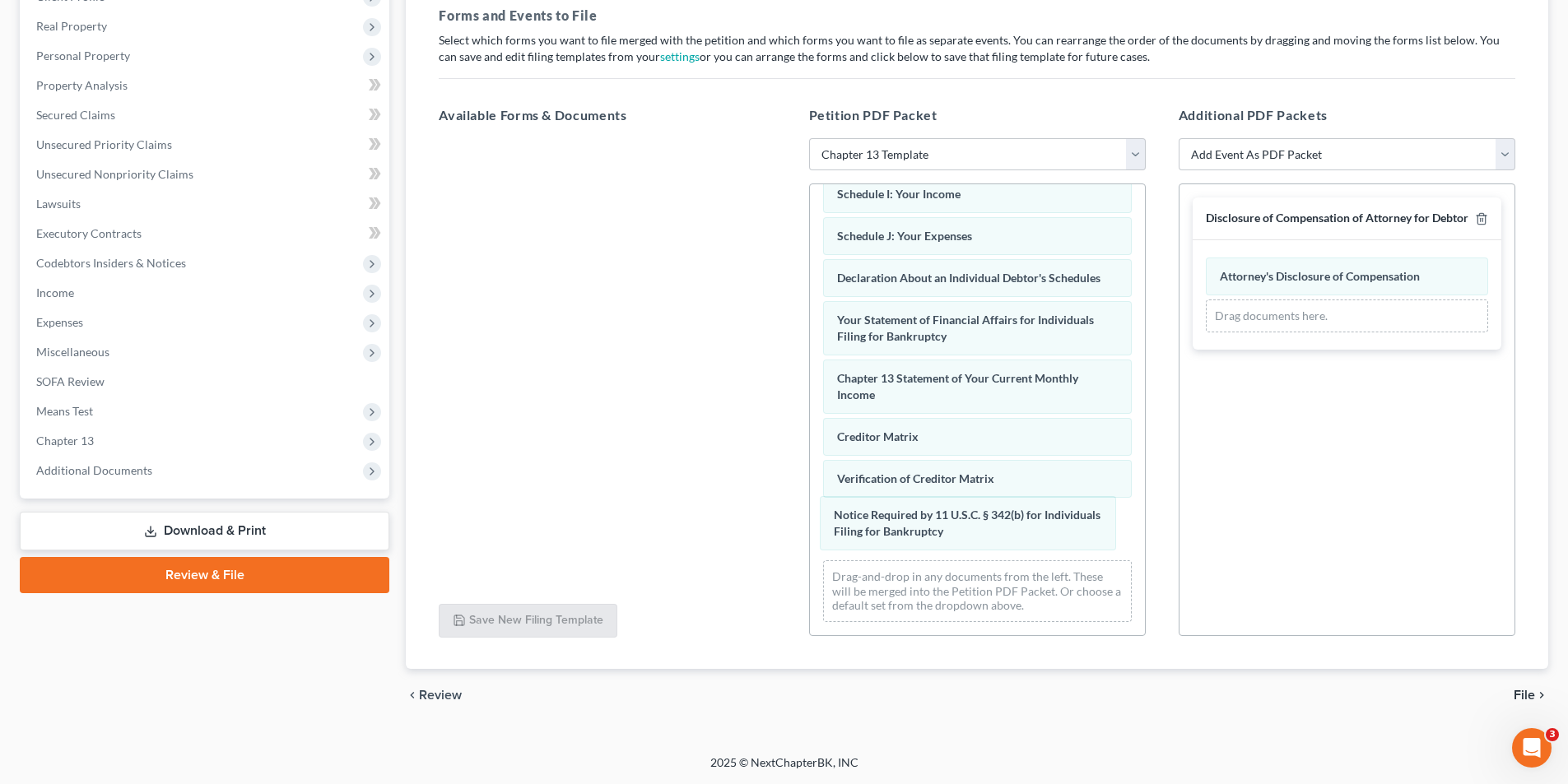
drag, startPoint x: 877, startPoint y: 528, endPoint x: 743, endPoint y: 435, distance: 163.1
click at [810, 299] on div "Notice Required by 11 U.S.C. § 342(b) for Individuals Filing for Bankruptcy Vol…" at bounding box center [977, 206] width 335 height 858
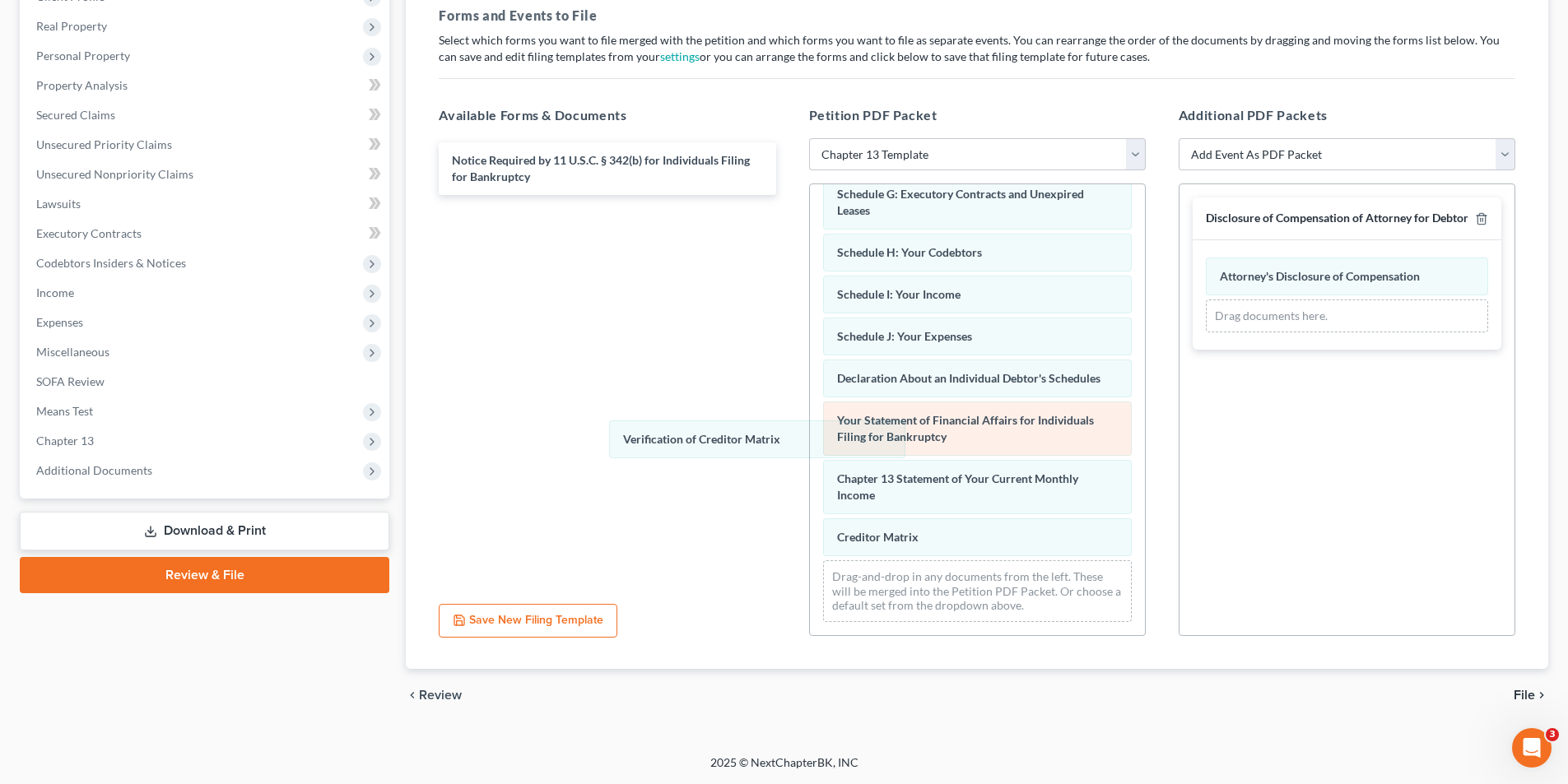
drag, startPoint x: 855, startPoint y: 530, endPoint x: 828, endPoint y: 456, distance: 78.8
click at [810, 417] on div "Verification of Creditor Matrix Voluntary Petition for Individuals Filing for B…" at bounding box center [977, 256] width 335 height 758
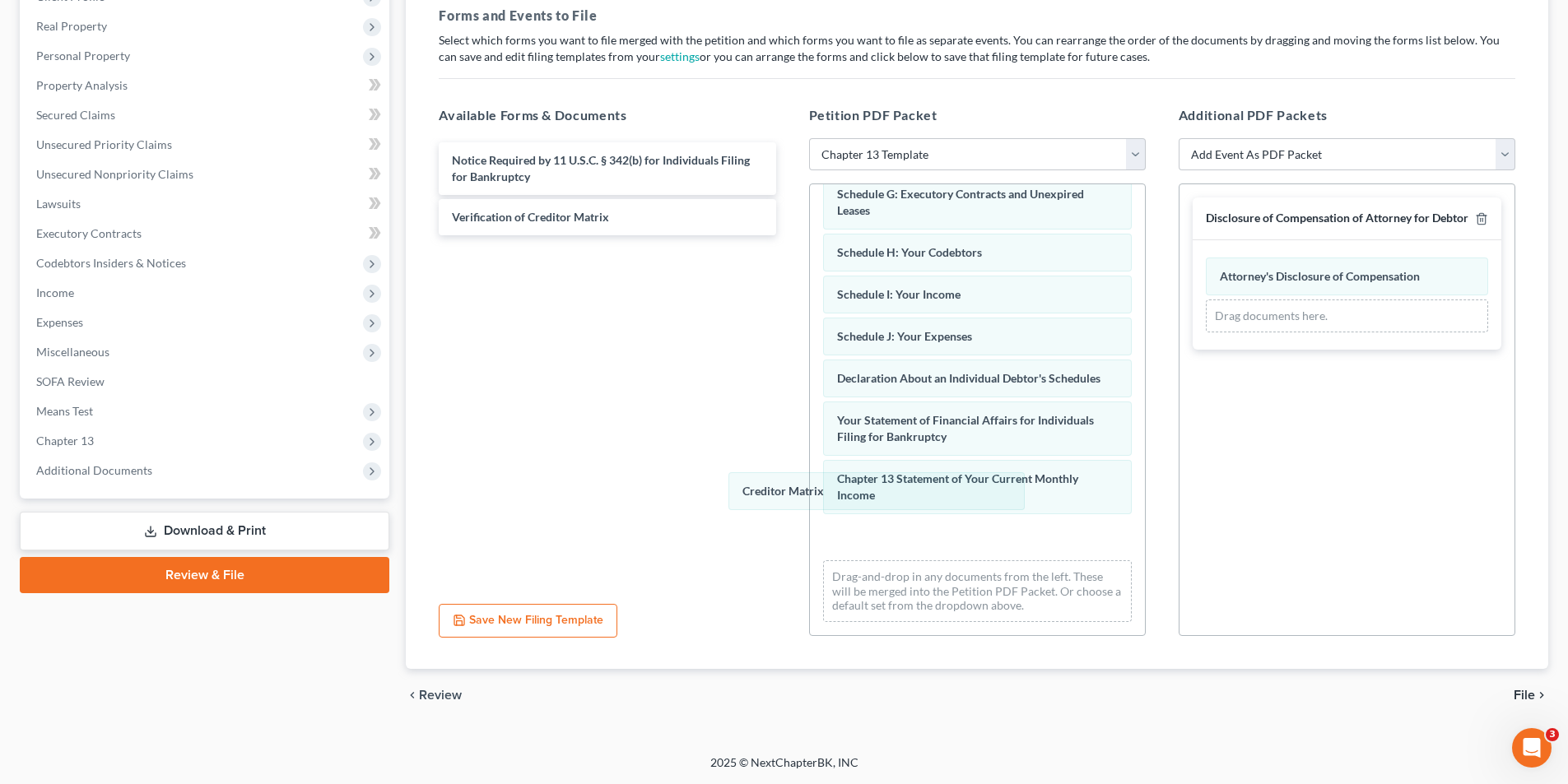
drag, startPoint x: 869, startPoint y: 540, endPoint x: 650, endPoint y: 258, distance: 357.1
click at [810, 289] on div "Creditor Matrix Voluntary Petition for Individuals Filing for Bankruptcy Summar…" at bounding box center [977, 256] width 335 height 758
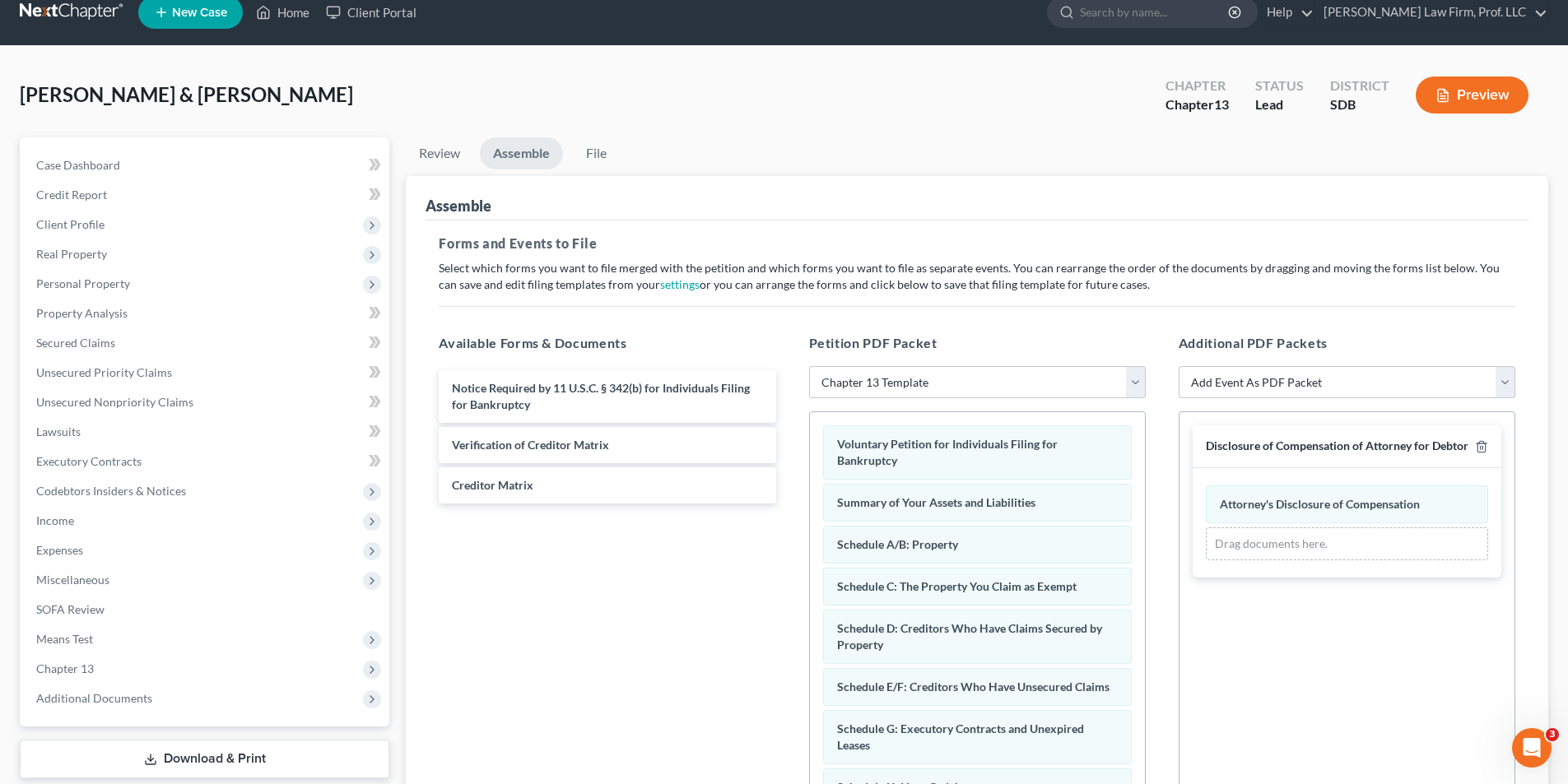
scroll to position [0, 0]
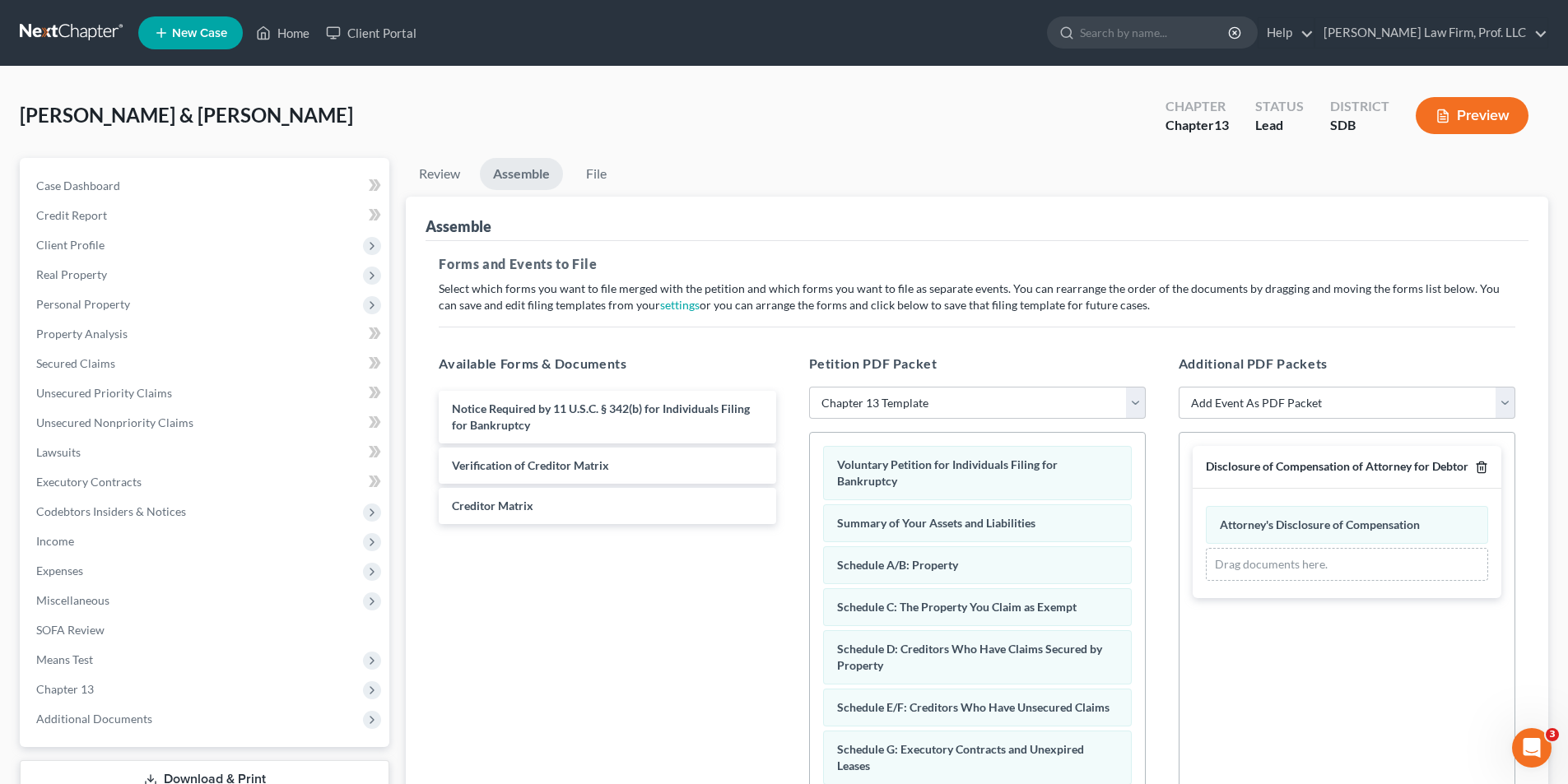
click at [1048, 464] on icon "button" at bounding box center [1480, 468] width 7 height 11
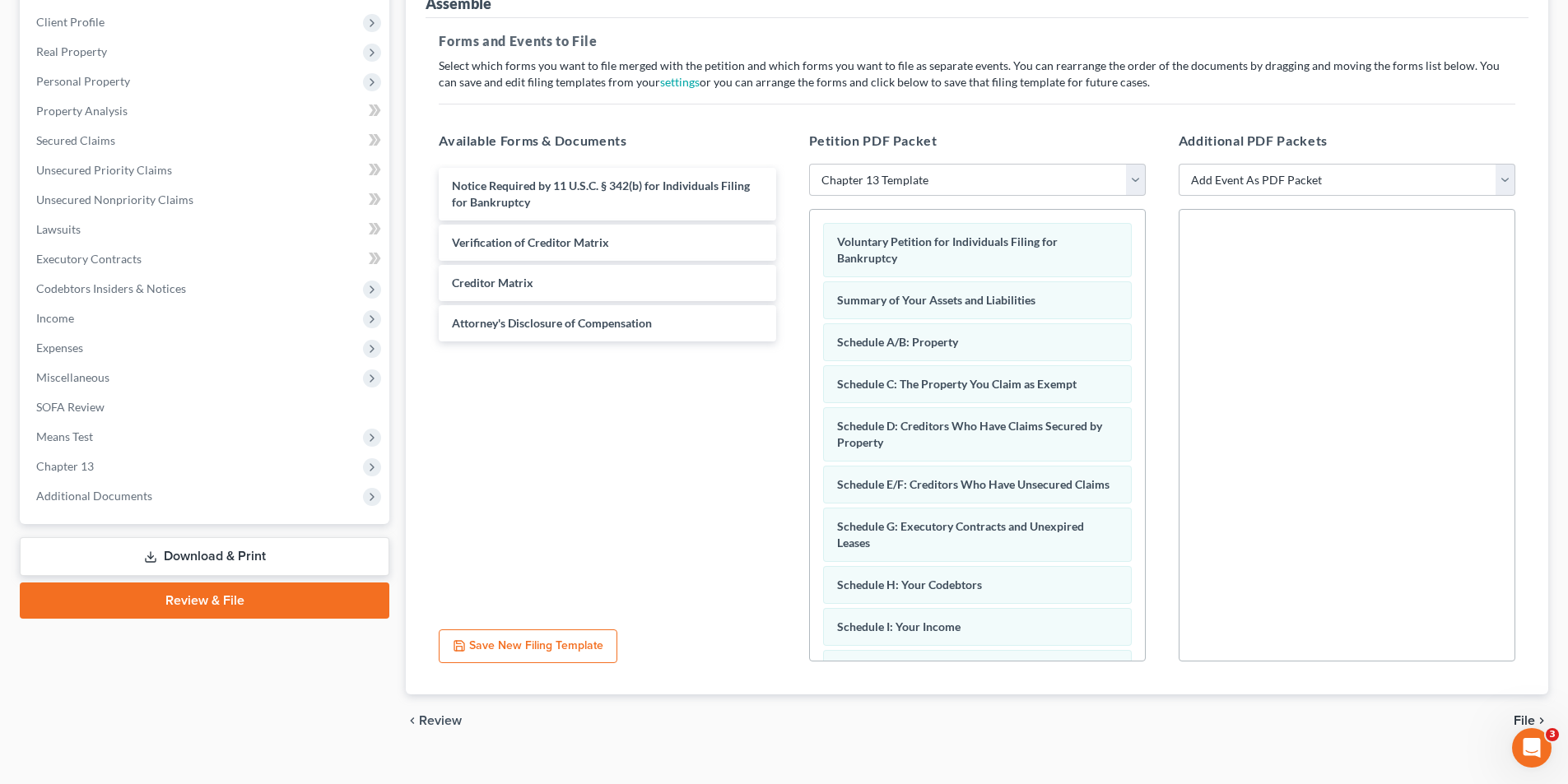
scroll to position [248, 0]
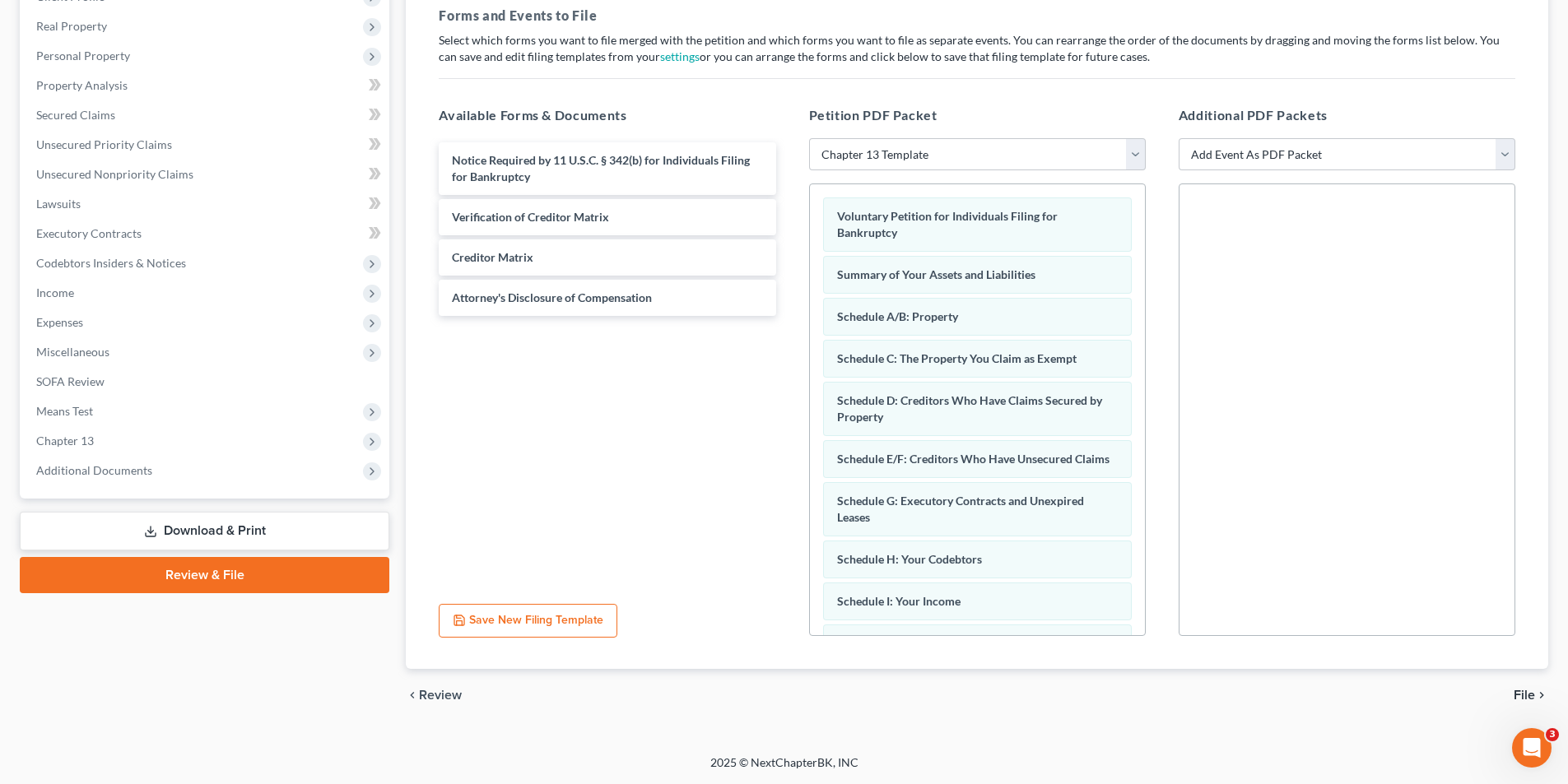
click at [1048, 524] on span "File" at bounding box center [1524, 695] width 22 height 13
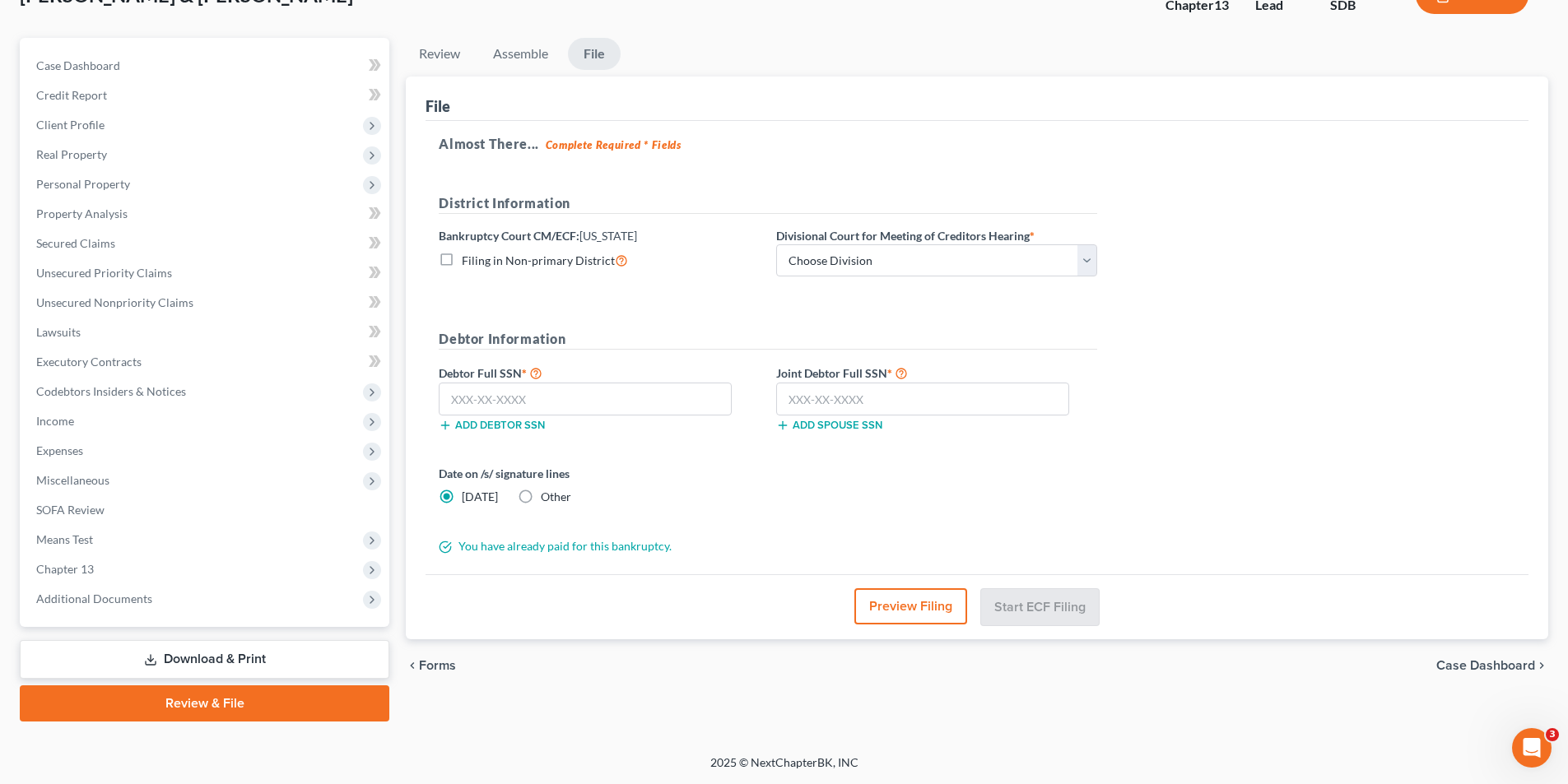
scroll to position [121, 0]
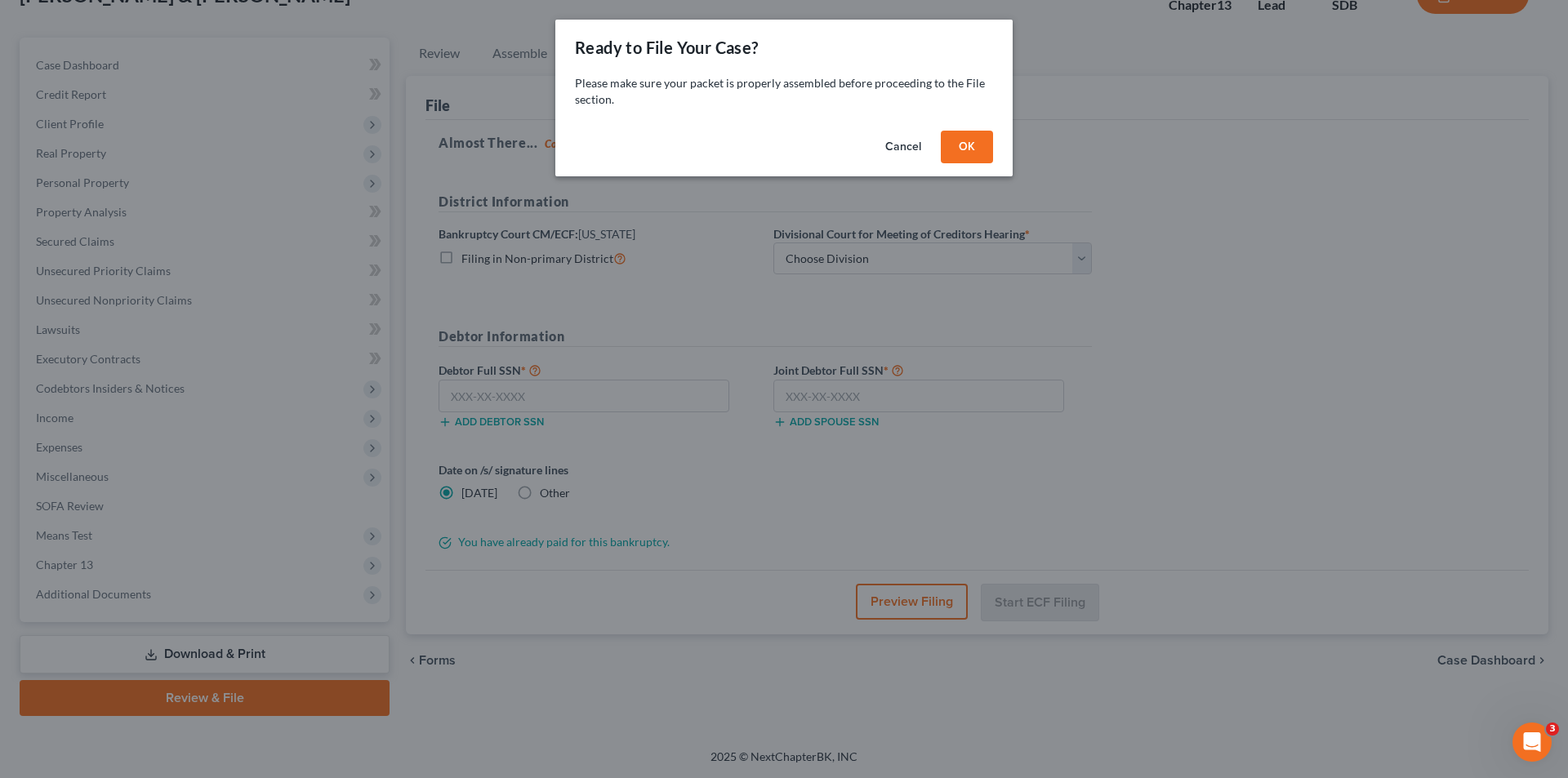
click at [963, 148] on button "OK" at bounding box center [967, 146] width 52 height 32
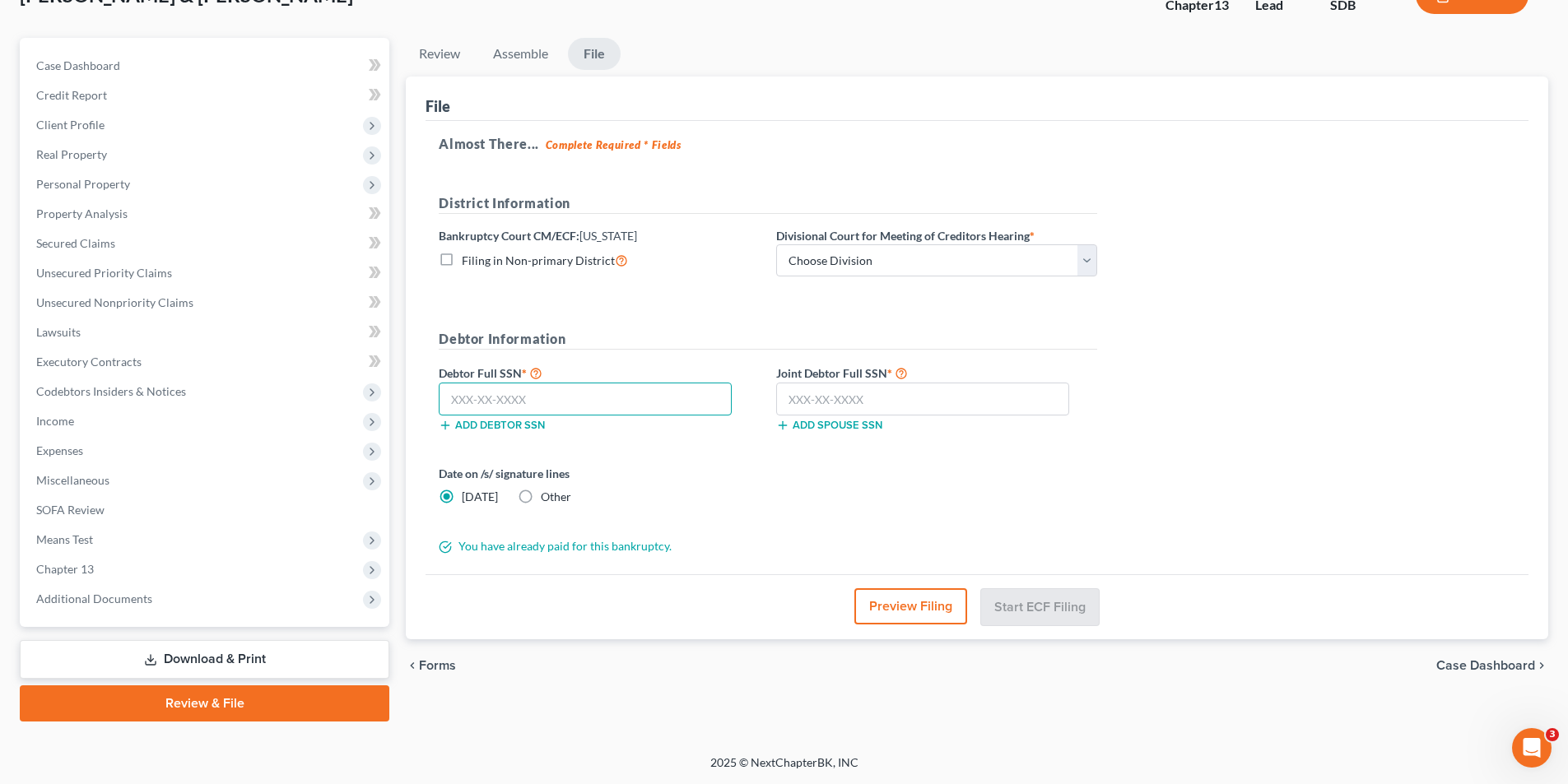
click at [514, 401] on input "text" at bounding box center [585, 398] width 293 height 33
click at [452, 59] on link "Review" at bounding box center [439, 53] width 67 height 32
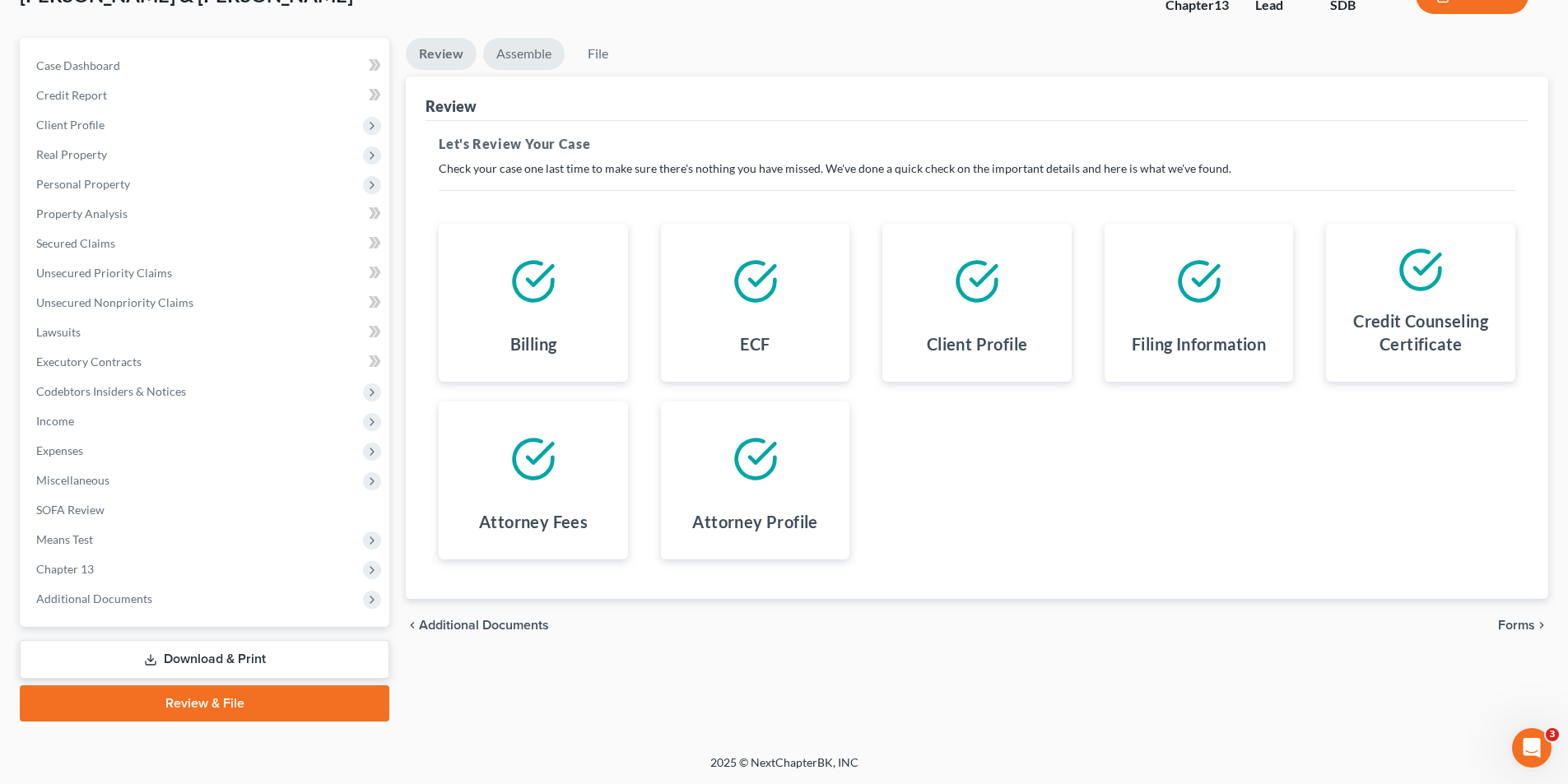
click at [524, 60] on link "Assemble" at bounding box center [524, 53] width 81 height 32
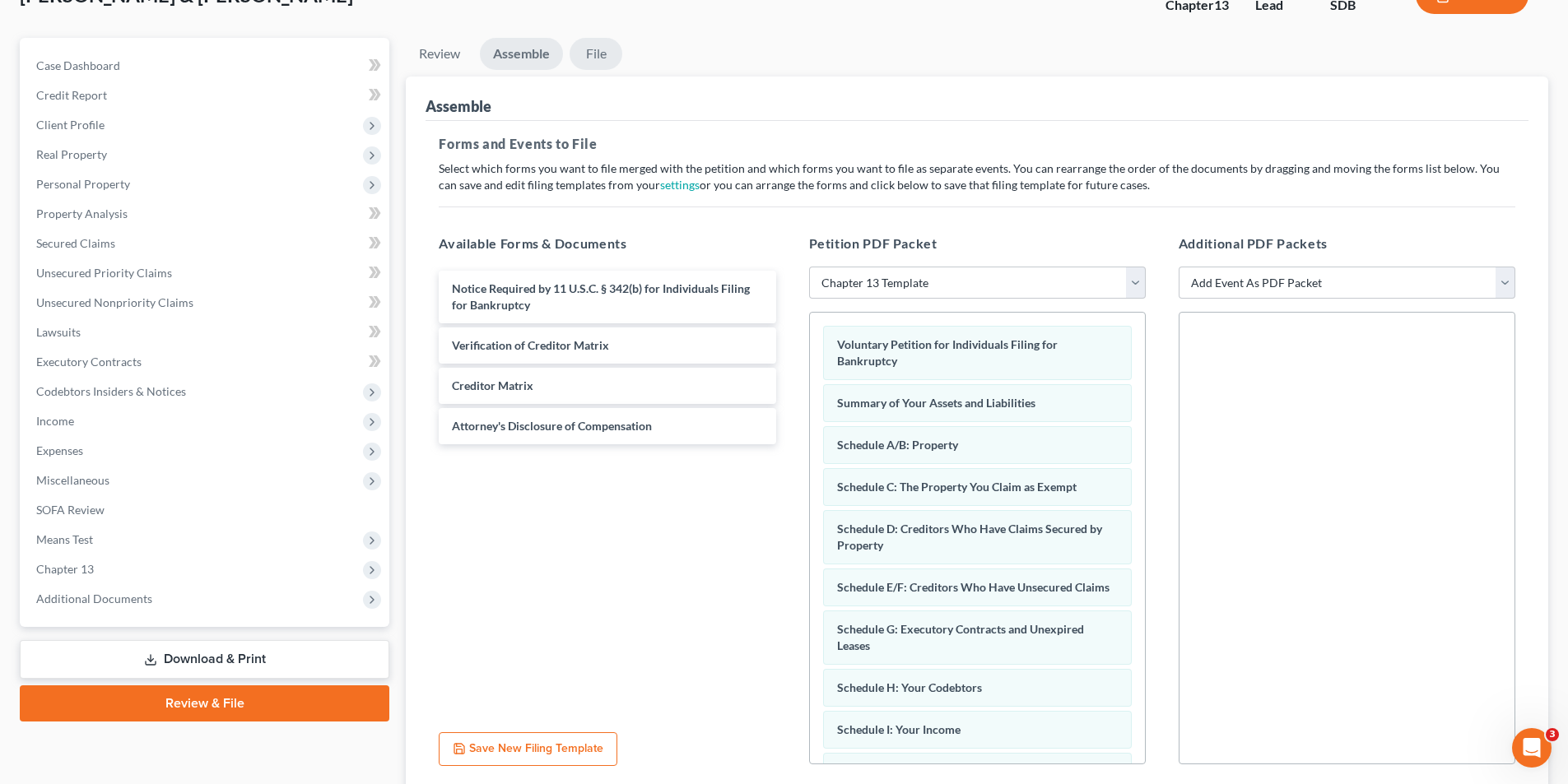
click at [597, 62] on link "File" at bounding box center [595, 53] width 52 height 32
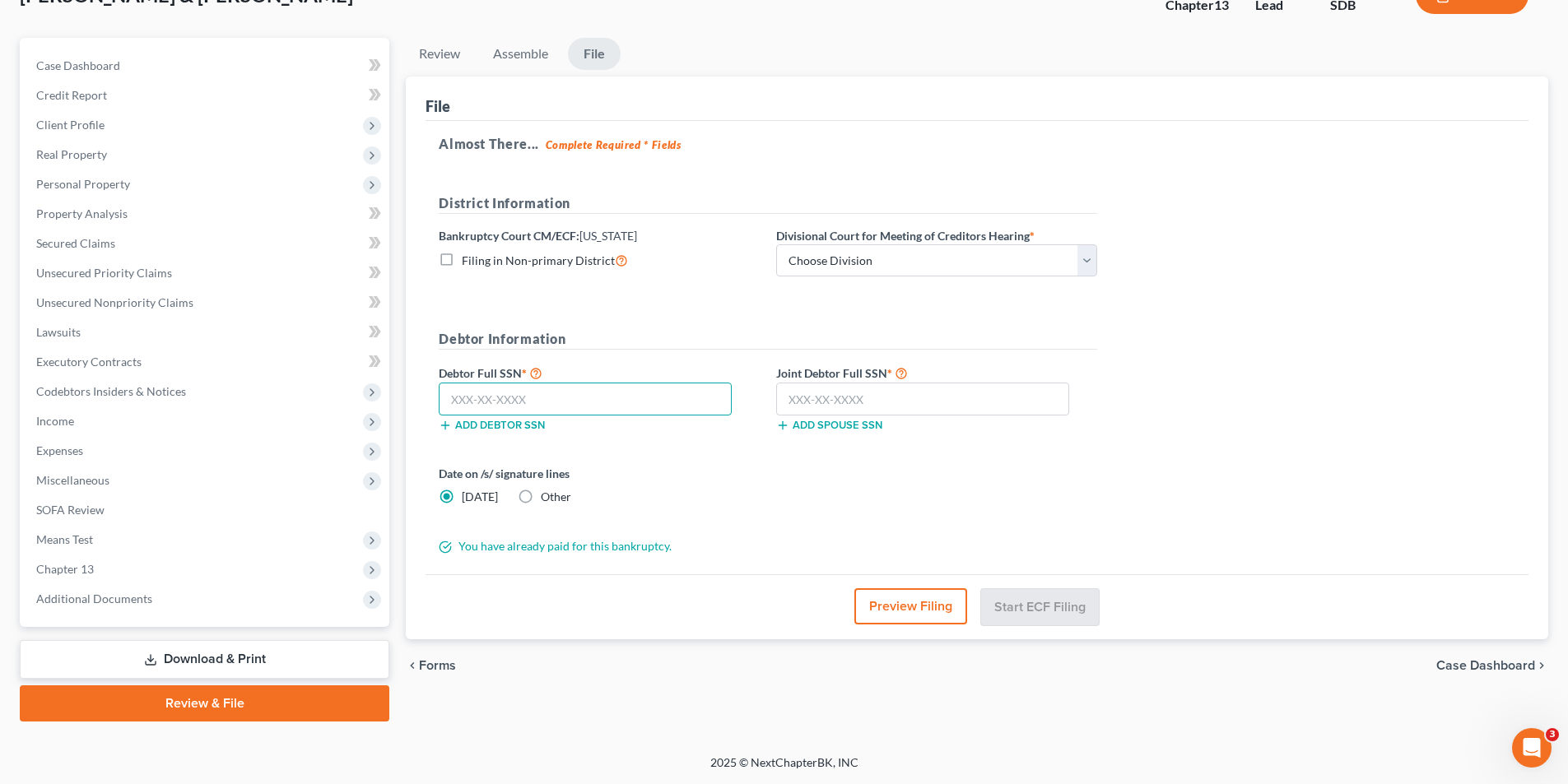
click at [565, 392] on input "text" at bounding box center [585, 398] width 293 height 33
type input "504-84-6387"
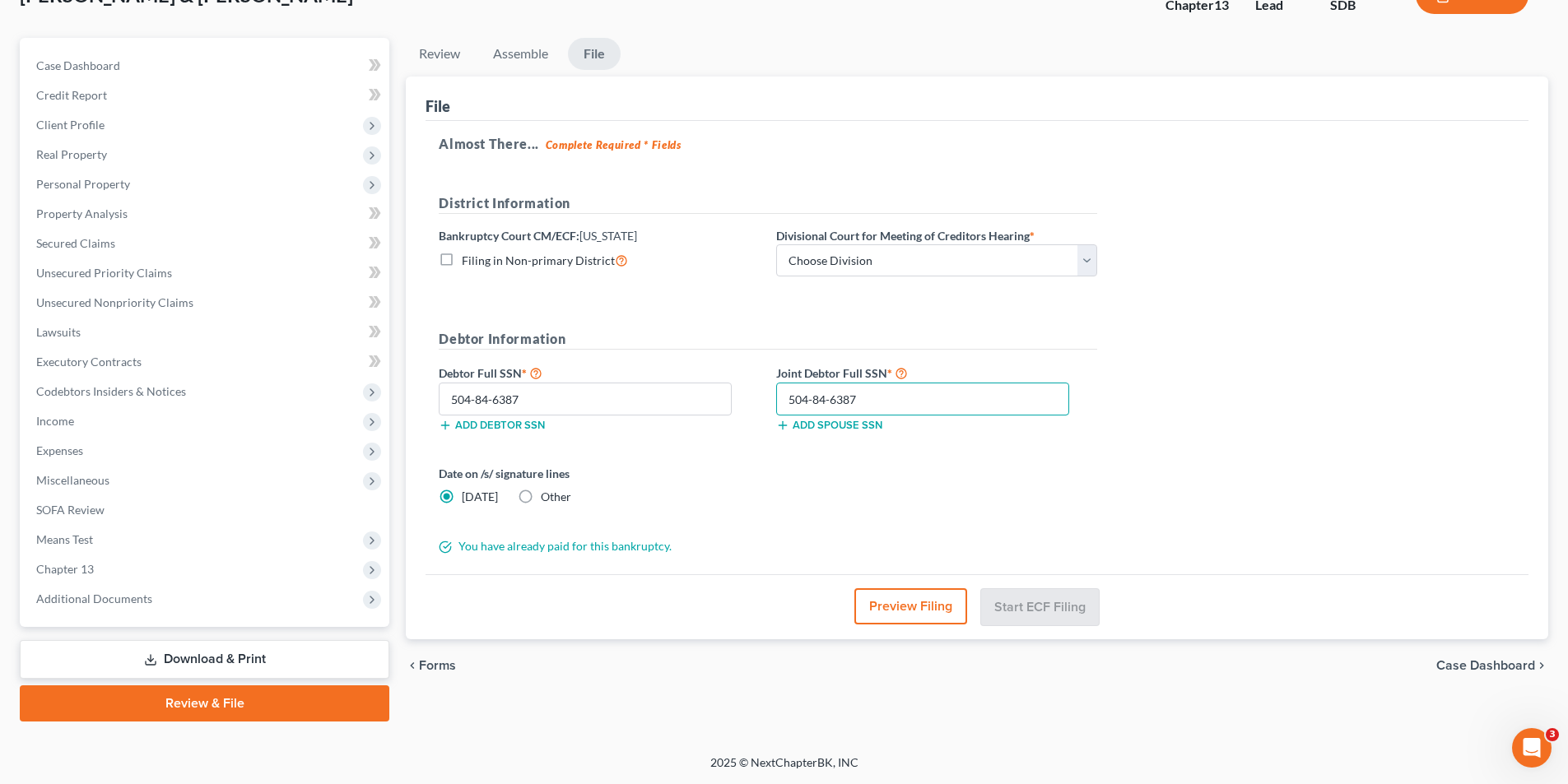
type input "504-84-6387"
click at [903, 524] on button "Preview Filing" at bounding box center [911, 606] width 113 height 37
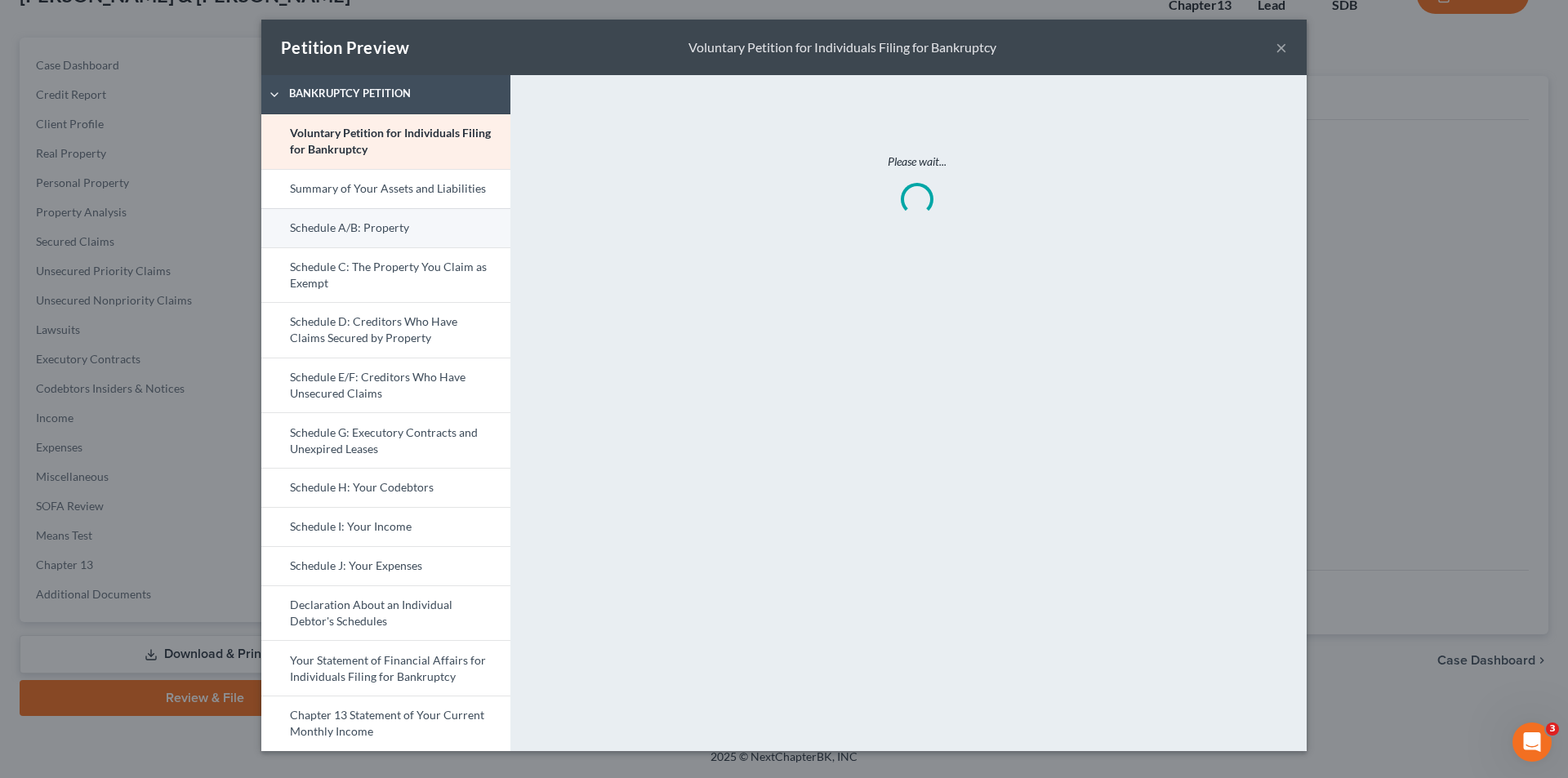
click at [379, 225] on link "Schedule A/B: Property" at bounding box center [386, 228] width 249 height 39
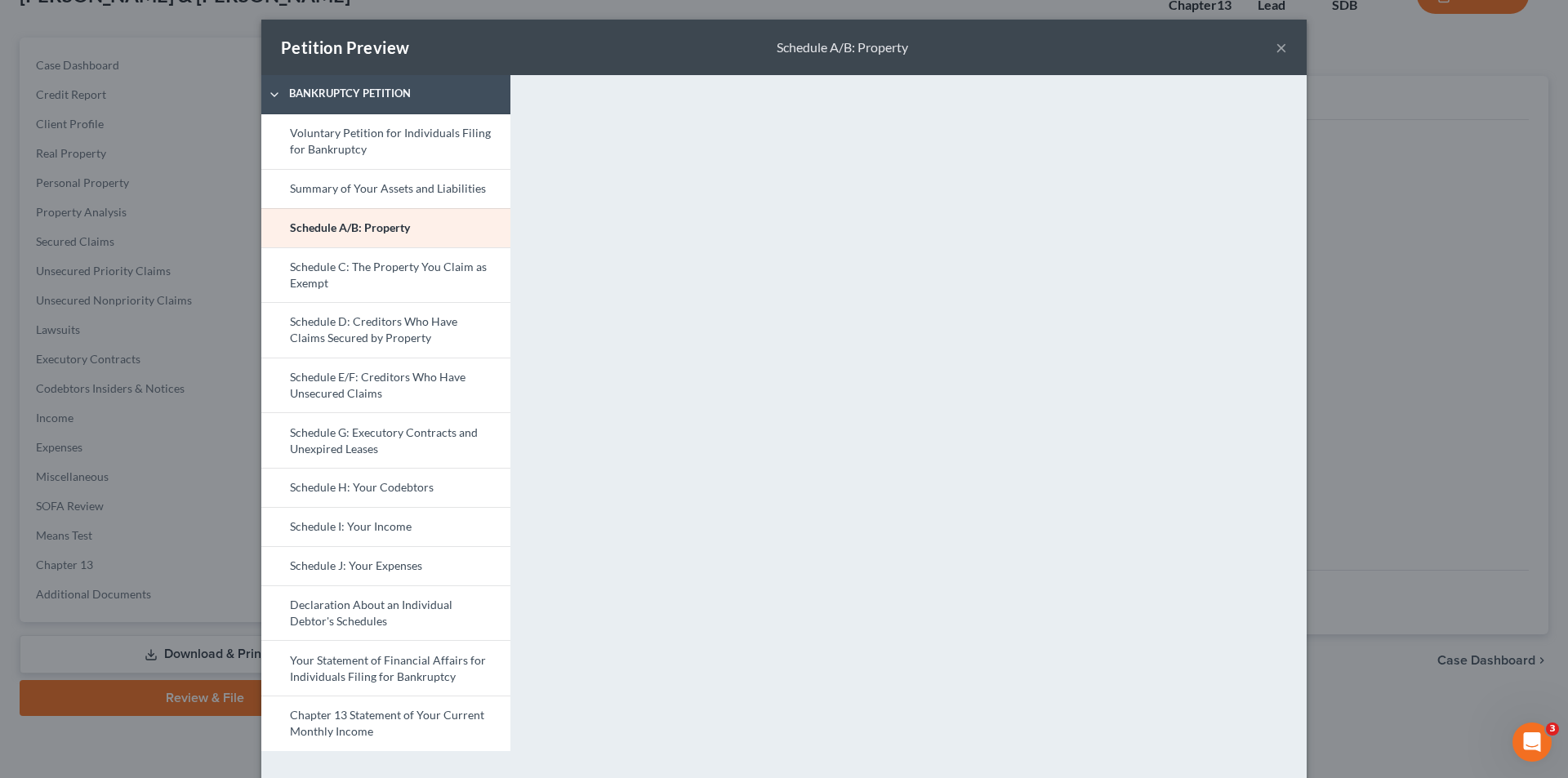
click at [1040, 46] on button "×" at bounding box center [1281, 47] width 12 height 20
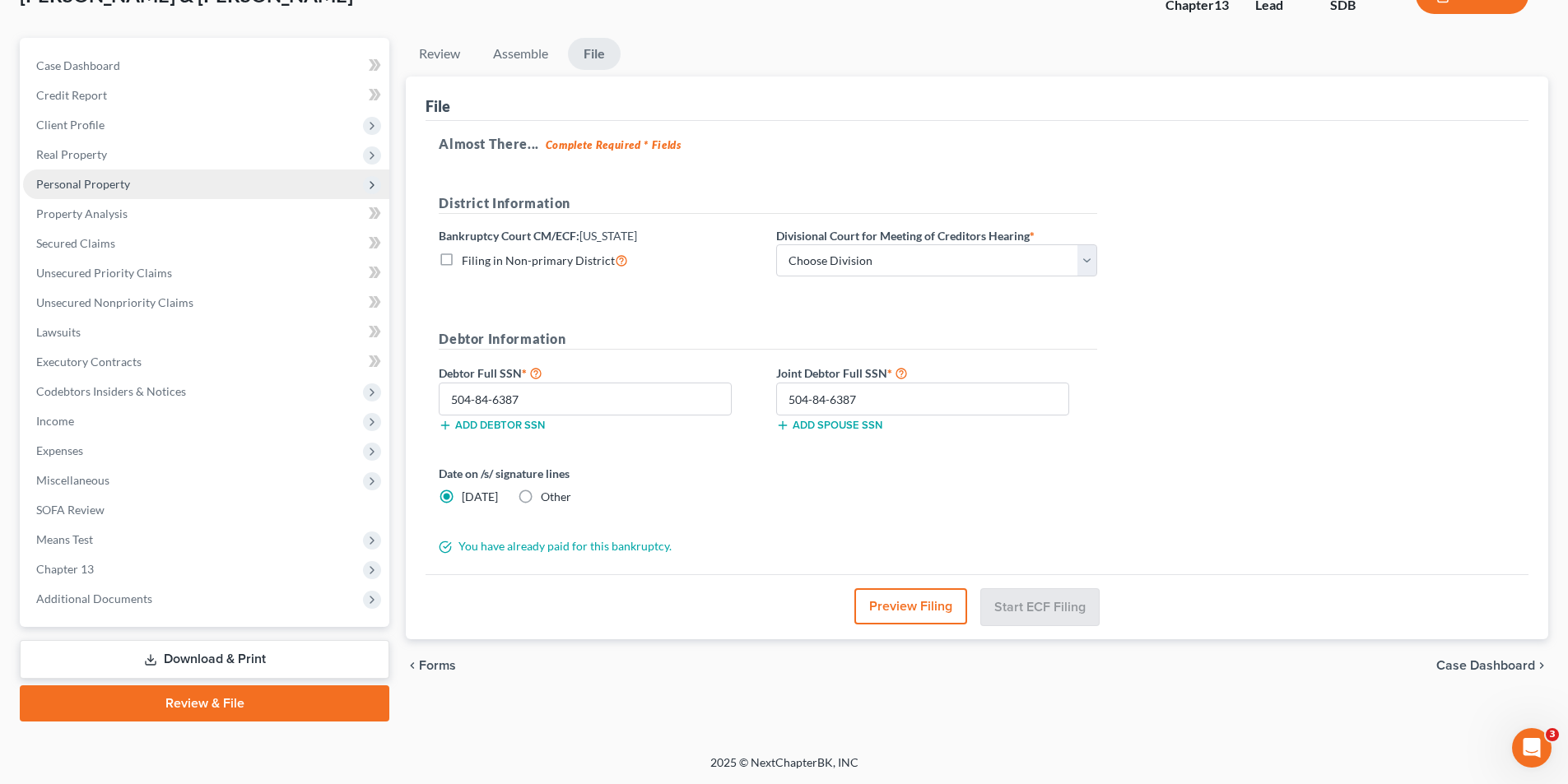
click at [75, 189] on span "Personal Property" at bounding box center [83, 184] width 94 height 14
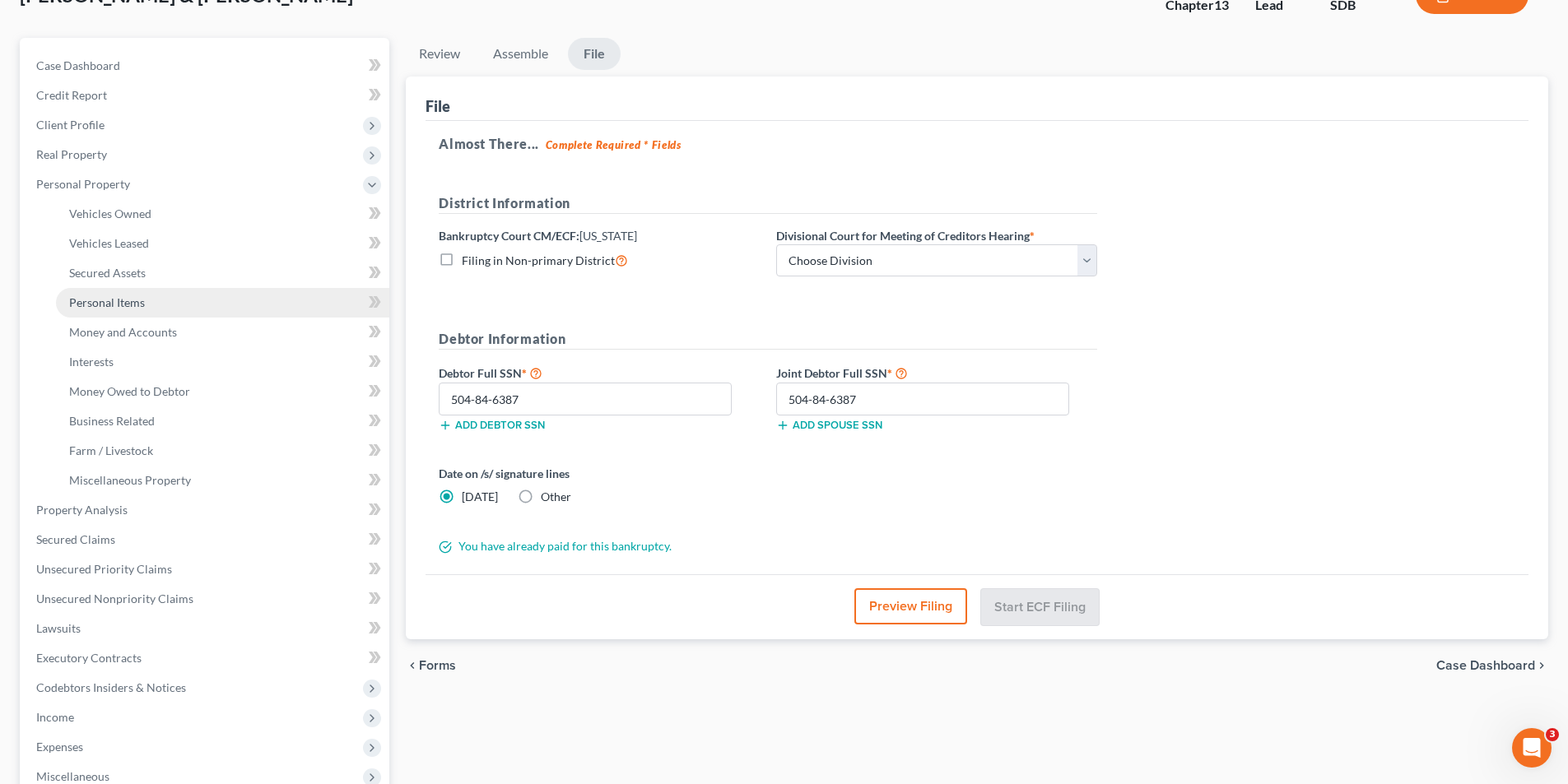
click at [137, 301] on span "Personal Items" at bounding box center [107, 303] width 76 height 14
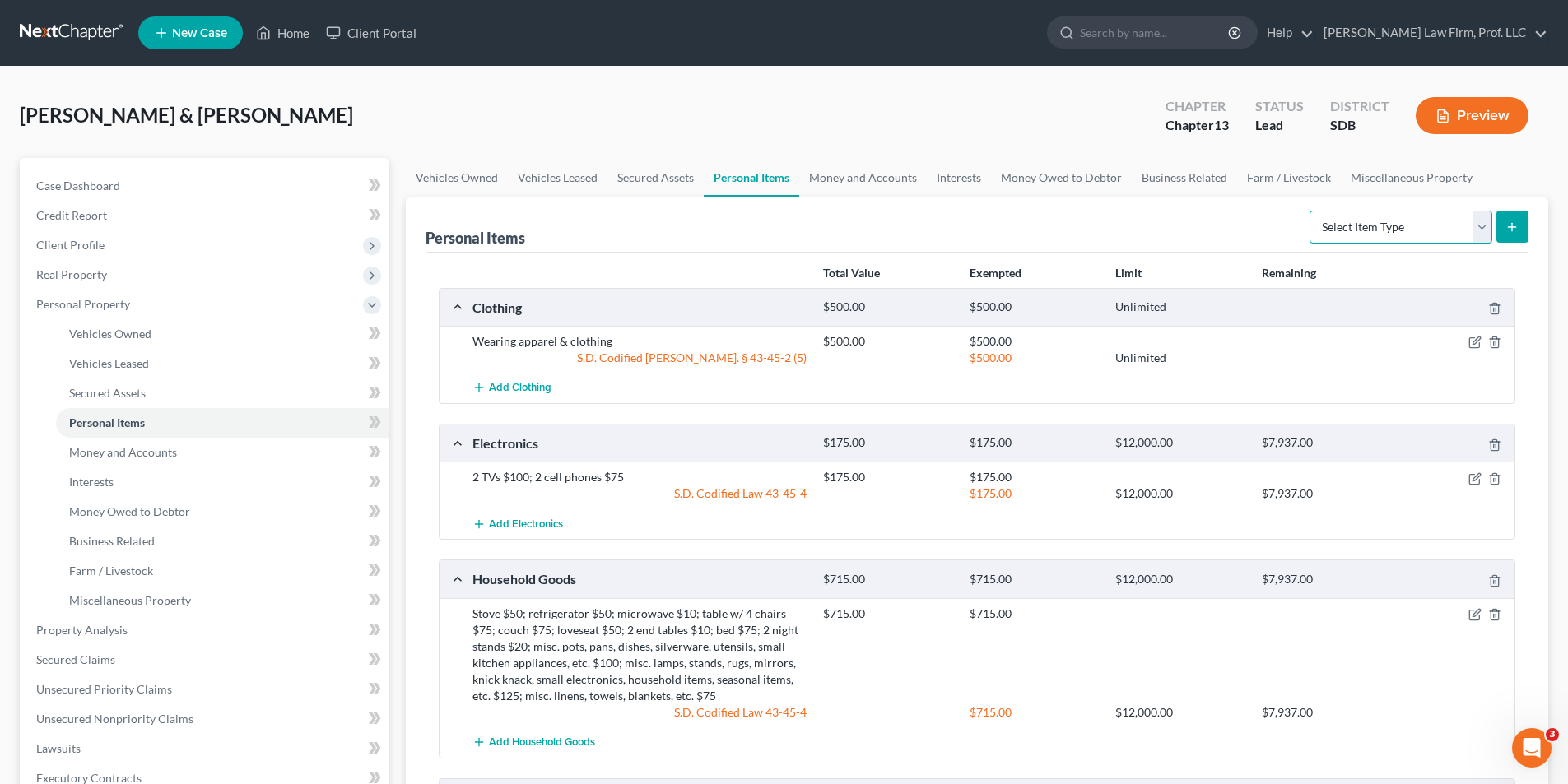
click at [1048, 228] on select "Select Item Type Clothing Collectibles Of Value Electronics Firearms Household …" at bounding box center [1400, 226] width 183 height 33
select select "household_goods"
click at [1048, 211] on select "Select Item Type Clothing Collectibles Of Value Electronics Firearms Household …" at bounding box center [1400, 226] width 183 height 33
click at [1048, 229] on line "submit" at bounding box center [1512, 226] width 0 height 7
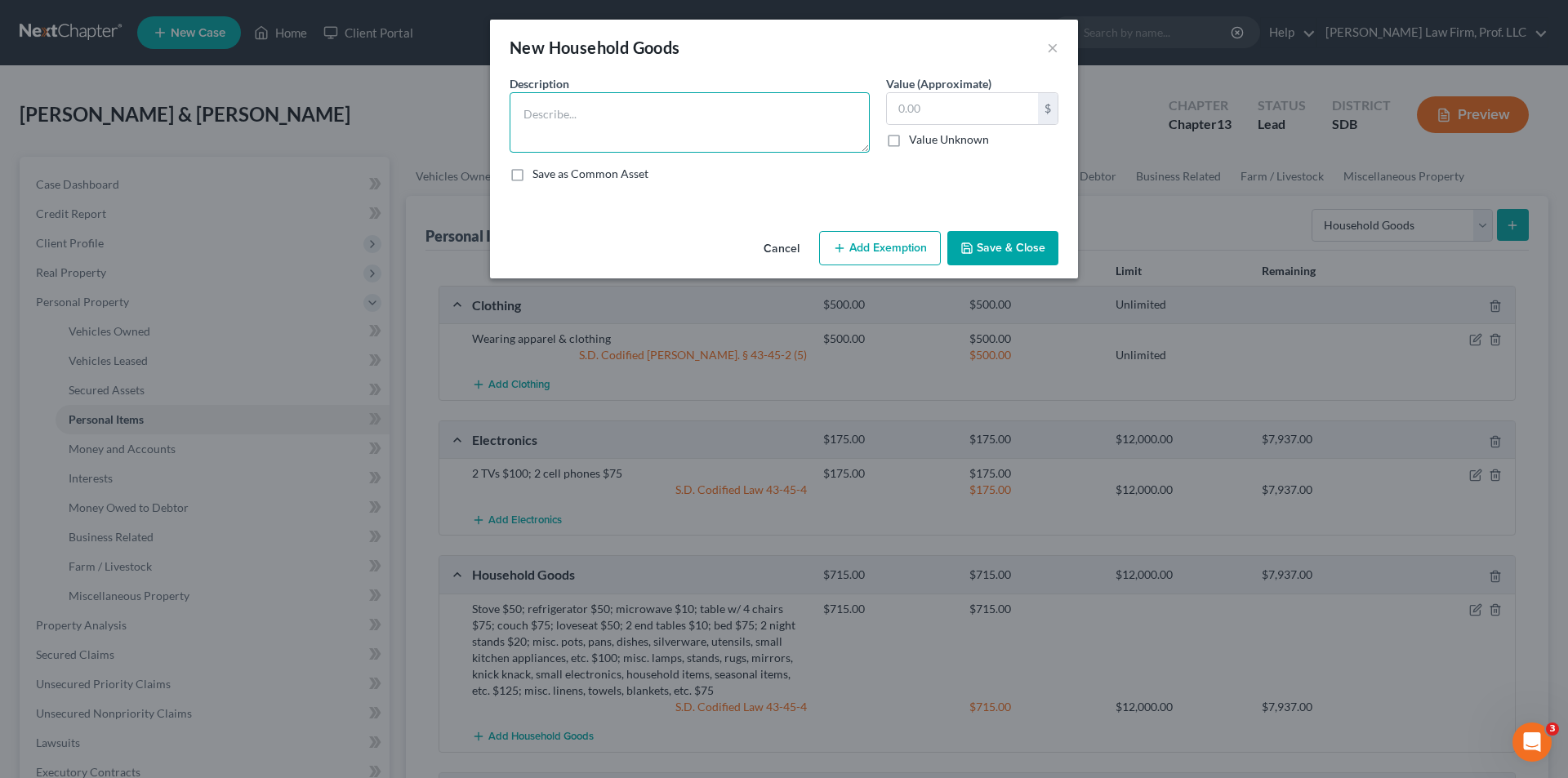
drag, startPoint x: 658, startPoint y: 123, endPoint x: 658, endPoint y: 112, distance: 11.0
click at [658, 122] on textarea at bounding box center [689, 123] width 360 height 61
type textarea "Furnace"
type input "7,990.00"
click at [978, 247] on button "Save & Close" at bounding box center [1003, 248] width 111 height 34
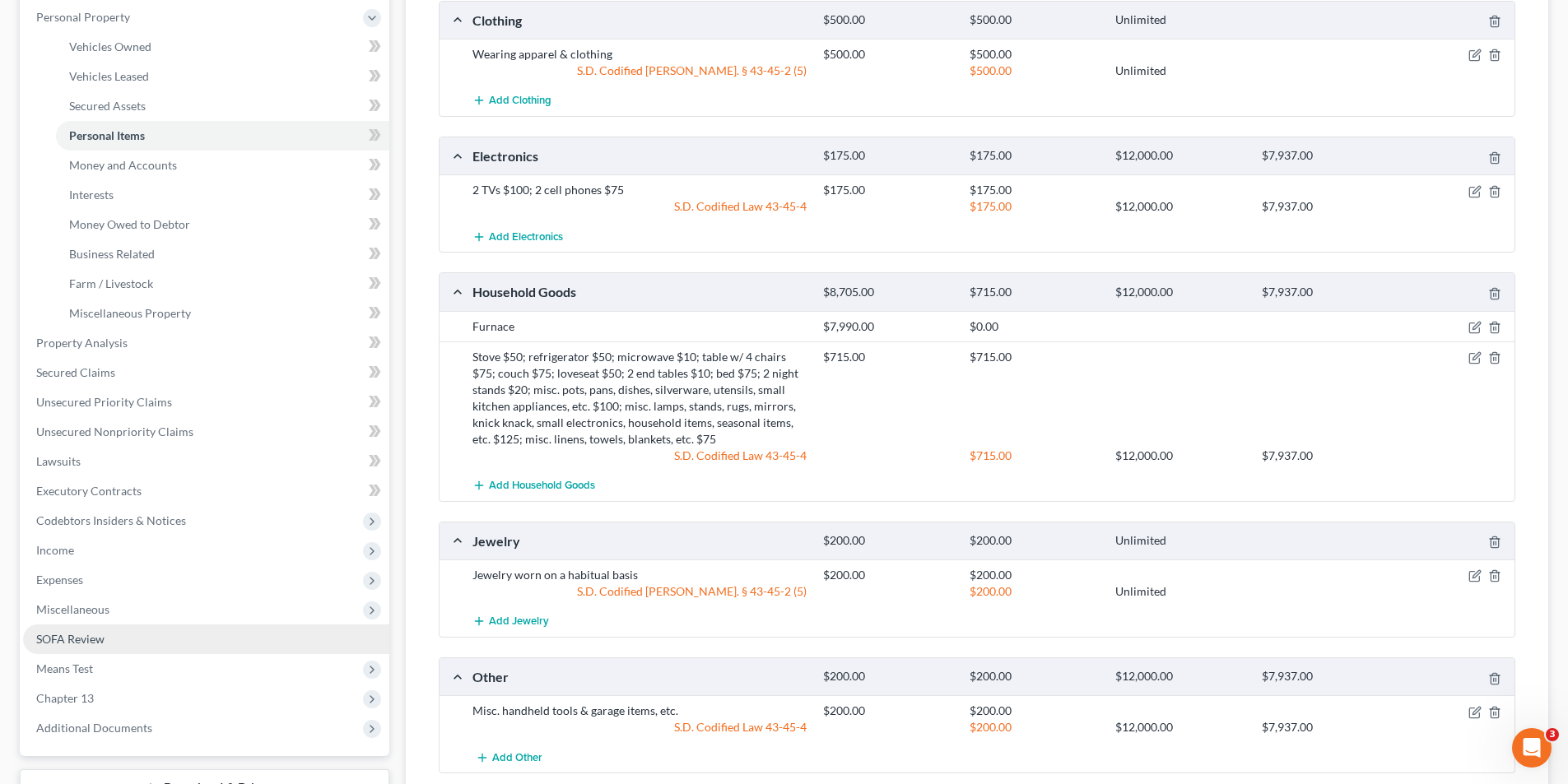
scroll to position [329, 0]
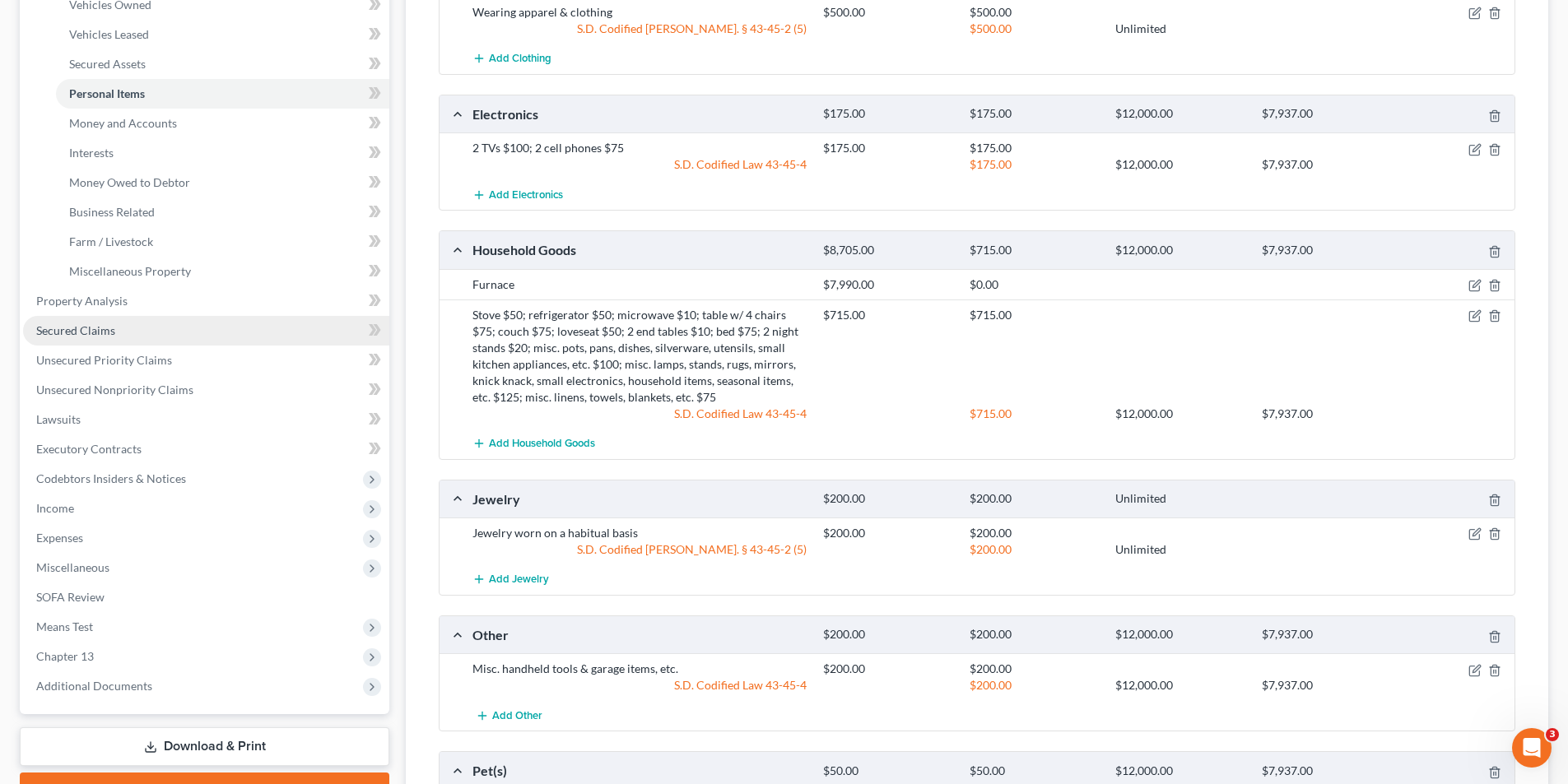
click at [66, 331] on span "Secured Claims" at bounding box center [76, 330] width 79 height 14
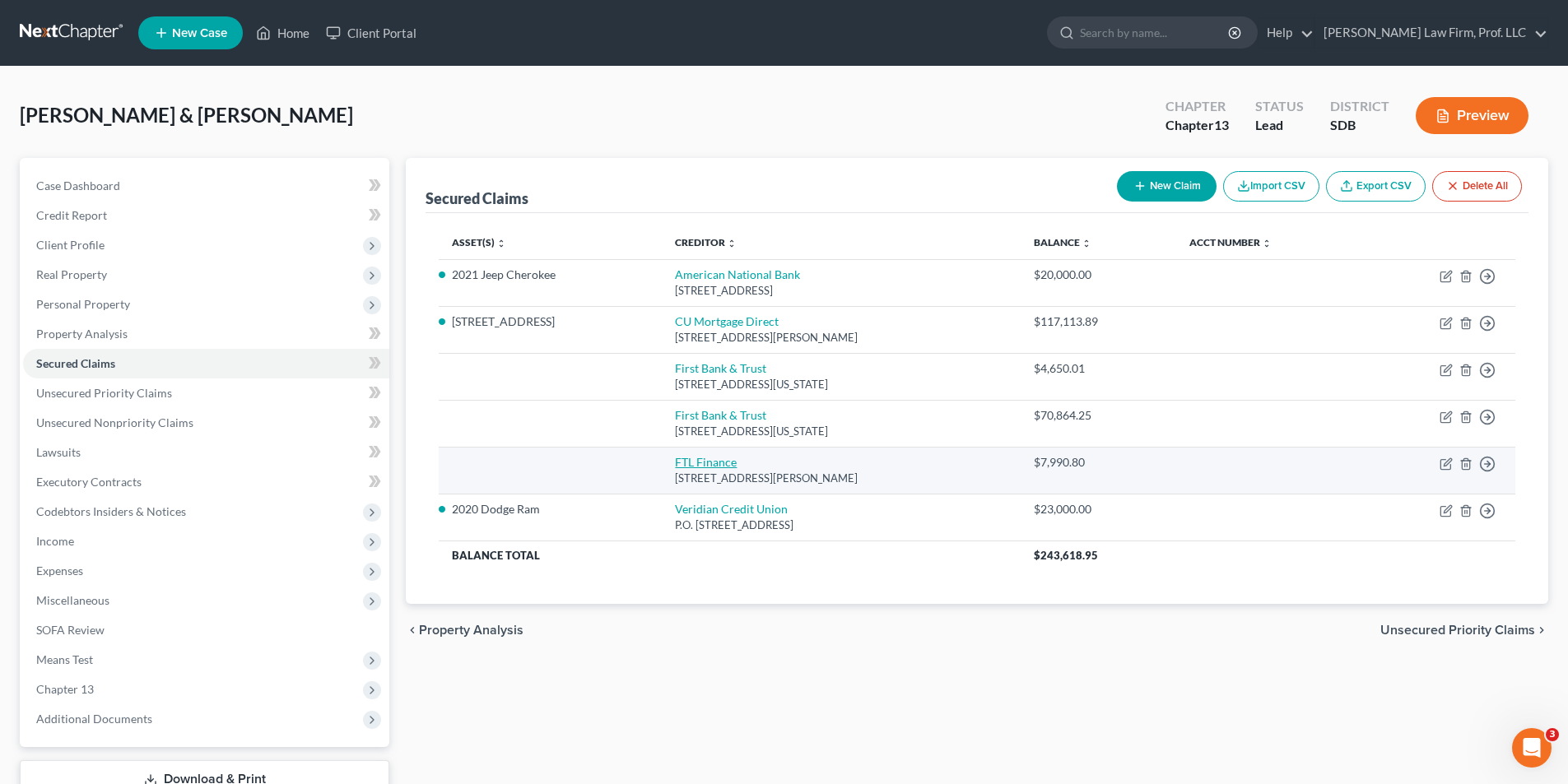
click at [697, 464] on link "FTL Finance" at bounding box center [706, 462] width 61 height 14
select select "26"
select select "2"
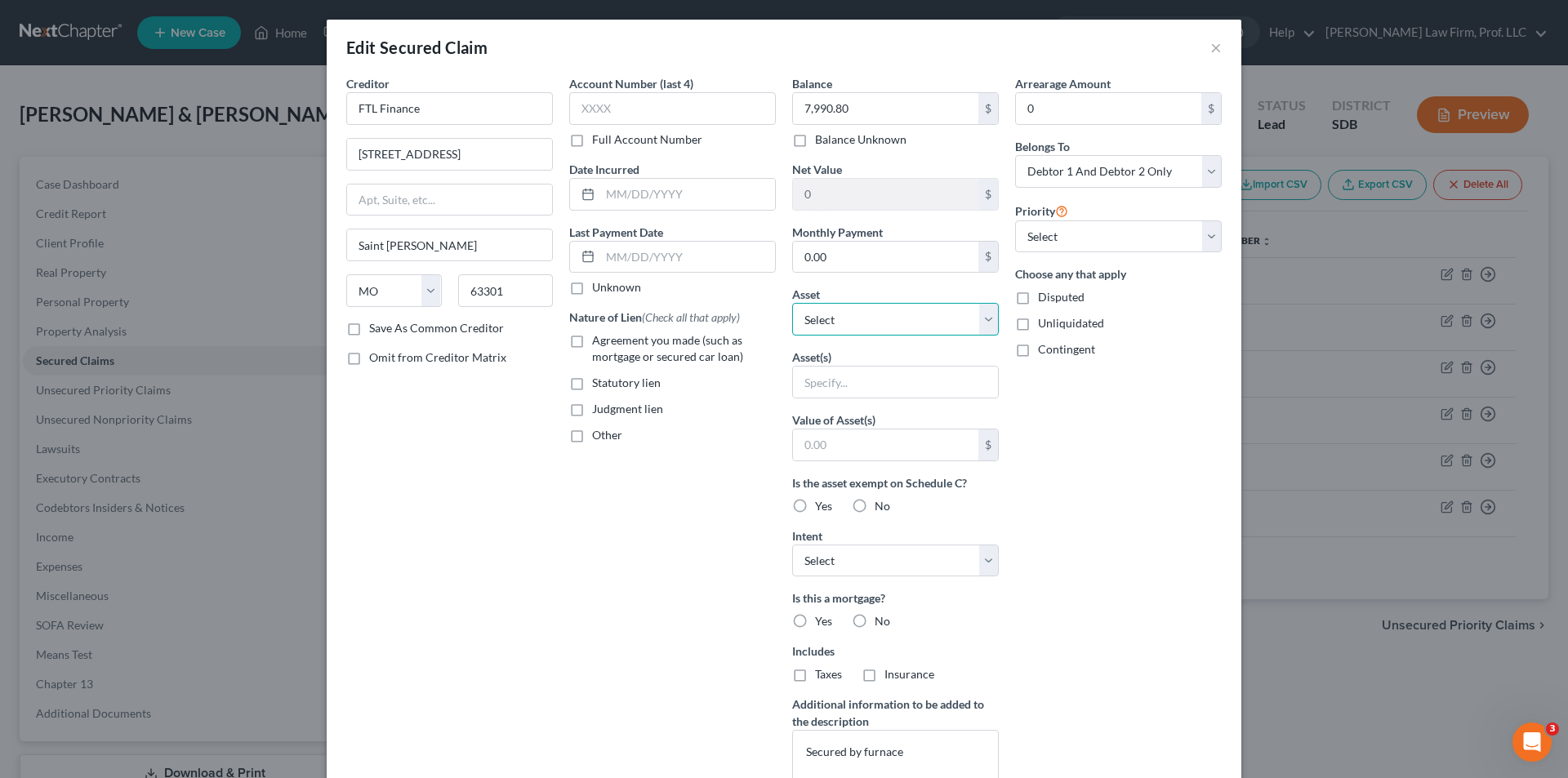
click at [882, 314] on select "Select Other Multiple Assets 2021 Jeep Cherokee - $15000.0 Spouse's retirement …" at bounding box center [895, 319] width 207 height 32
select select "12"
click at [792, 303] on select "Select Other Multiple Assets 2021 Jeep Cherokee - $15000.0 Spouse's retirement …" at bounding box center [895, 319] width 207 height 32
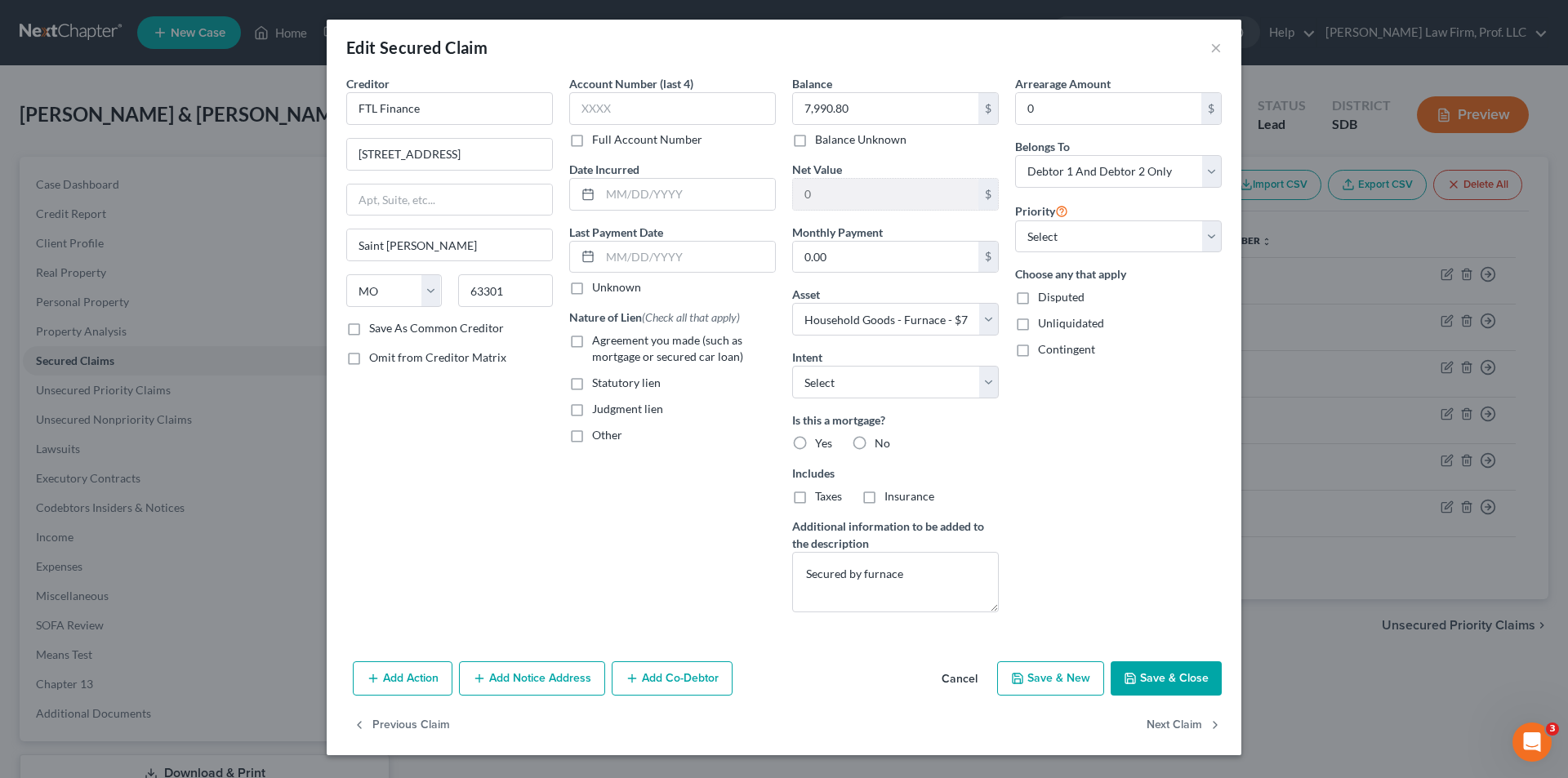
click at [1040, 520] on button "Save & Close" at bounding box center [1166, 678] width 111 height 34
select select
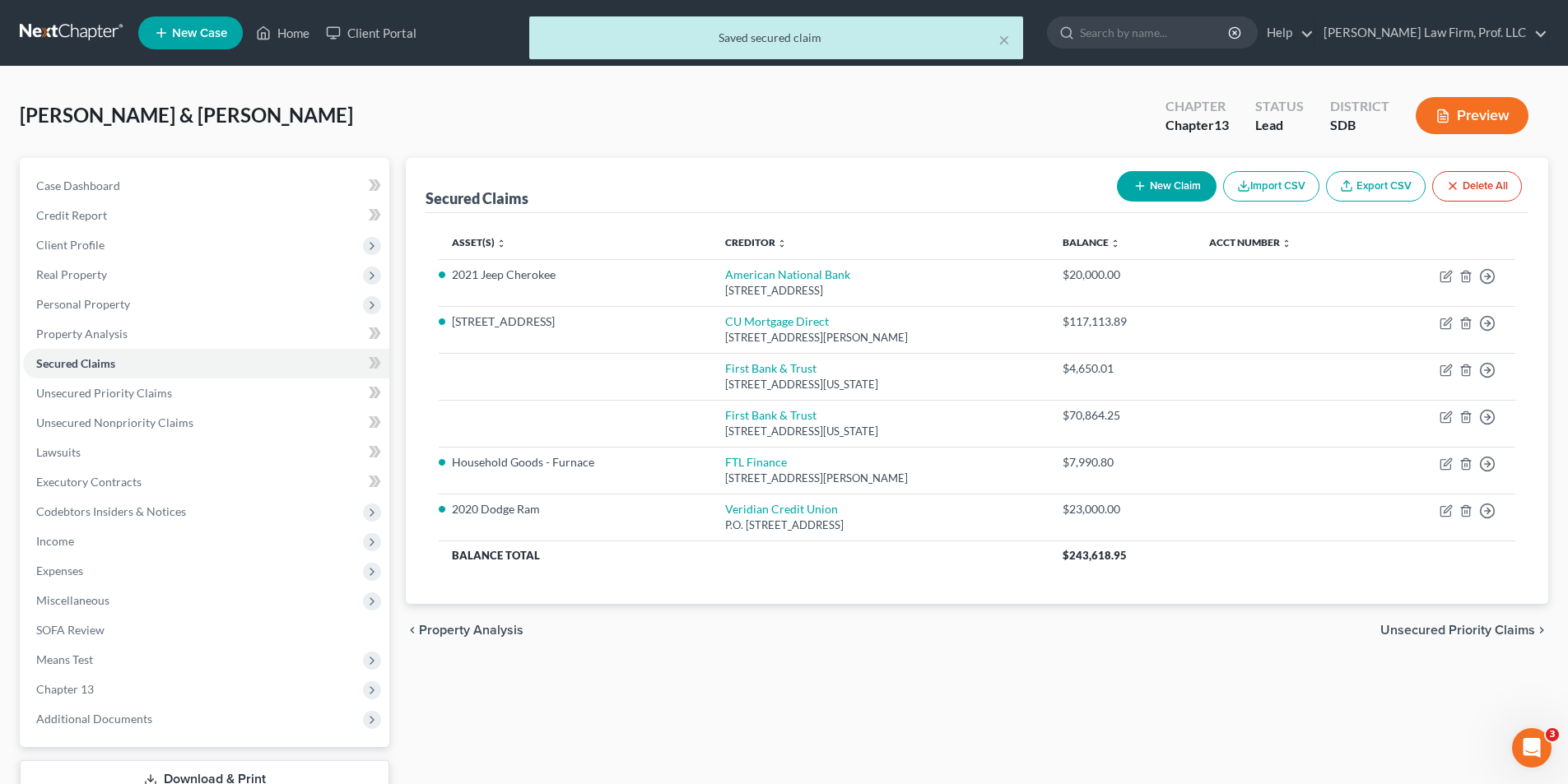
click at [1048, 118] on button "Preview" at bounding box center [1472, 115] width 113 height 37
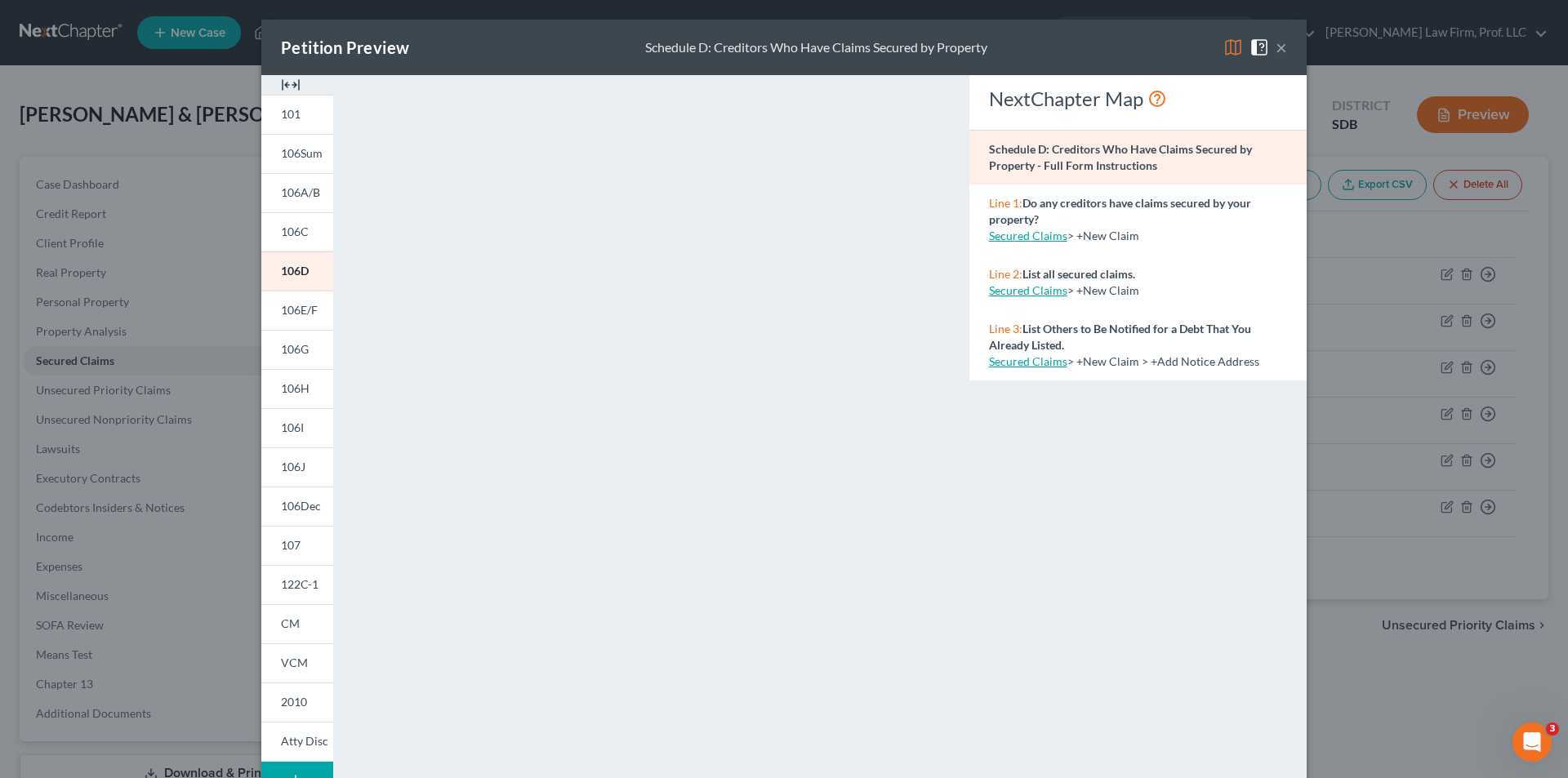
click at [1040, 46] on button "×" at bounding box center [1281, 47] width 12 height 20
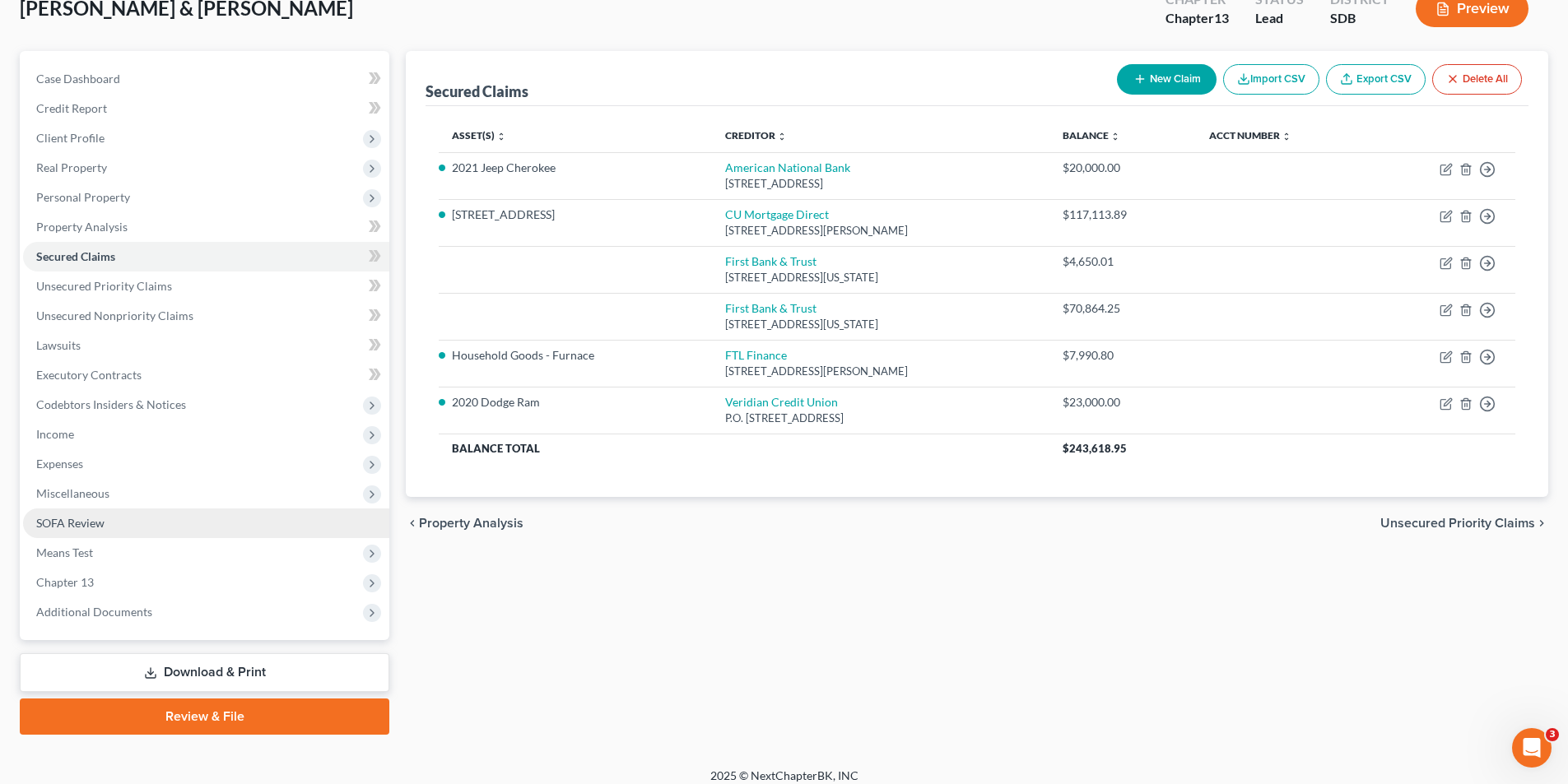
scroll to position [121, 0]
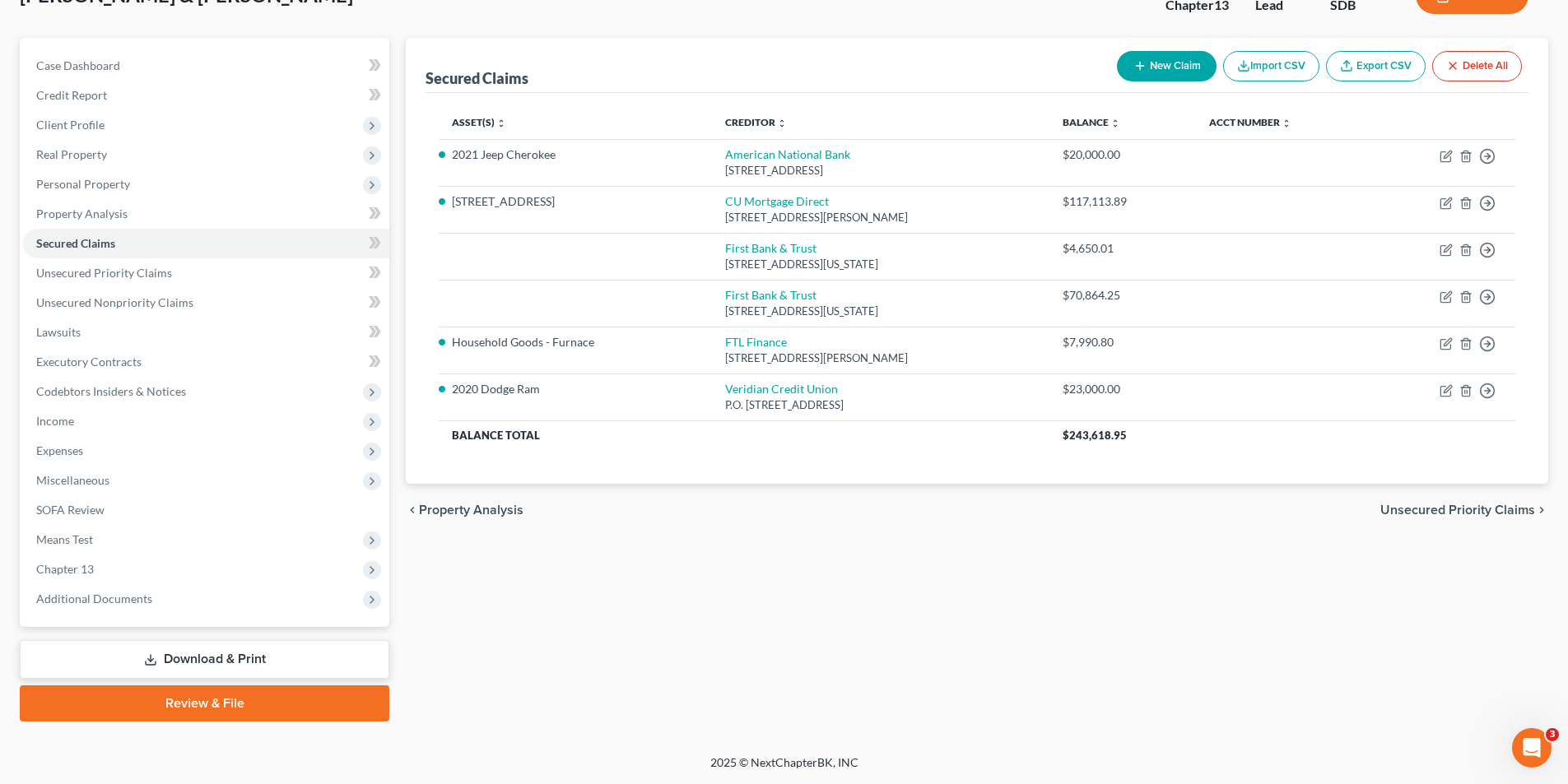
click at [180, 524] on link "Review & File" at bounding box center [205, 703] width 370 height 37
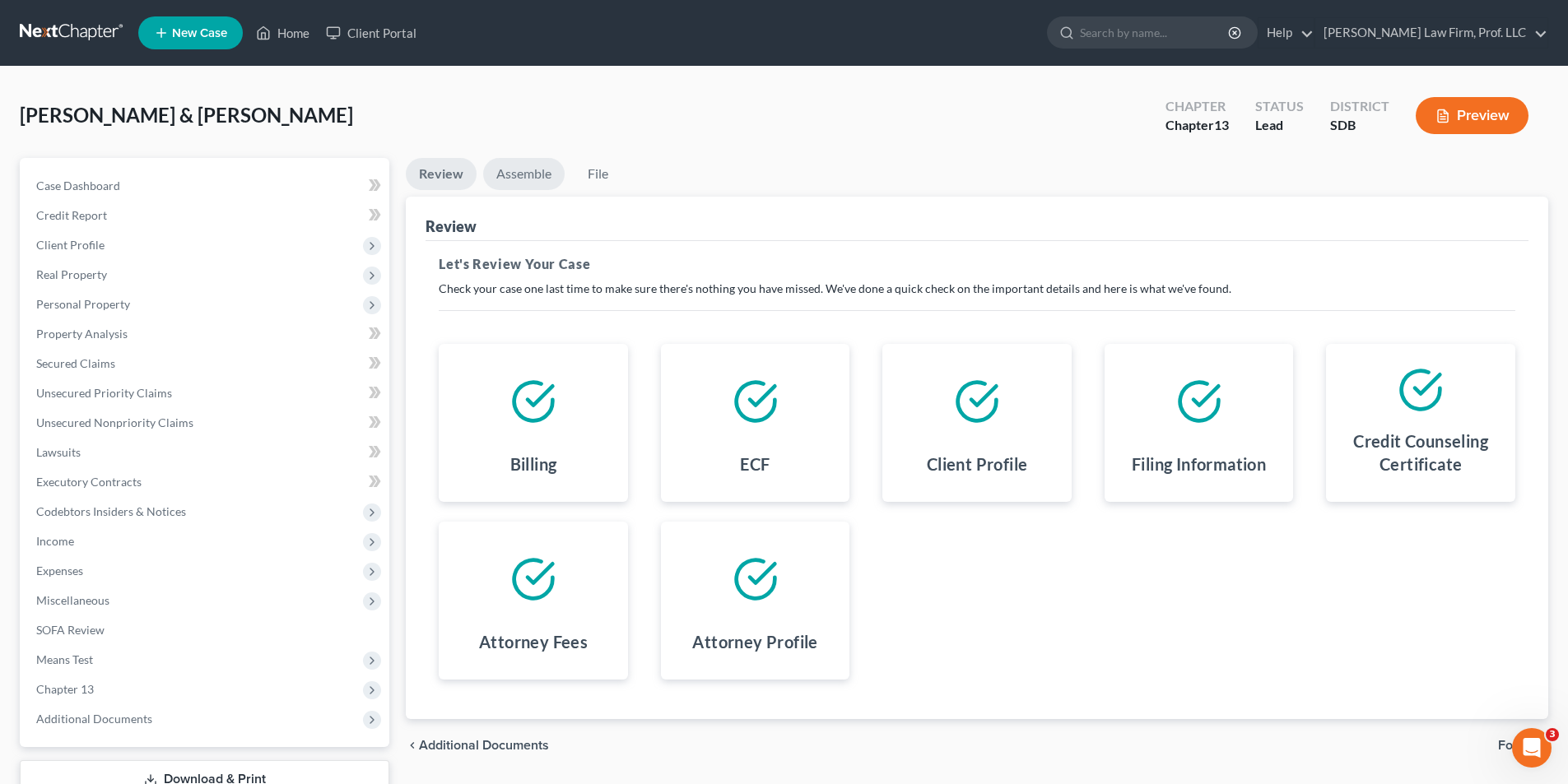
drag, startPoint x: 516, startPoint y: 158, endPoint x: 626, endPoint y: 179, distance: 112.0
click at [518, 159] on link "Assemble" at bounding box center [524, 174] width 81 height 32
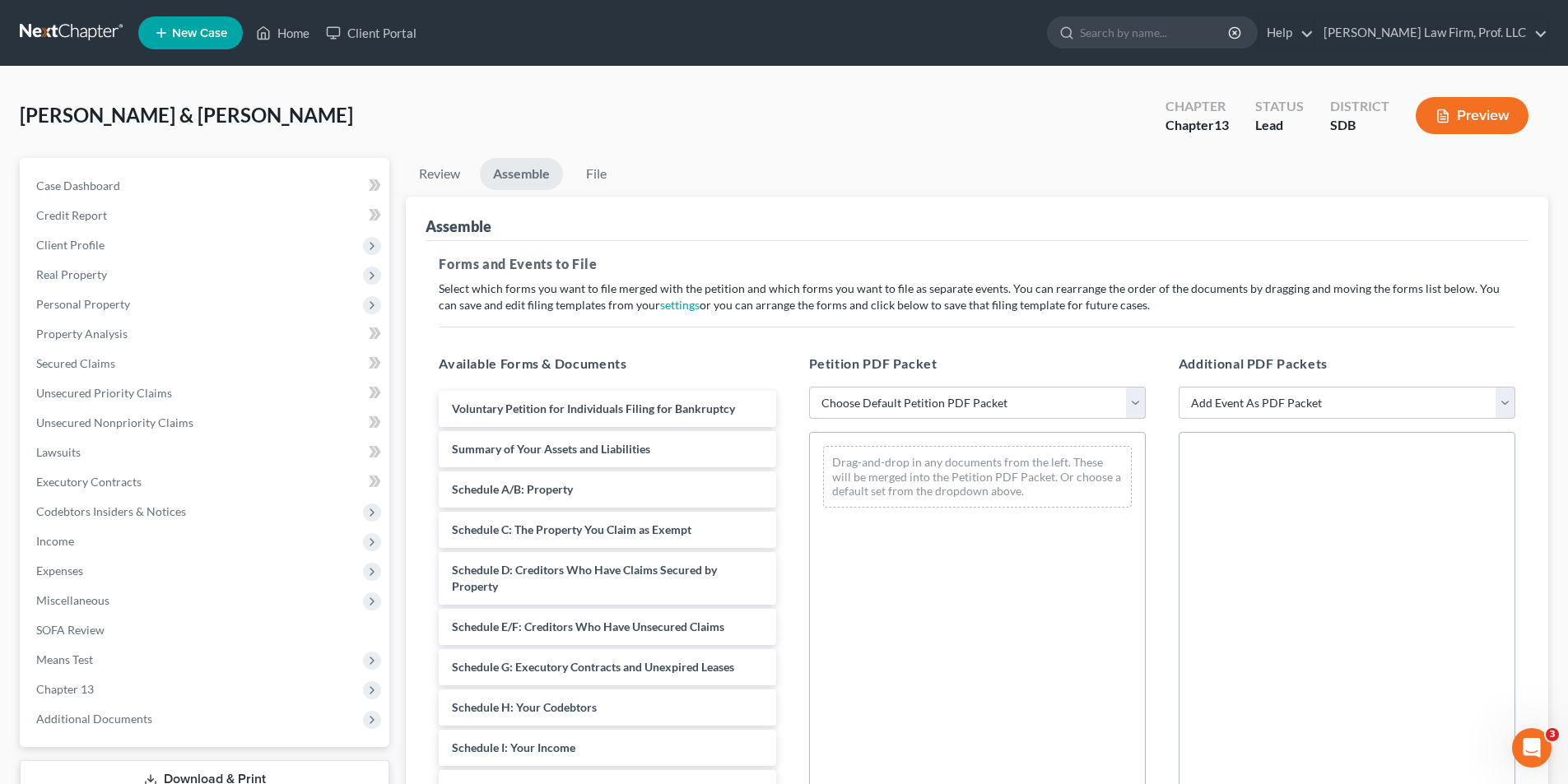
click at [969, 407] on select "Choose Default Petition PDF Packet Emergency Filing (Voluntary Petition and Cre…" at bounding box center [977, 402] width 336 height 33
select select "1"
click at [809, 387] on select "Choose Default Petition PDF Packet Emergency Filing (Voluntary Petition and Cre…" at bounding box center [977, 402] width 336 height 33
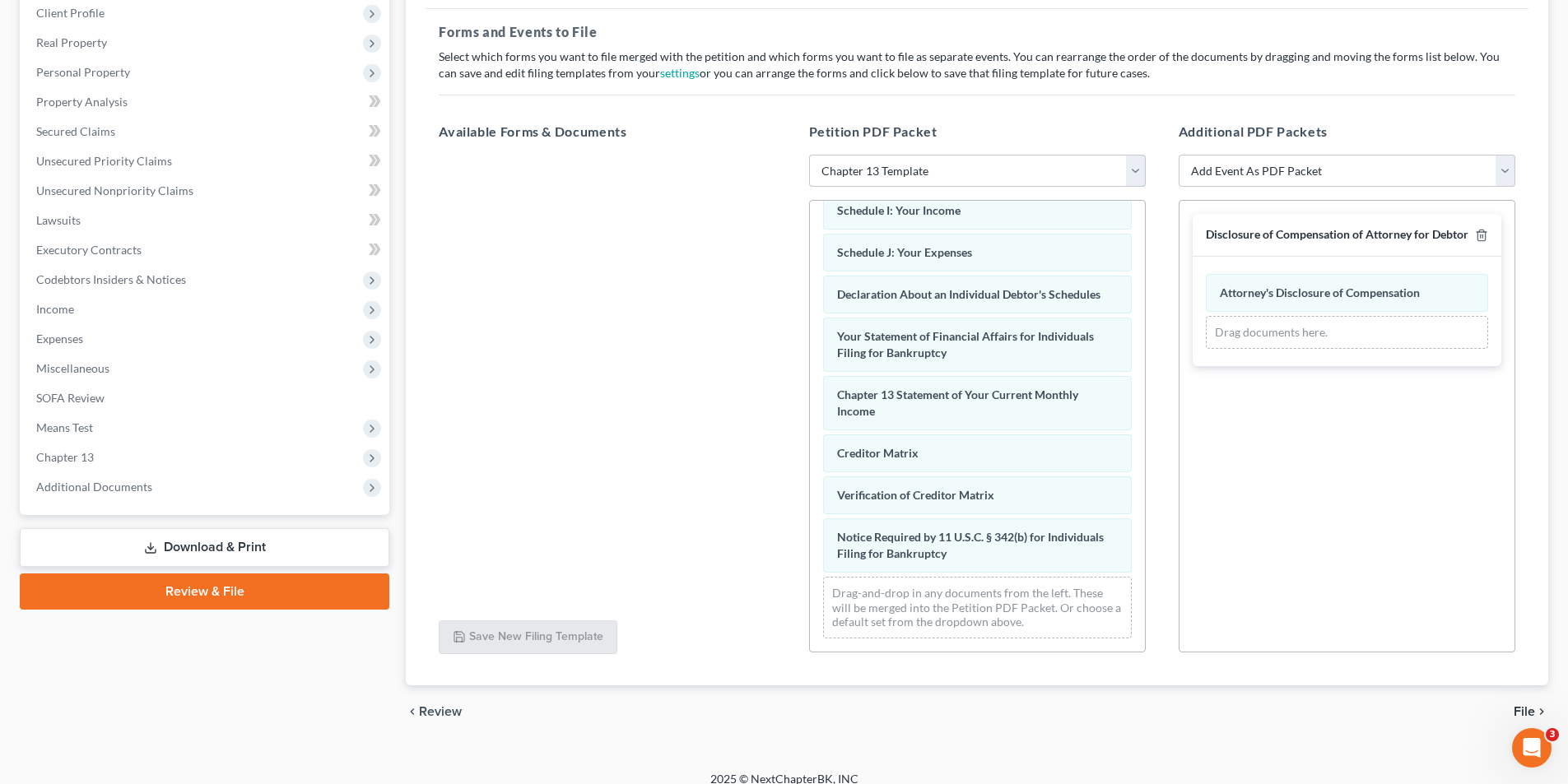
scroll to position [248, 0]
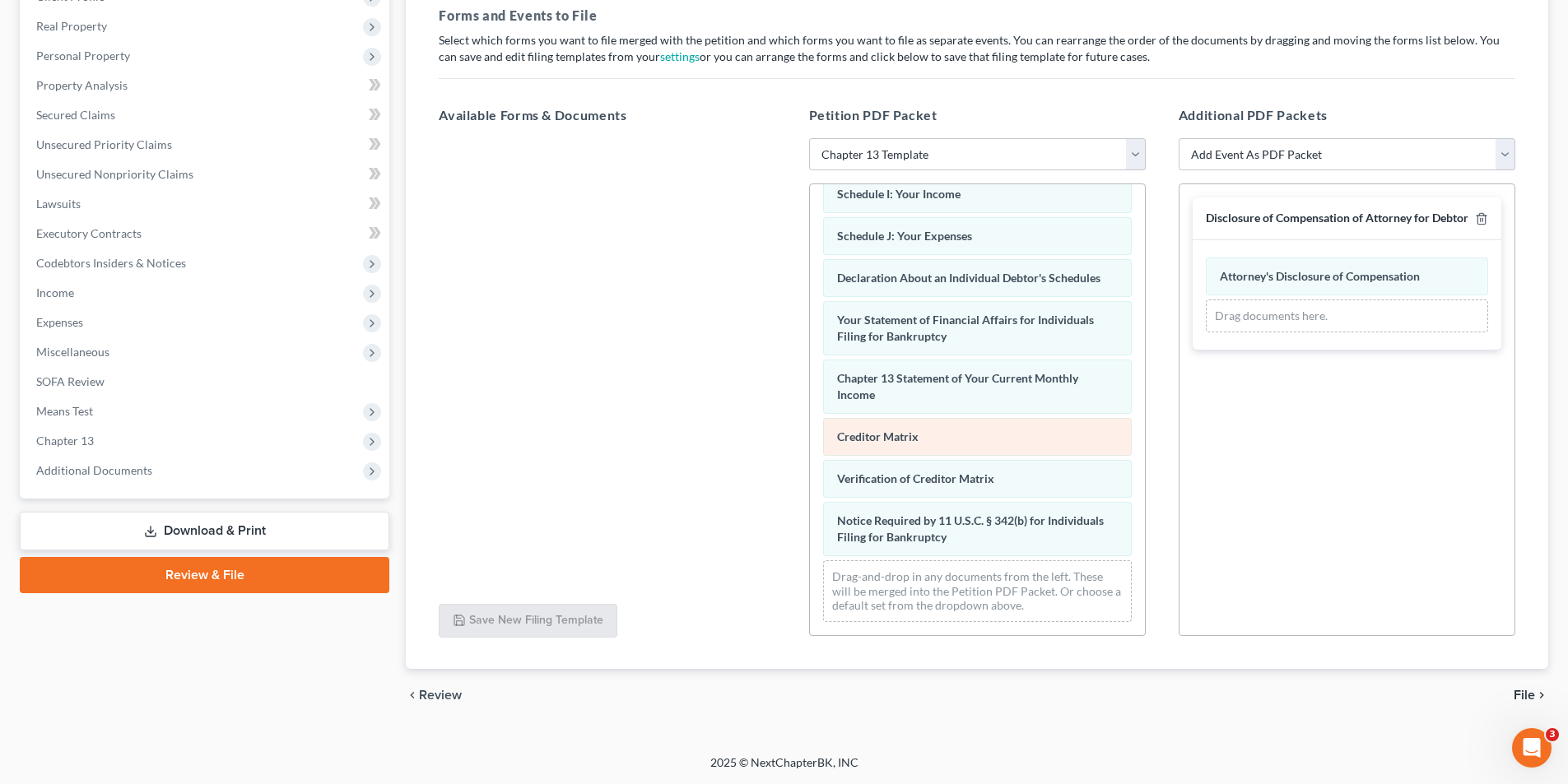
click at [810, 322] on div "Voluntary Petition for Individuals Filing for Bankruptcy Summary of Your Assets…" at bounding box center [977, 206] width 335 height 858
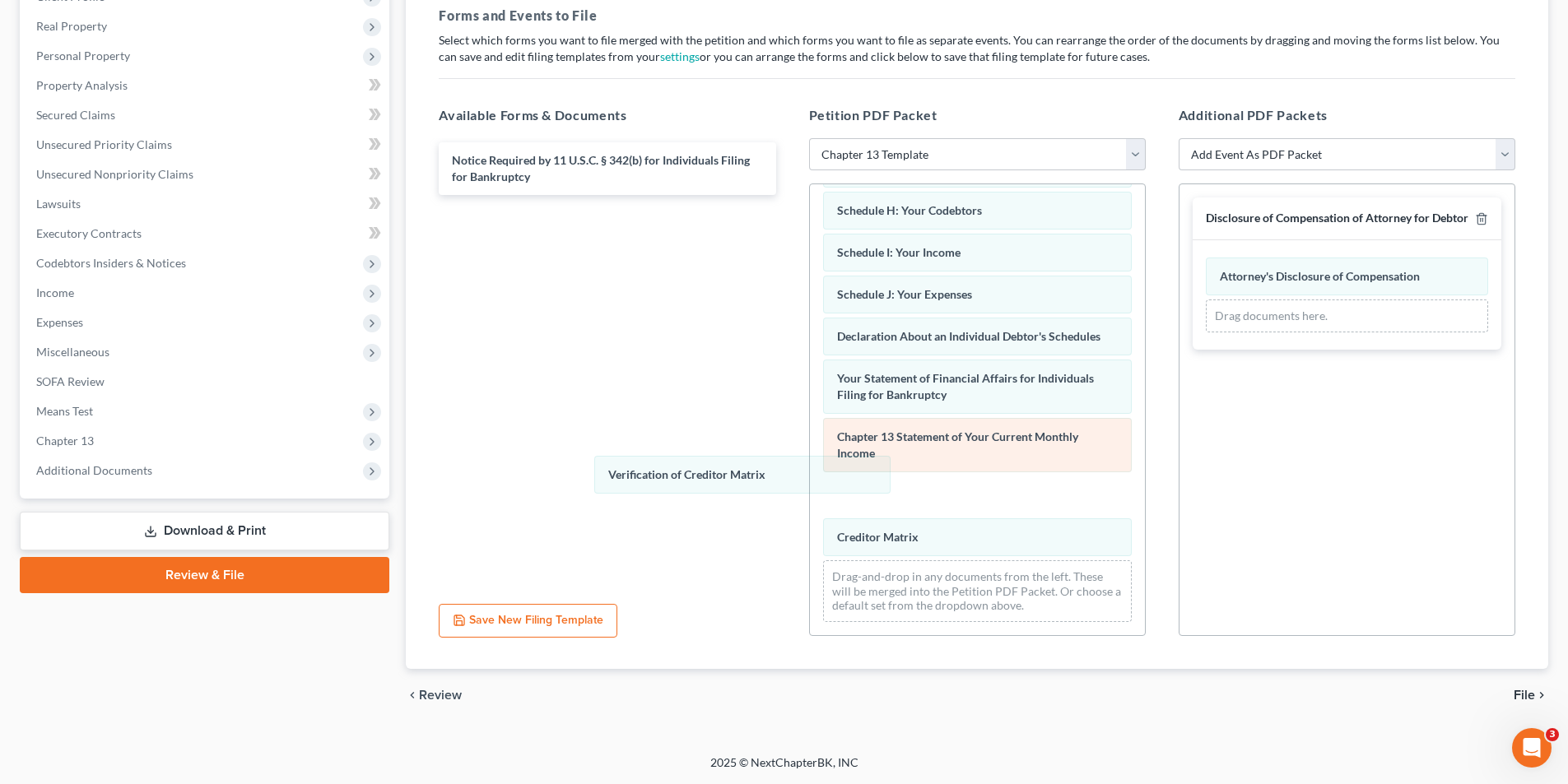
drag, startPoint x: 683, startPoint y: 463, endPoint x: 831, endPoint y: 490, distance: 150.4
click at [810, 415] on div "Verification of Creditor Matrix Voluntary Petition for Individuals Filing for B…" at bounding box center [977, 235] width 335 height 800
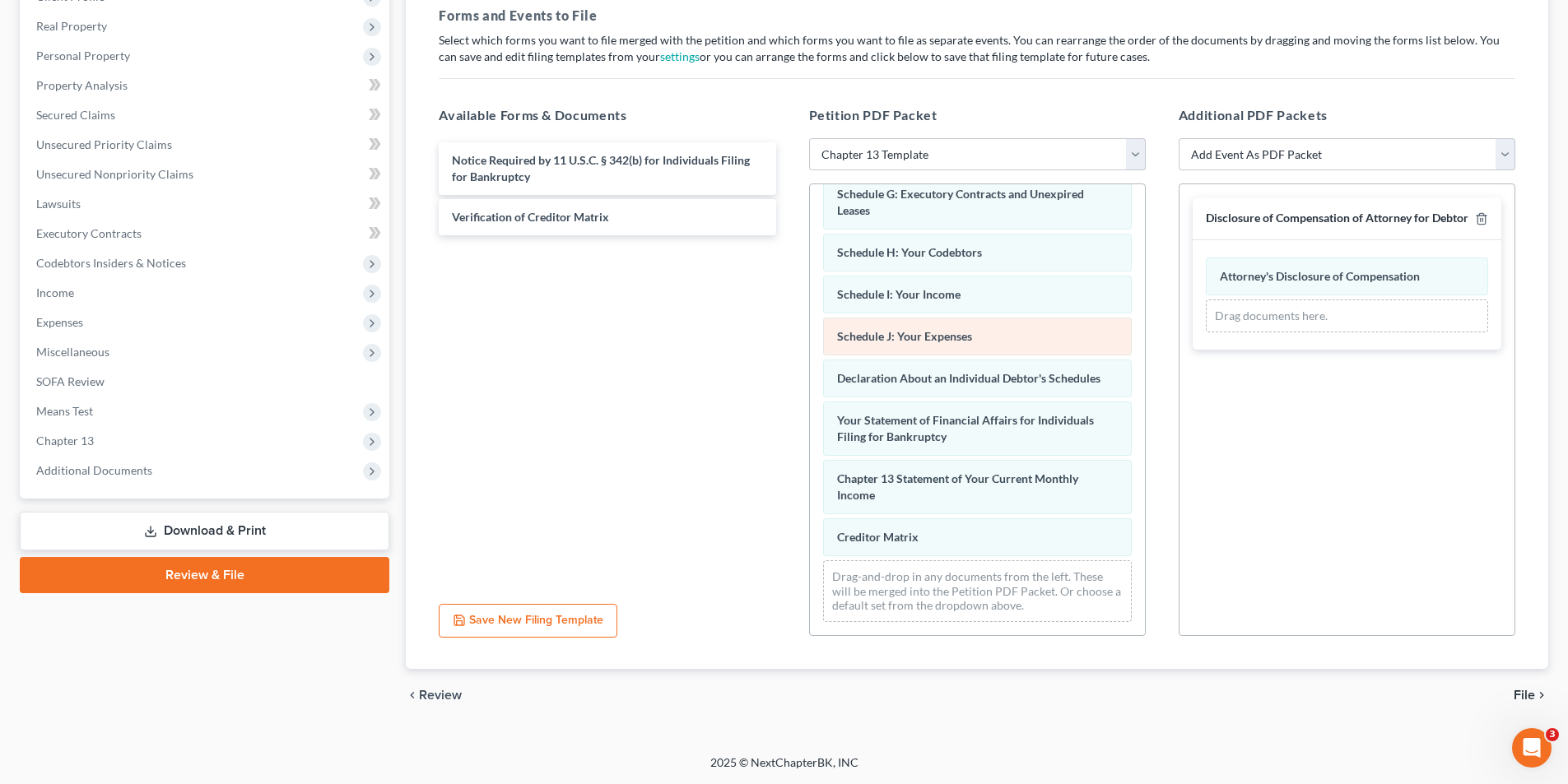
click at [810, 353] on div "Voluntary Petition for Individuals Filing for Bankruptcy Summary of Your Assets…" at bounding box center [977, 256] width 335 height 758
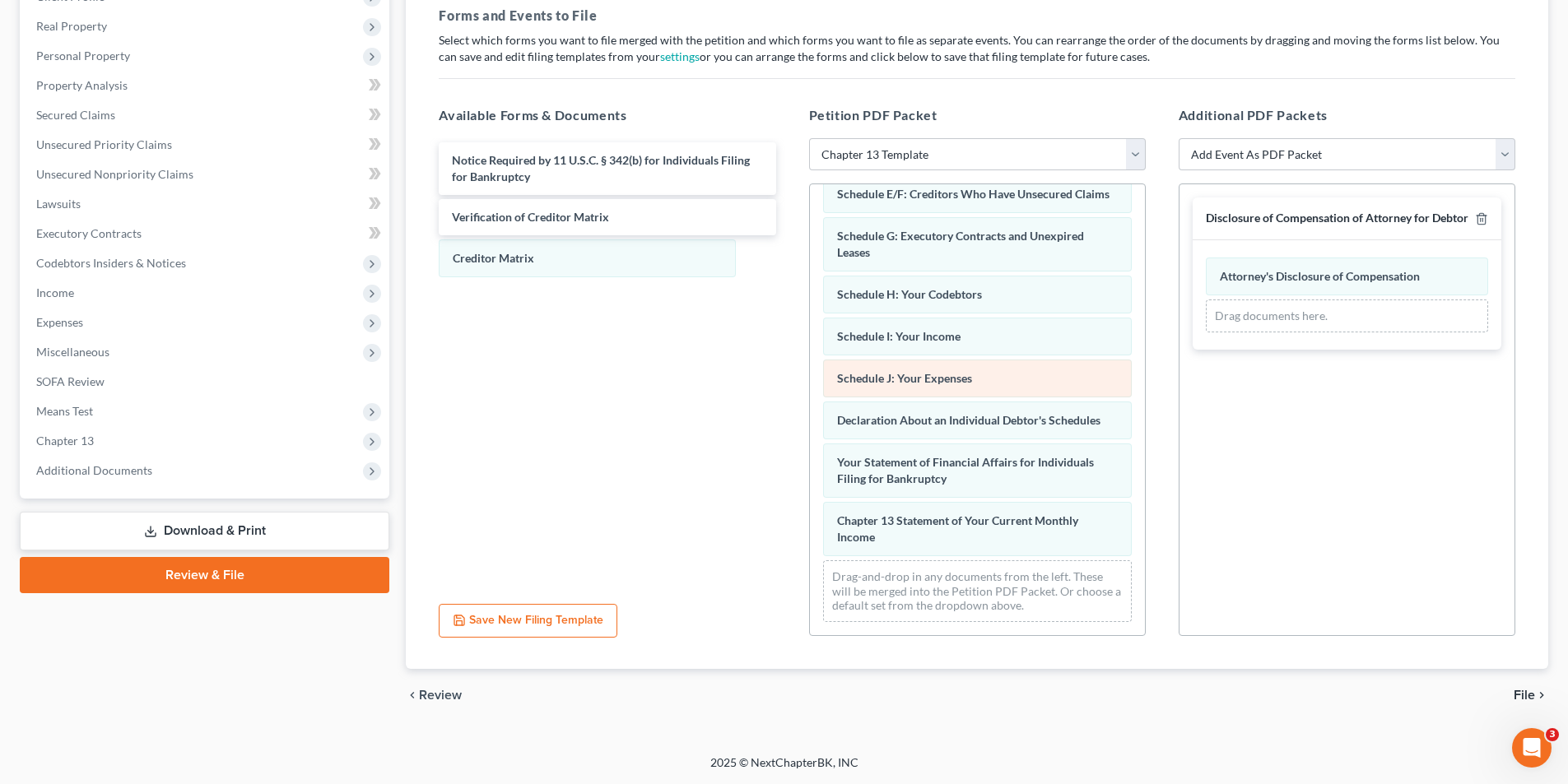
scroll to position [282, 0]
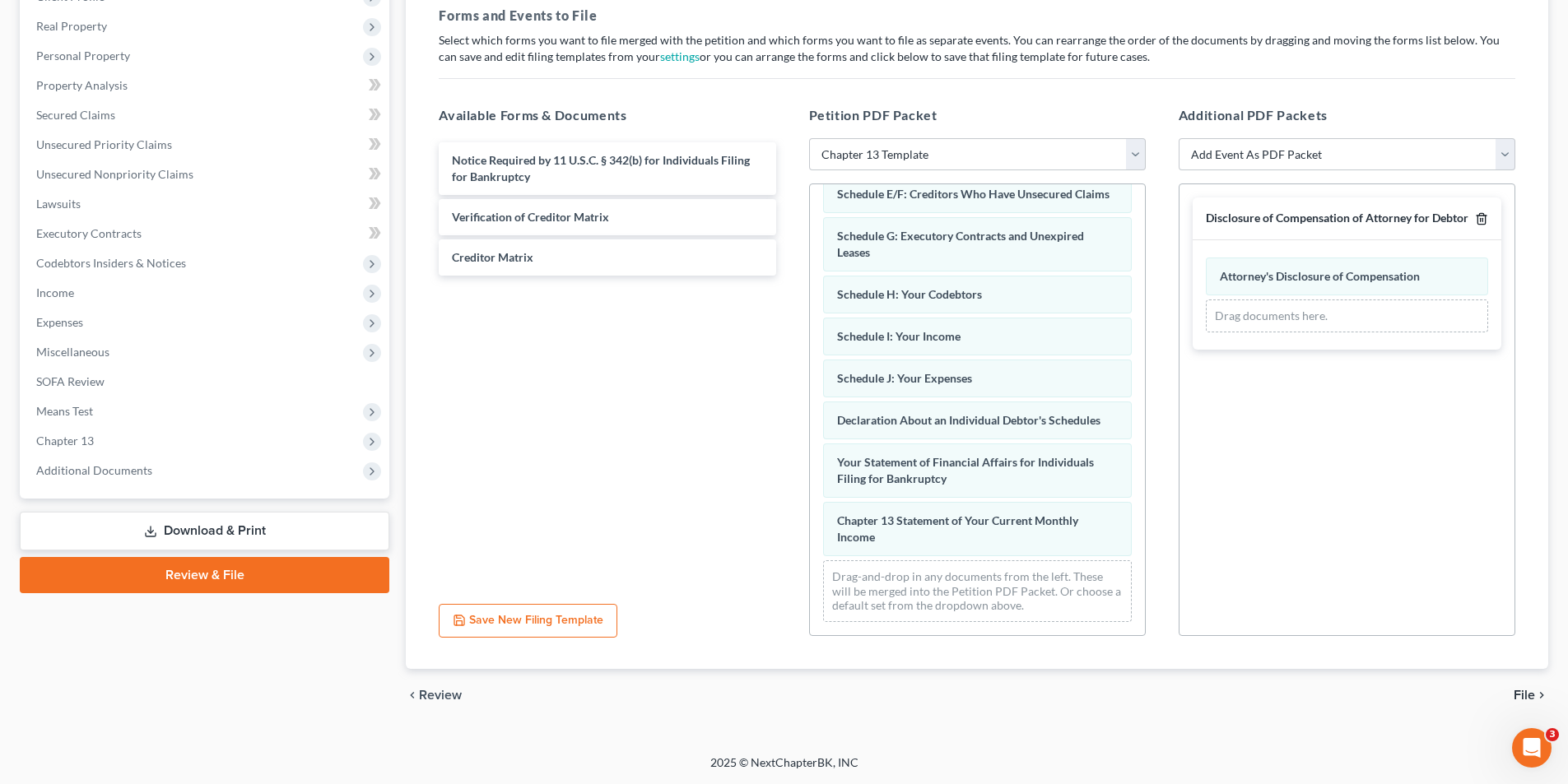
click at [1048, 219] on icon "button" at bounding box center [1481, 218] width 13 height 13
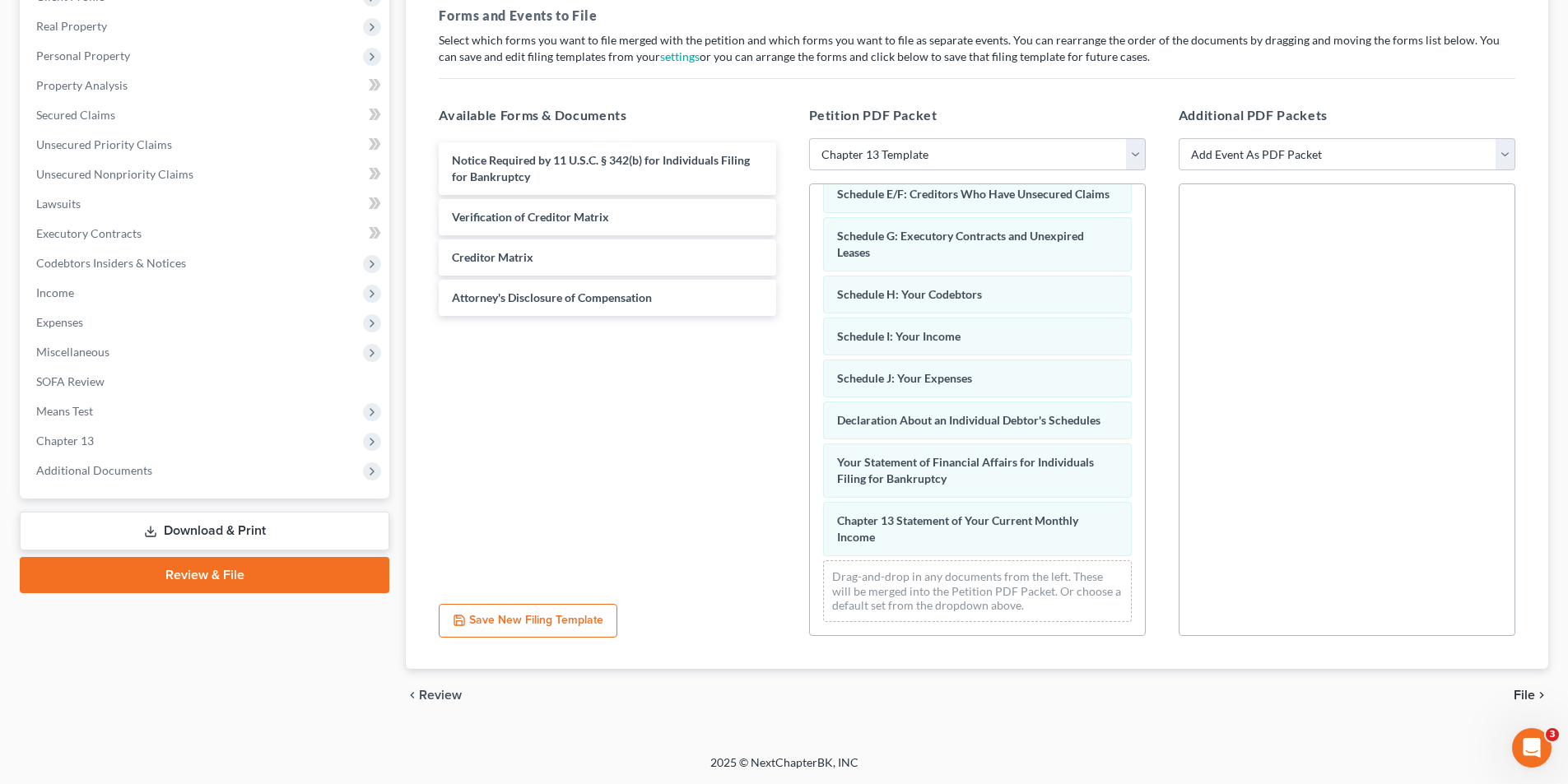
click at [1048, 524] on span "File" at bounding box center [1524, 695] width 22 height 13
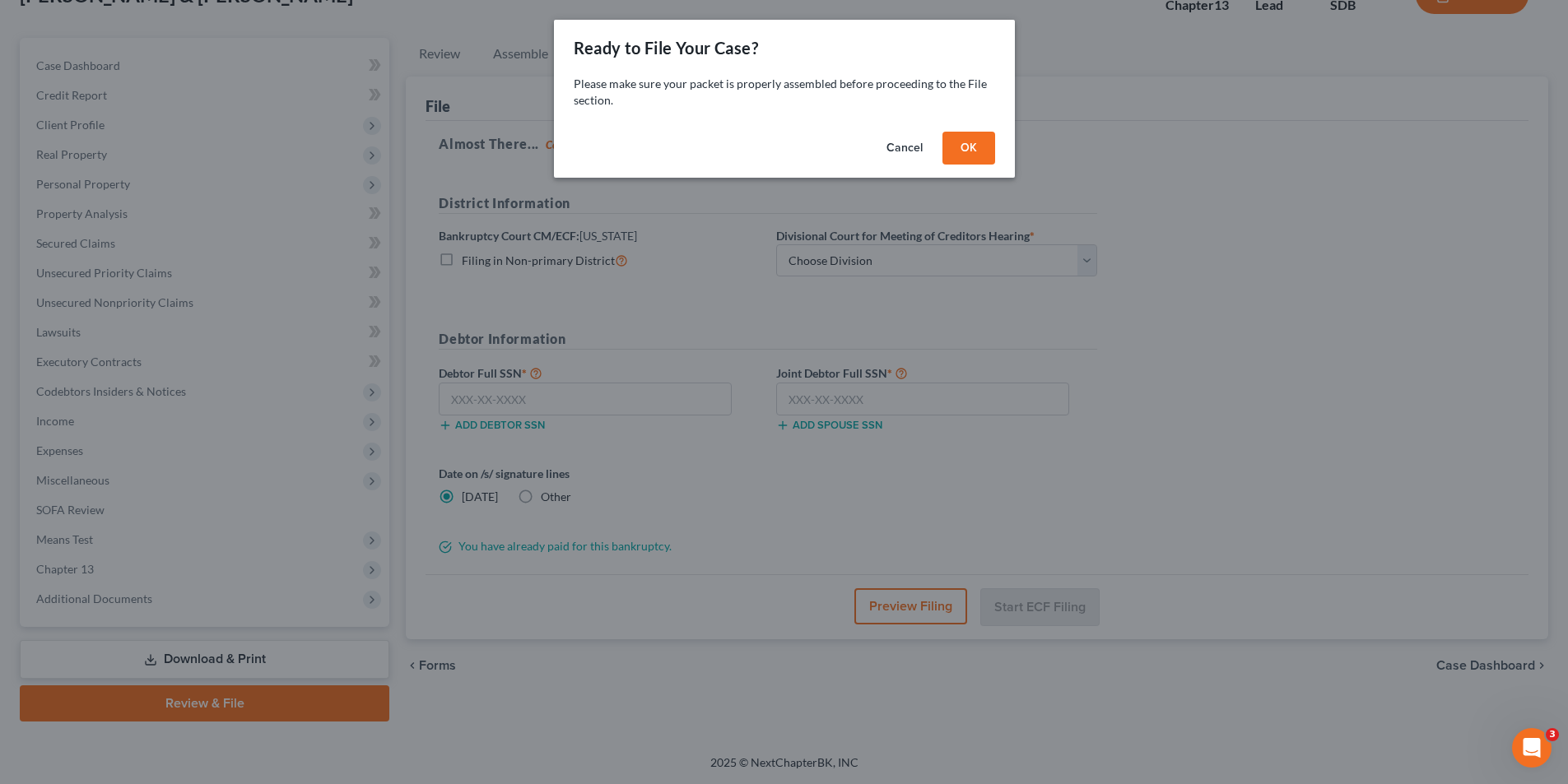
scroll to position [121, 0]
click at [965, 141] on button "OK" at bounding box center [974, 147] width 52 height 33
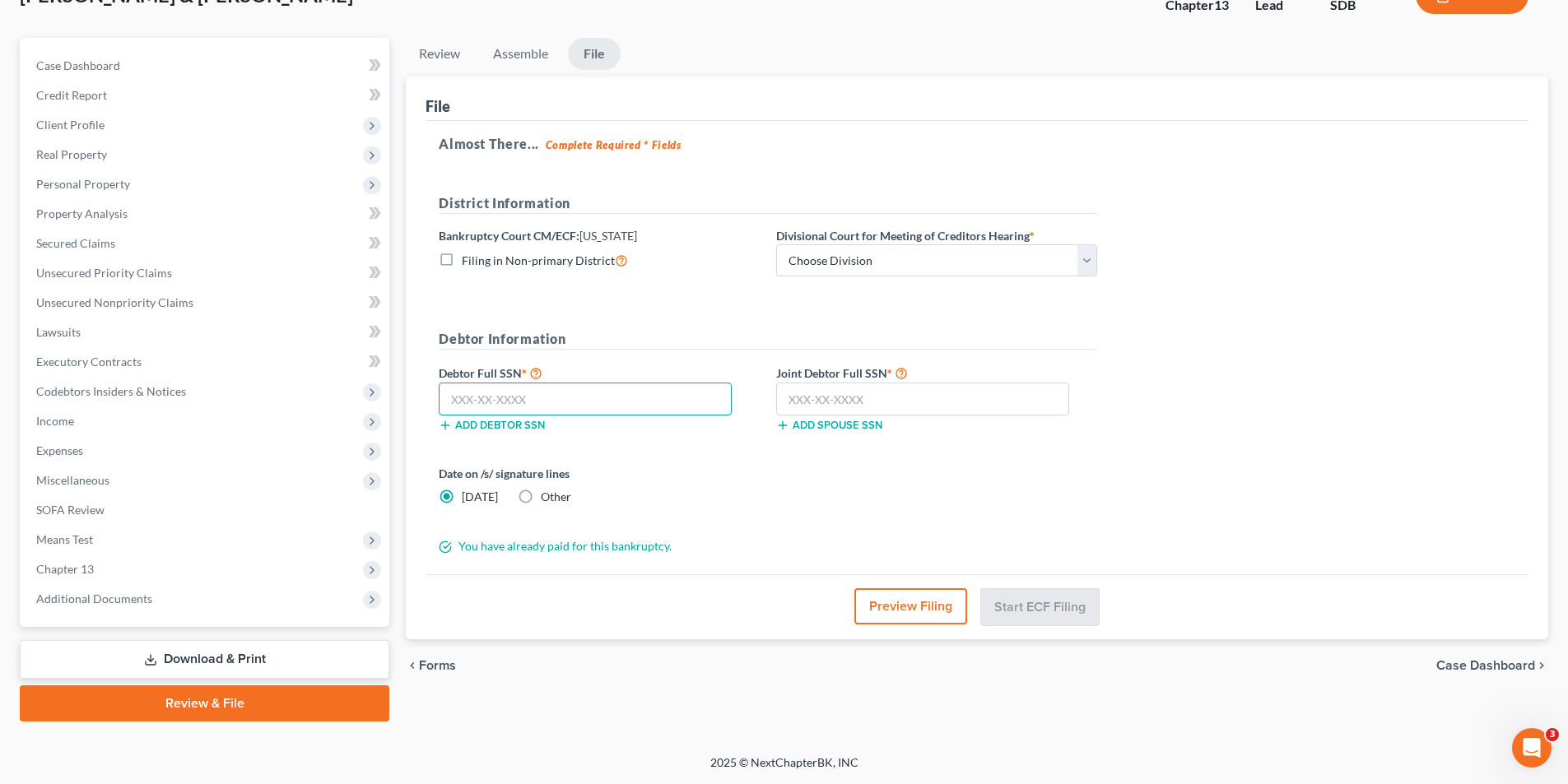
click at [566, 401] on input "text" at bounding box center [585, 398] width 293 height 33
type input "504-84-6387"
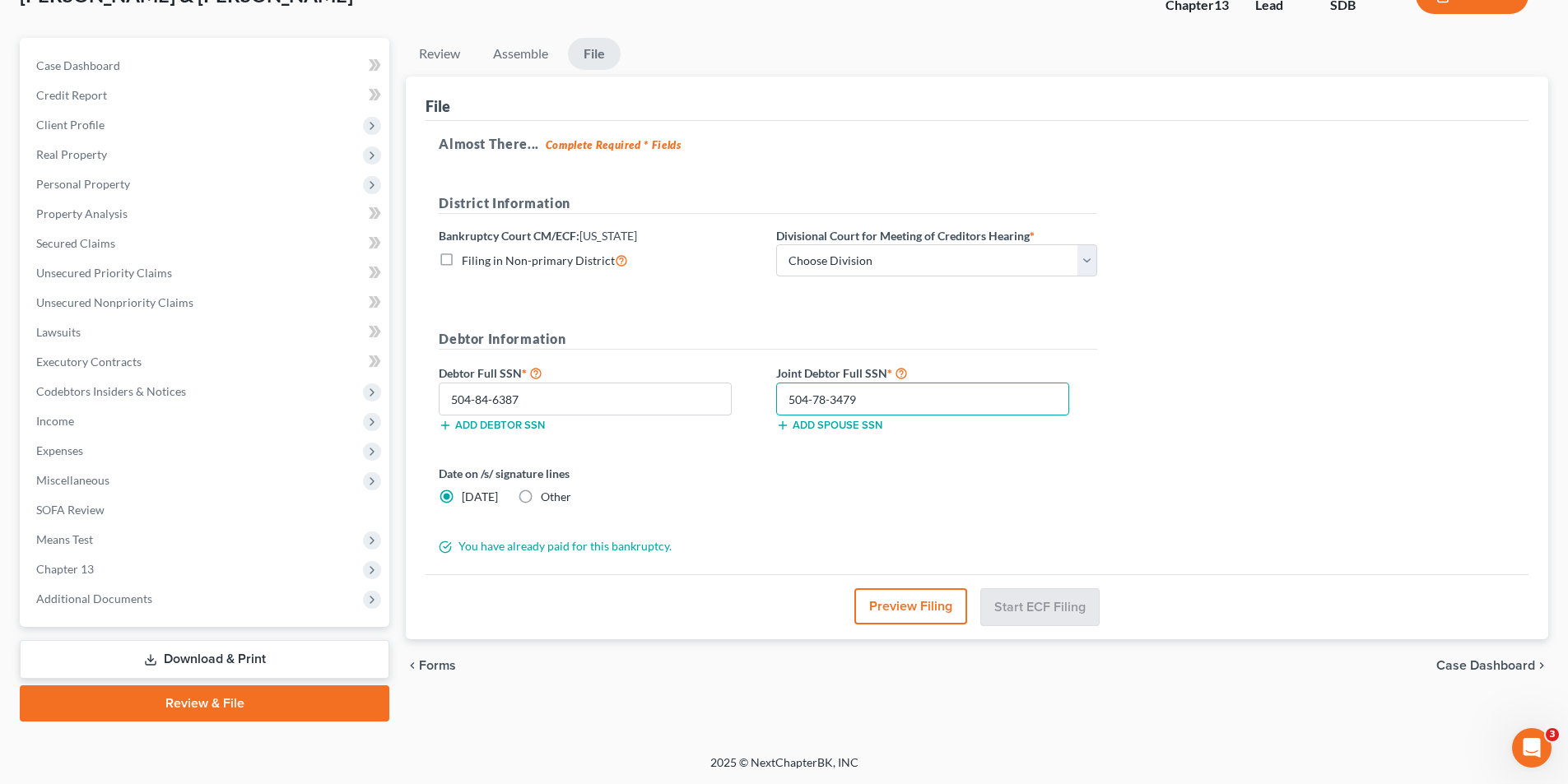
type input "504-78-3479"
click at [901, 261] on select "Choose Division [GEOGRAPHIC_DATA] [GEOGRAPHIC_DATA] [GEOGRAPHIC_DATA]" at bounding box center [936, 260] width 321 height 33
select select "3"
click at [776, 244] on select "Choose Division [GEOGRAPHIC_DATA] [GEOGRAPHIC_DATA] [GEOGRAPHIC_DATA]" at bounding box center [936, 260] width 321 height 33
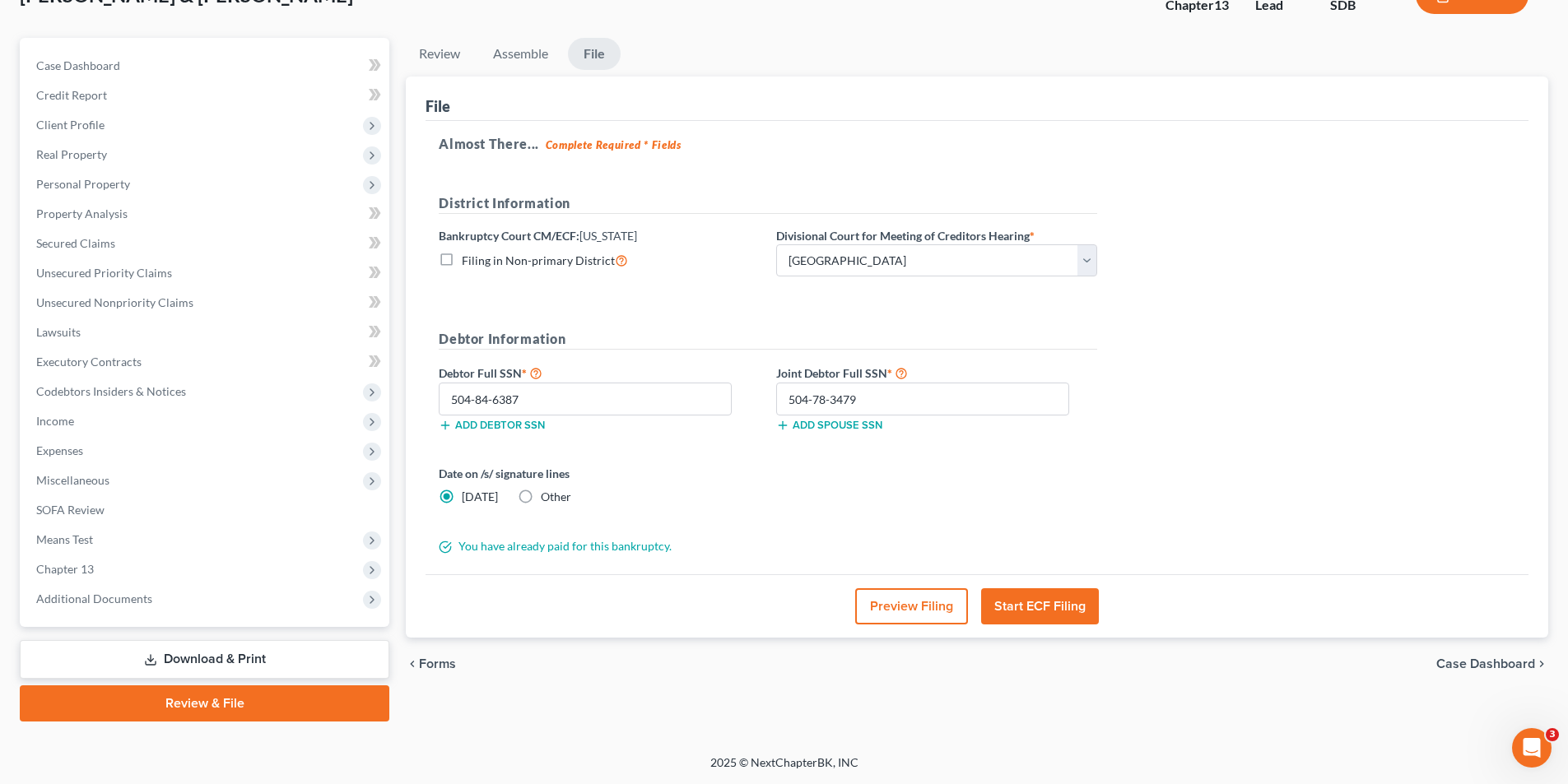
click at [1048, 524] on button "Start ECF Filing" at bounding box center [1039, 606] width 118 height 37
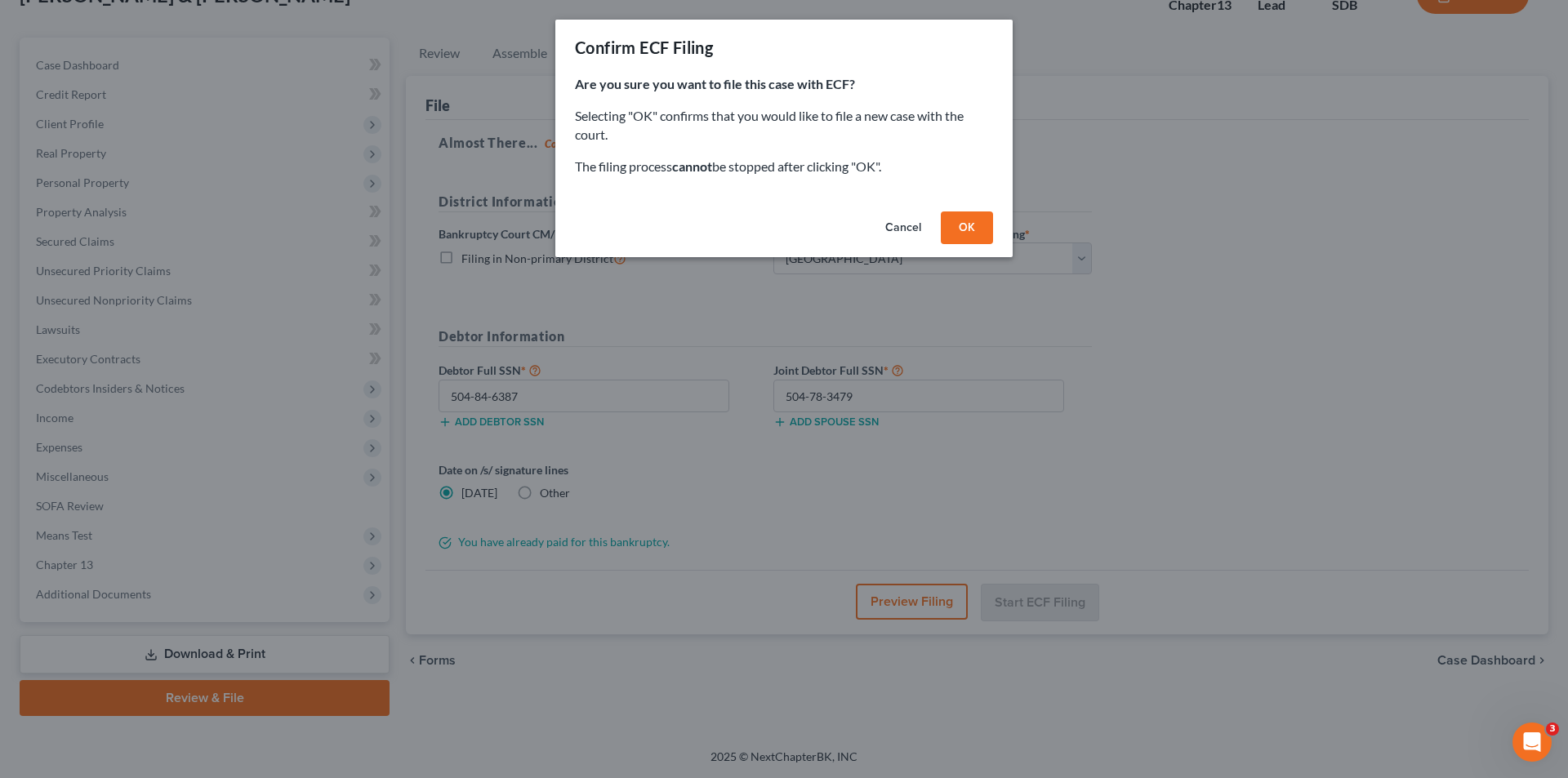
click at [975, 225] on button "OK" at bounding box center [967, 228] width 52 height 32
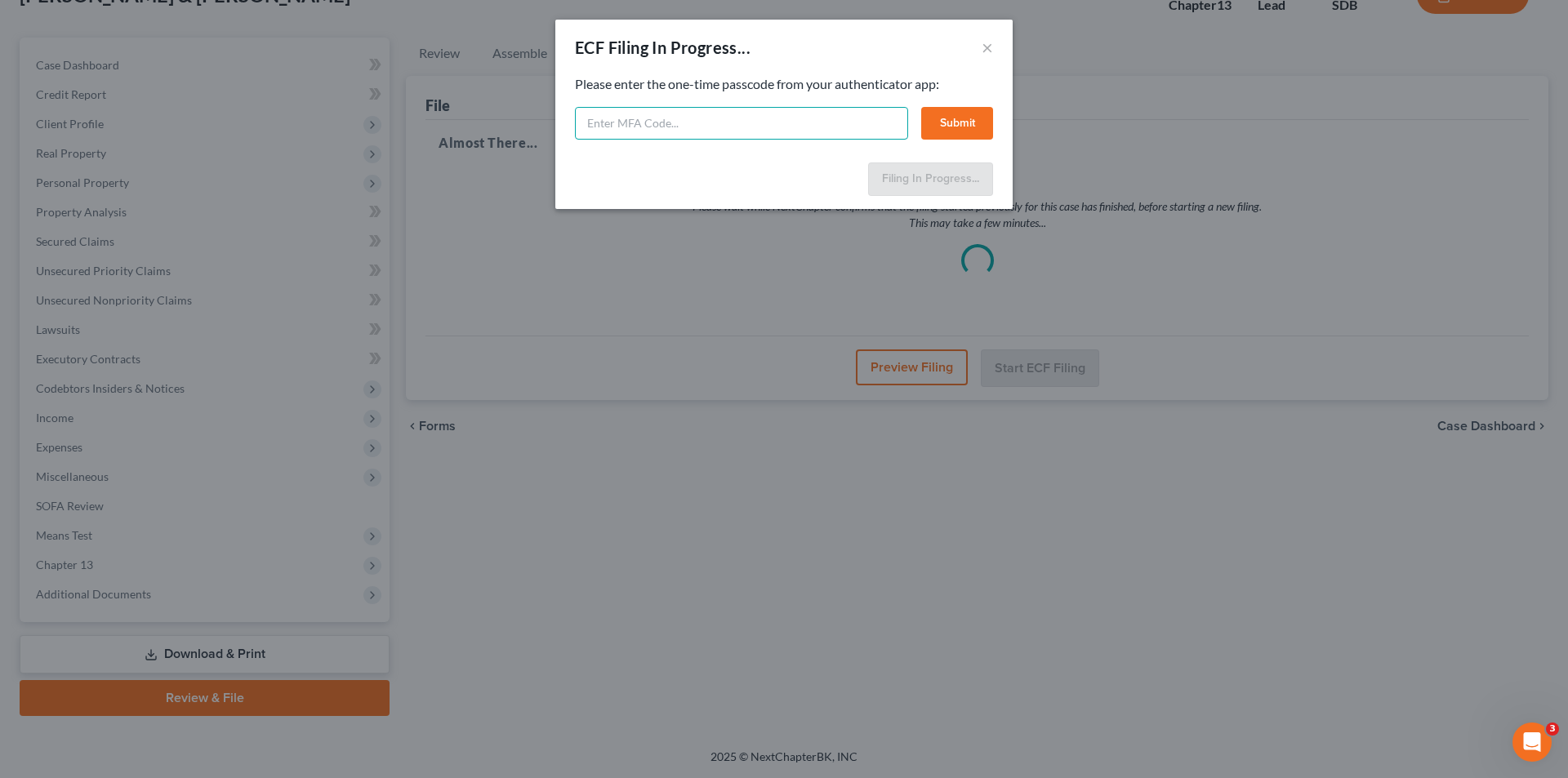
click at [804, 124] on input "text" at bounding box center [742, 123] width 334 height 32
type input "698142"
click at [934, 125] on button "Submit" at bounding box center [957, 123] width 72 height 32
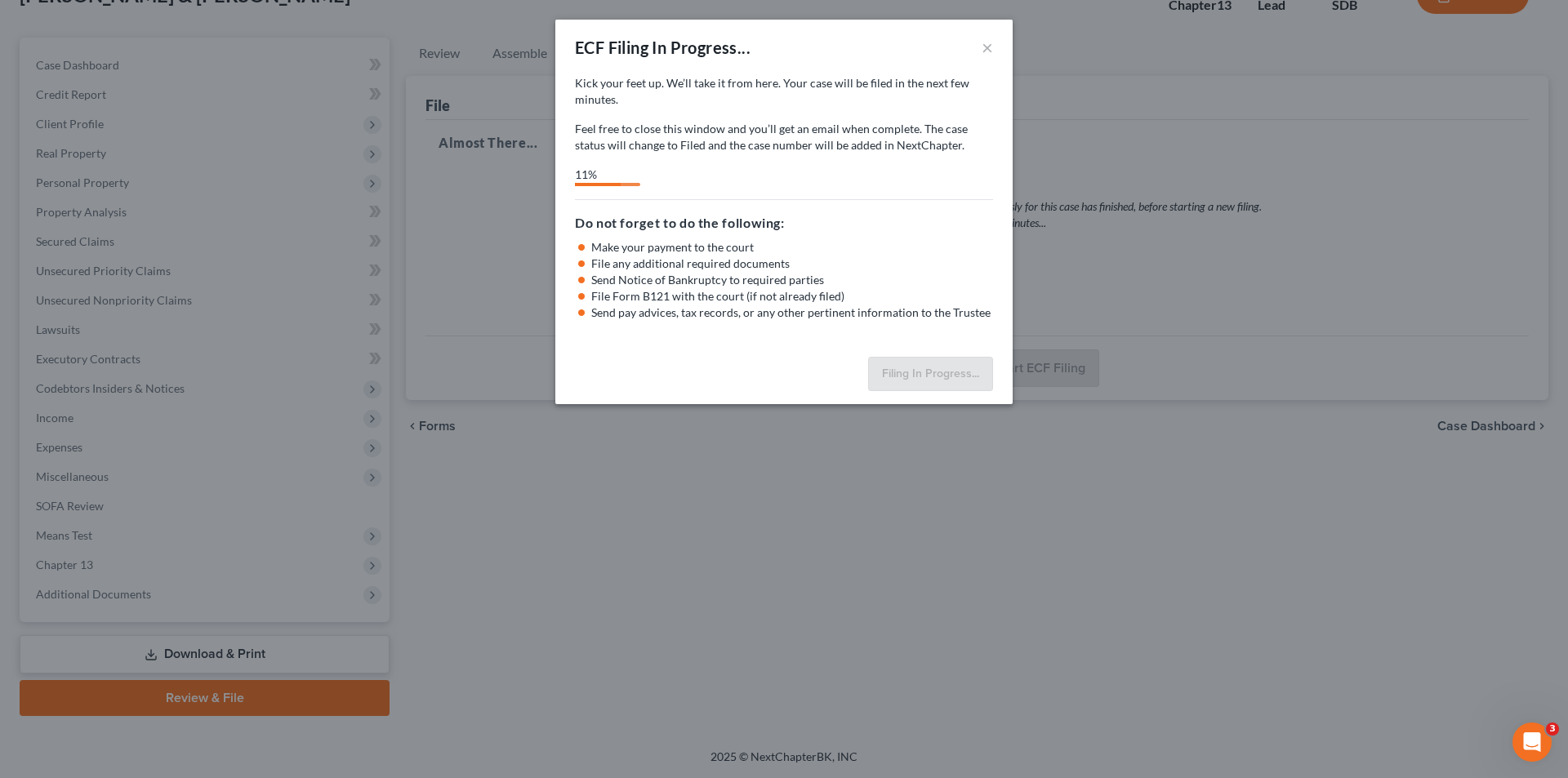
select select "3"
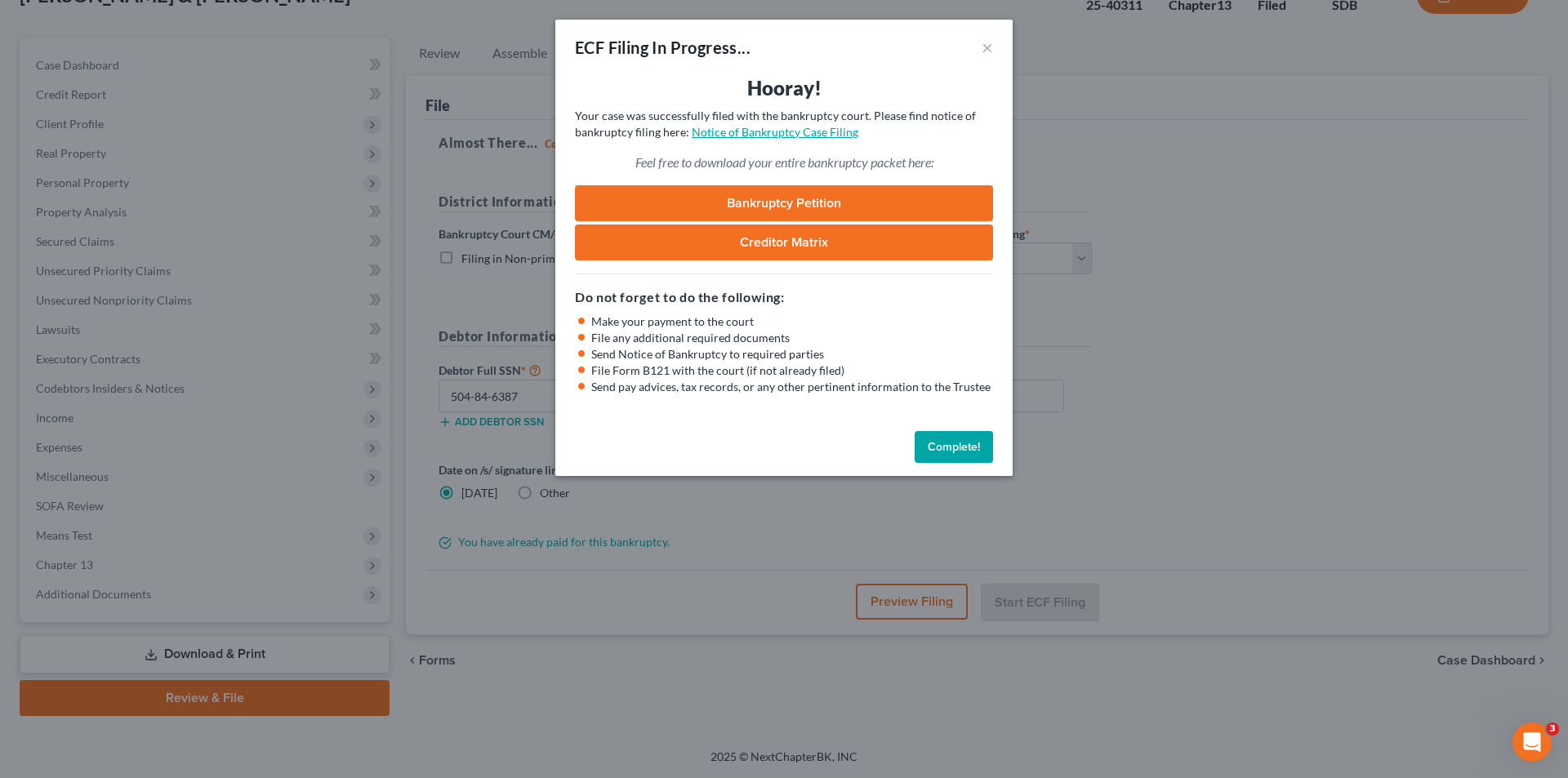
click at [804, 133] on link "Notice of Bankruptcy Case Filing" at bounding box center [775, 131] width 167 height 14
click at [758, 194] on link "Bankruptcy Petition" at bounding box center [784, 203] width 418 height 36
click at [958, 450] on button "Complete!" at bounding box center [954, 447] width 78 height 32
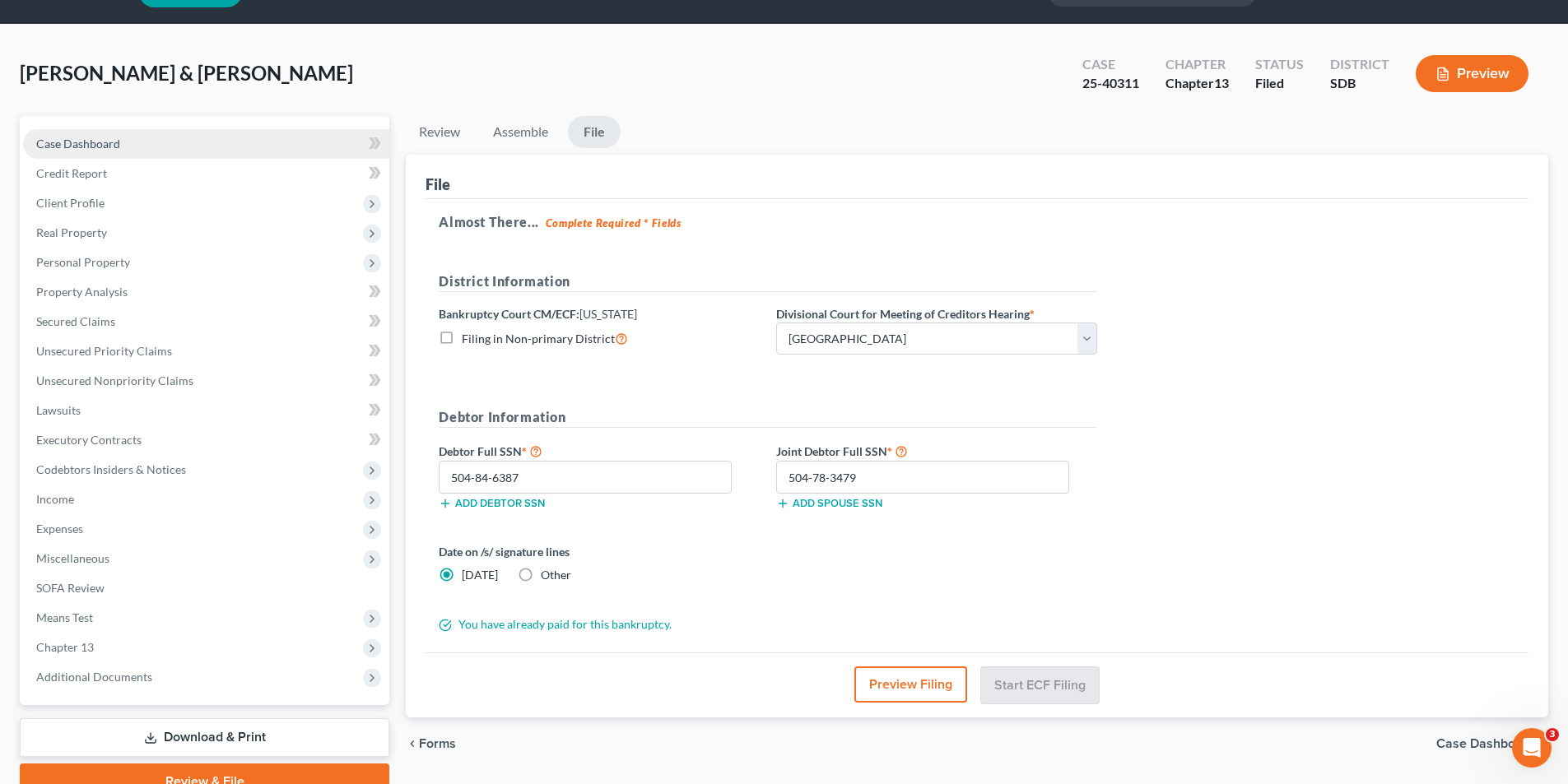
scroll to position [0, 0]
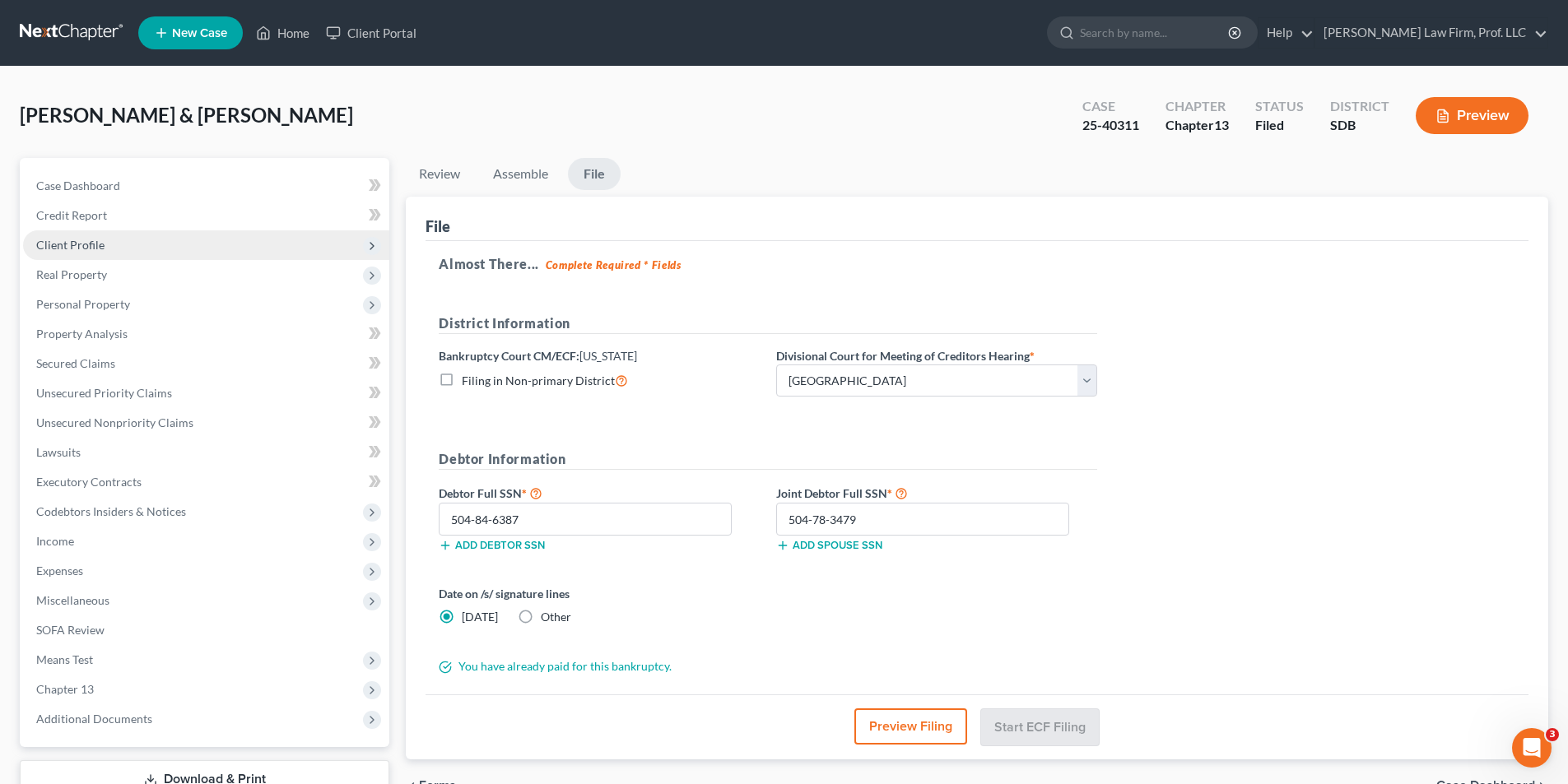
click at [75, 244] on span "Client Profile" at bounding box center [70, 245] width 68 height 14
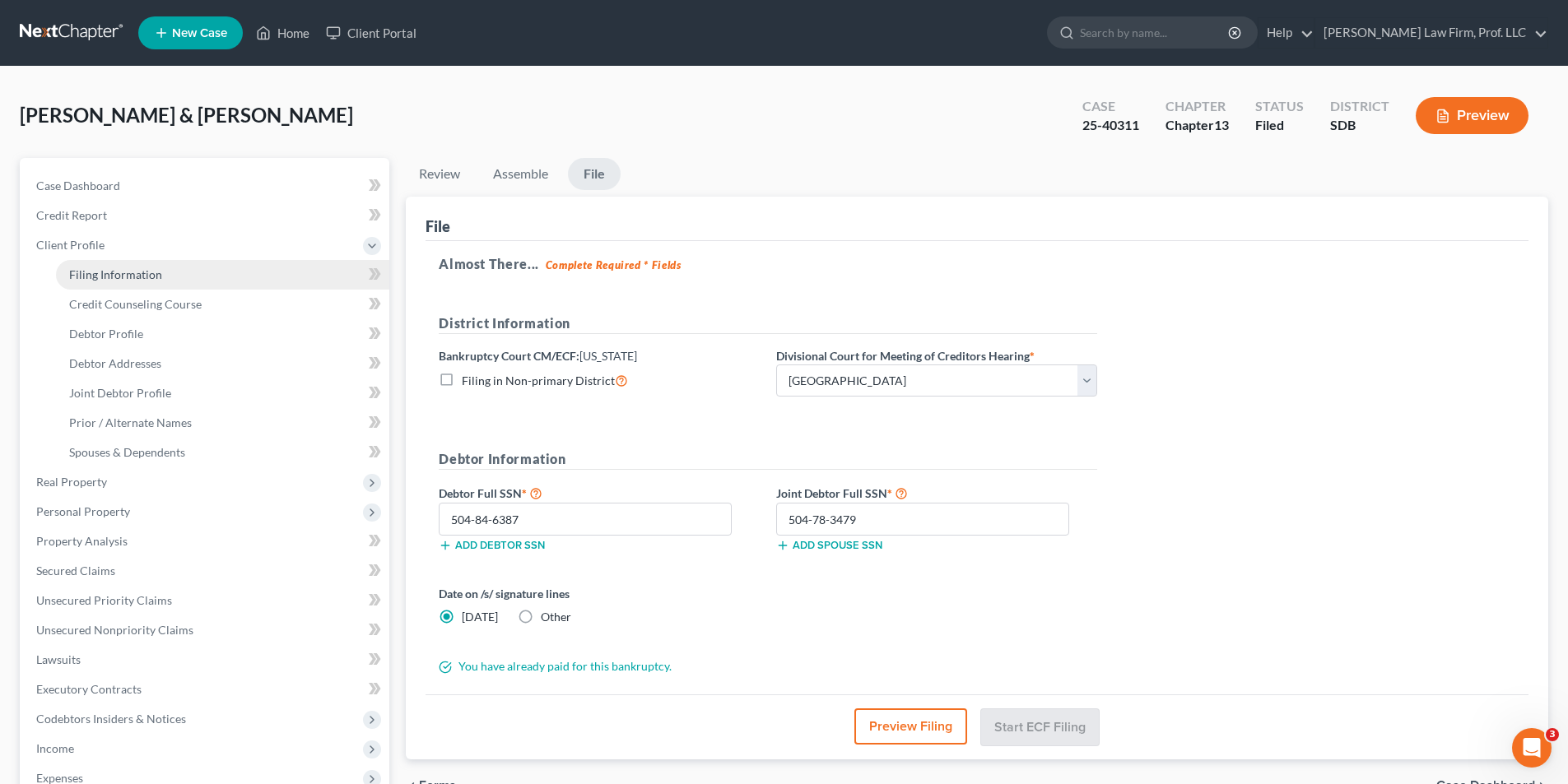
click at [113, 279] on span "Filing Information" at bounding box center [116, 275] width 93 height 14
select select "1"
select select "3"
select select "73"
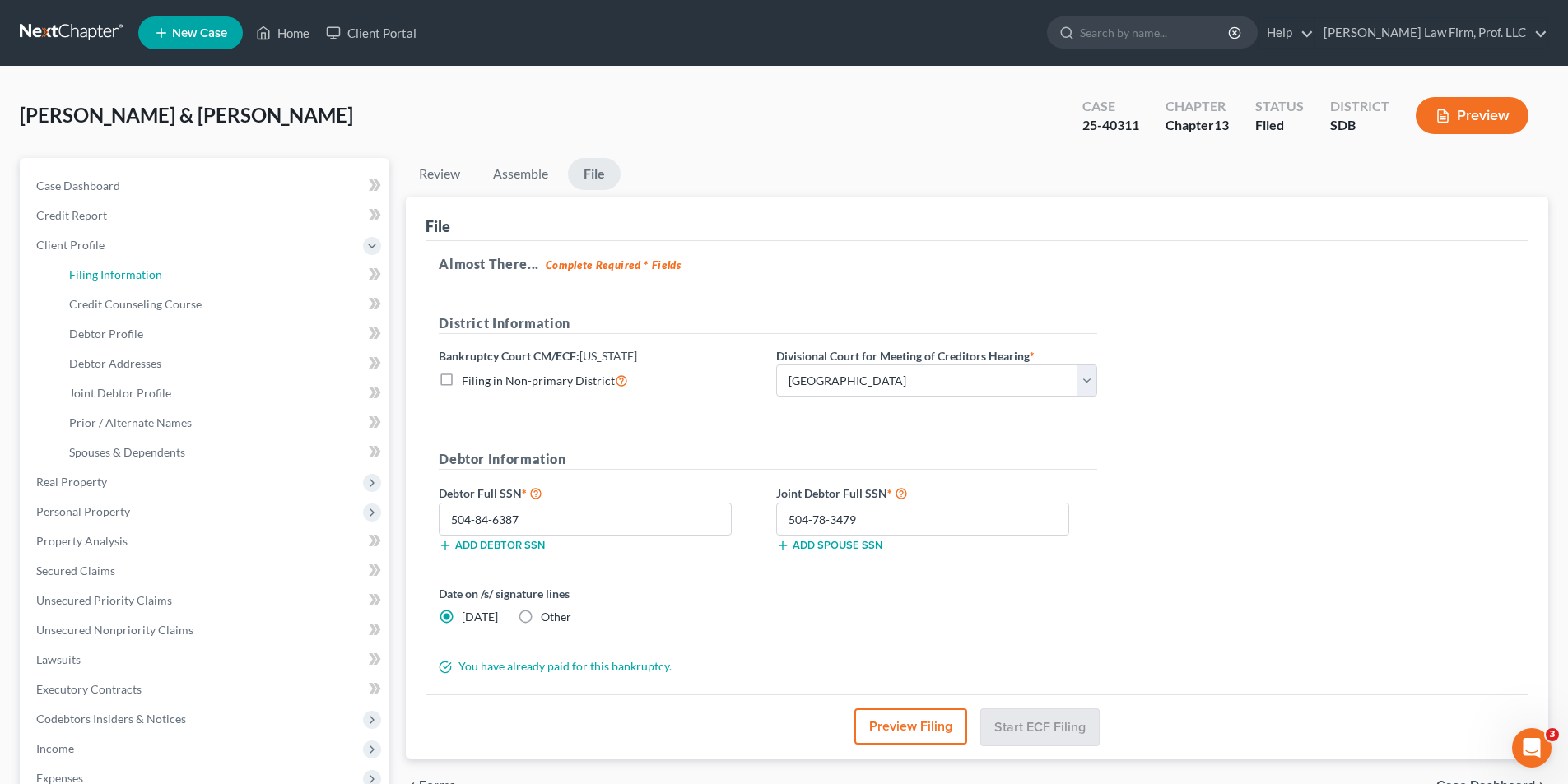
select select "0"
select select "43"
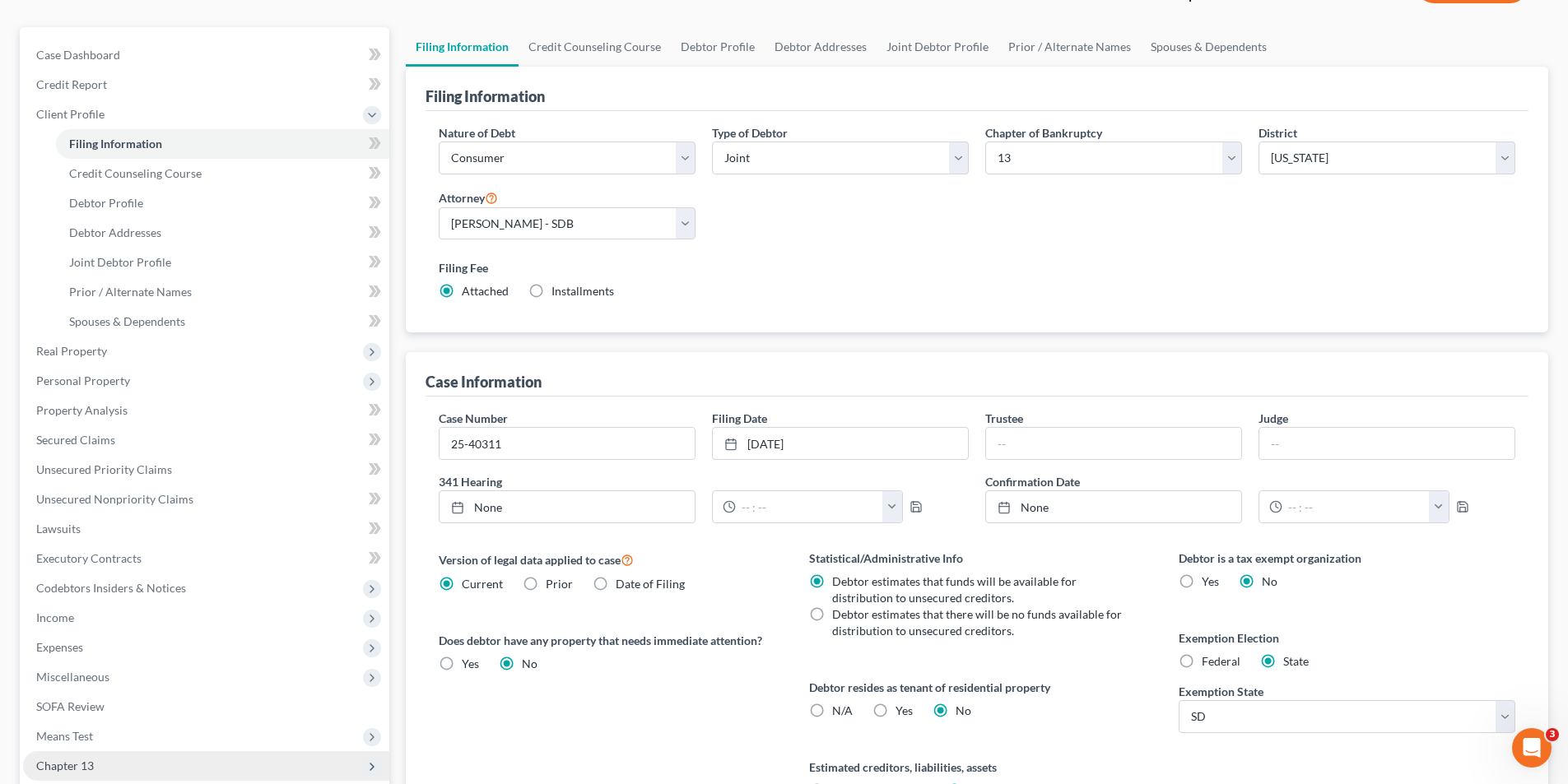
scroll to position [327, 0]
